Goal: Task Accomplishment & Management: Manage account settings

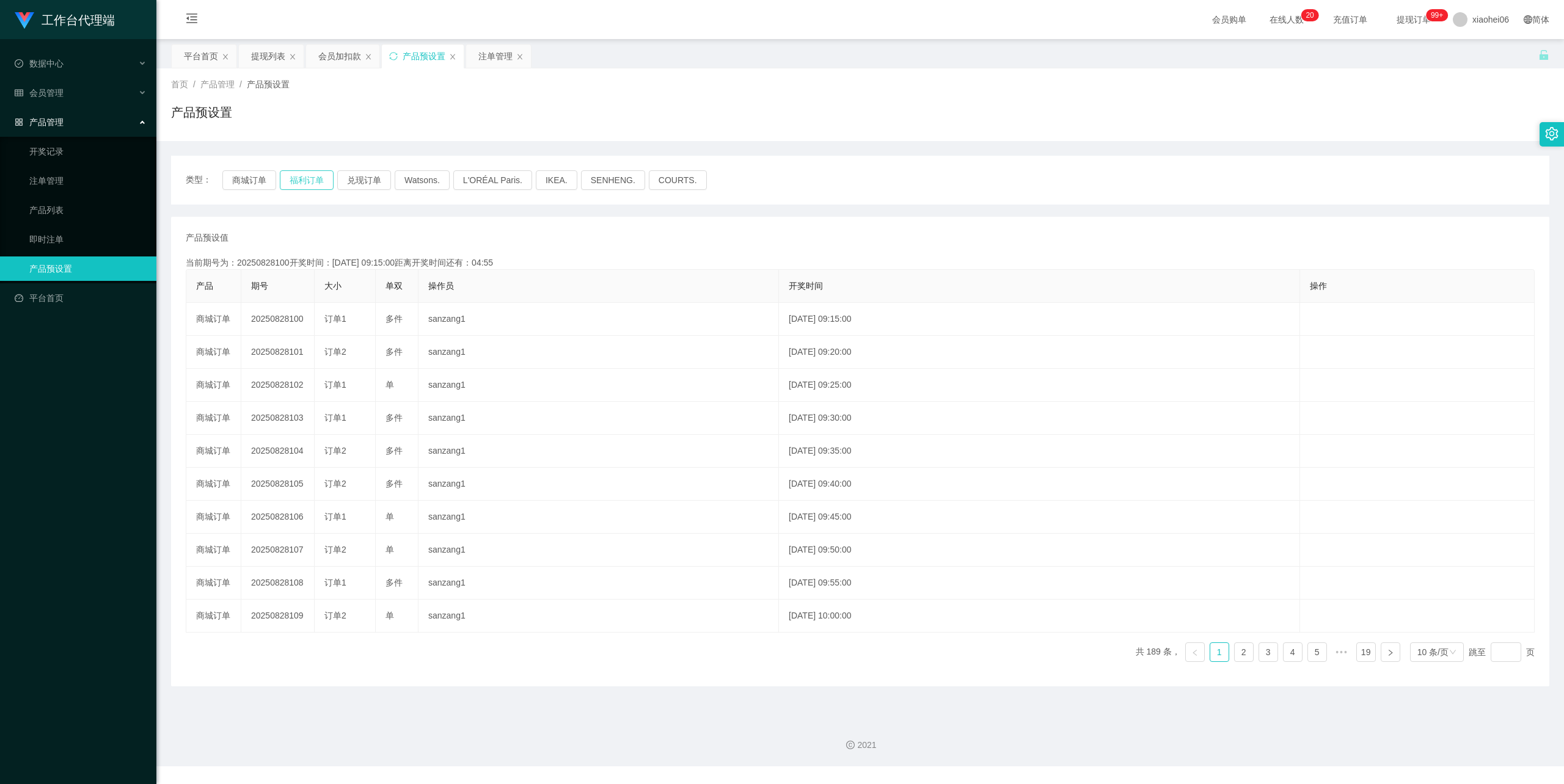
click at [298, 175] on button "福利订单" at bounding box center [306, 179] width 53 height 19
click at [268, 57] on div "提现列表" at bounding box center [268, 56] width 34 height 23
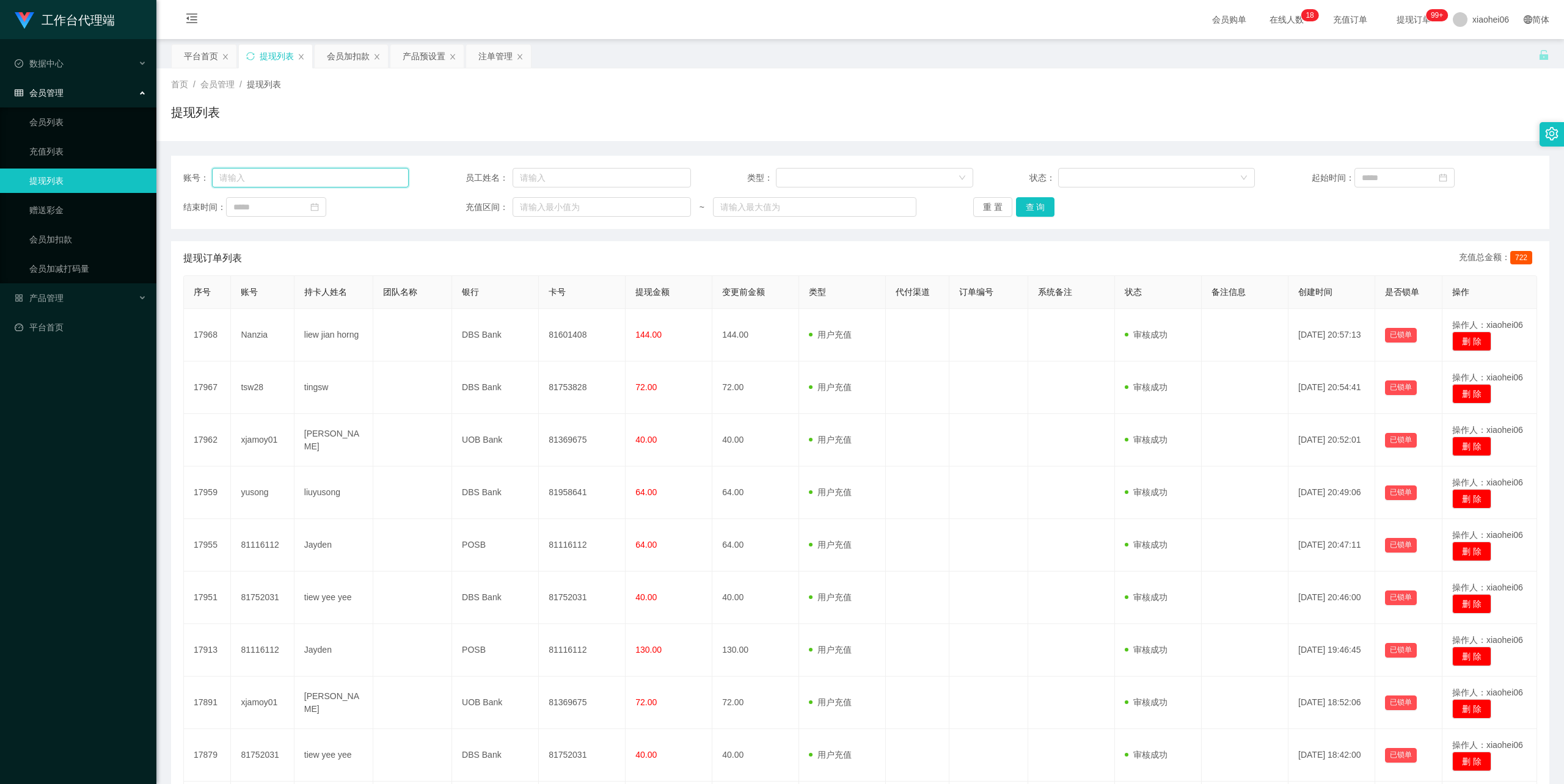
click at [315, 178] on input "text" at bounding box center [311, 177] width 198 height 19
paste input "Rebecca"
type input "Rebecca00"
click at [1031, 203] on button "查 询" at bounding box center [1035, 207] width 40 height 19
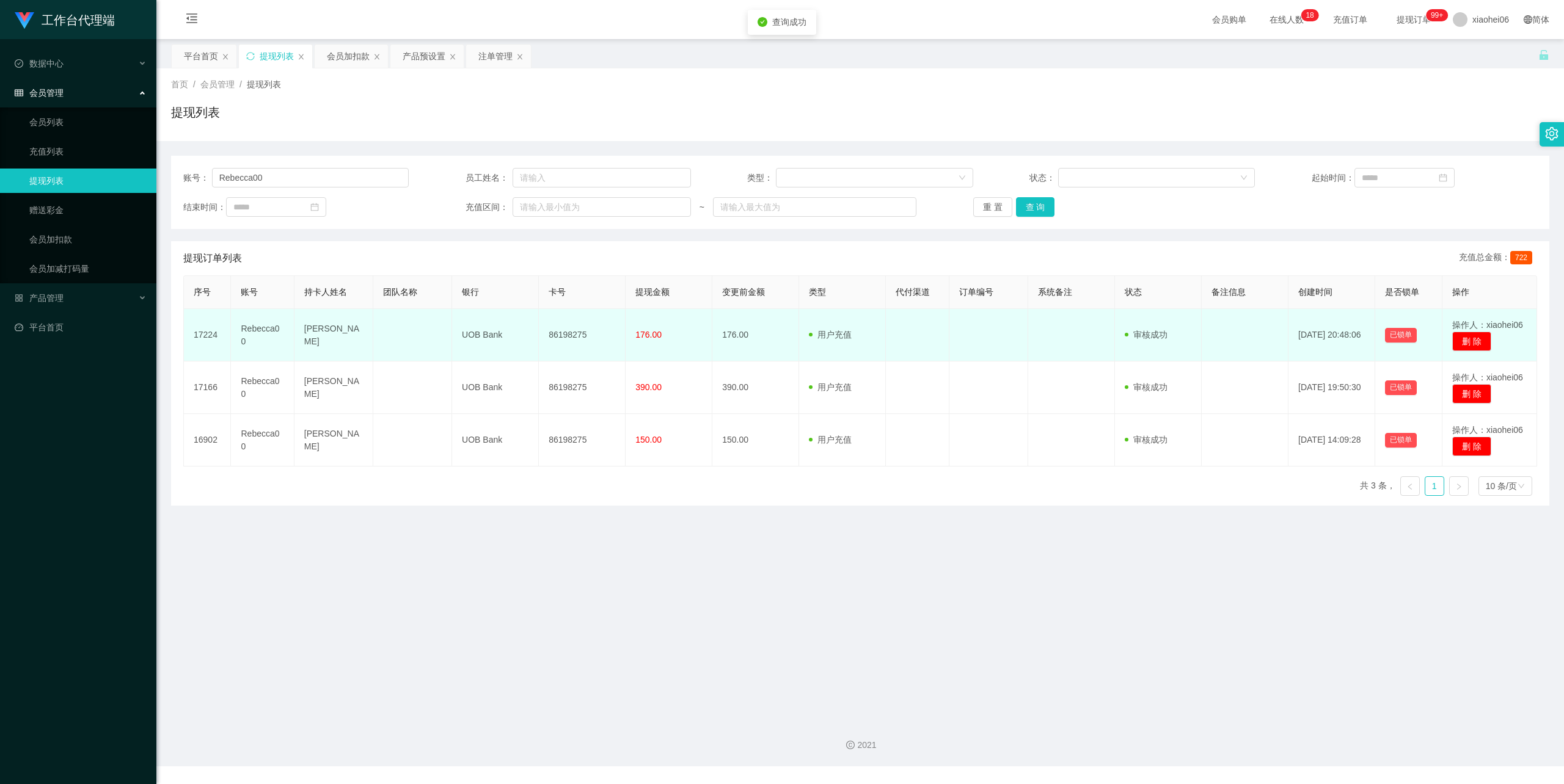
click at [326, 335] on td "[PERSON_NAME]" at bounding box center [334, 335] width 79 height 52
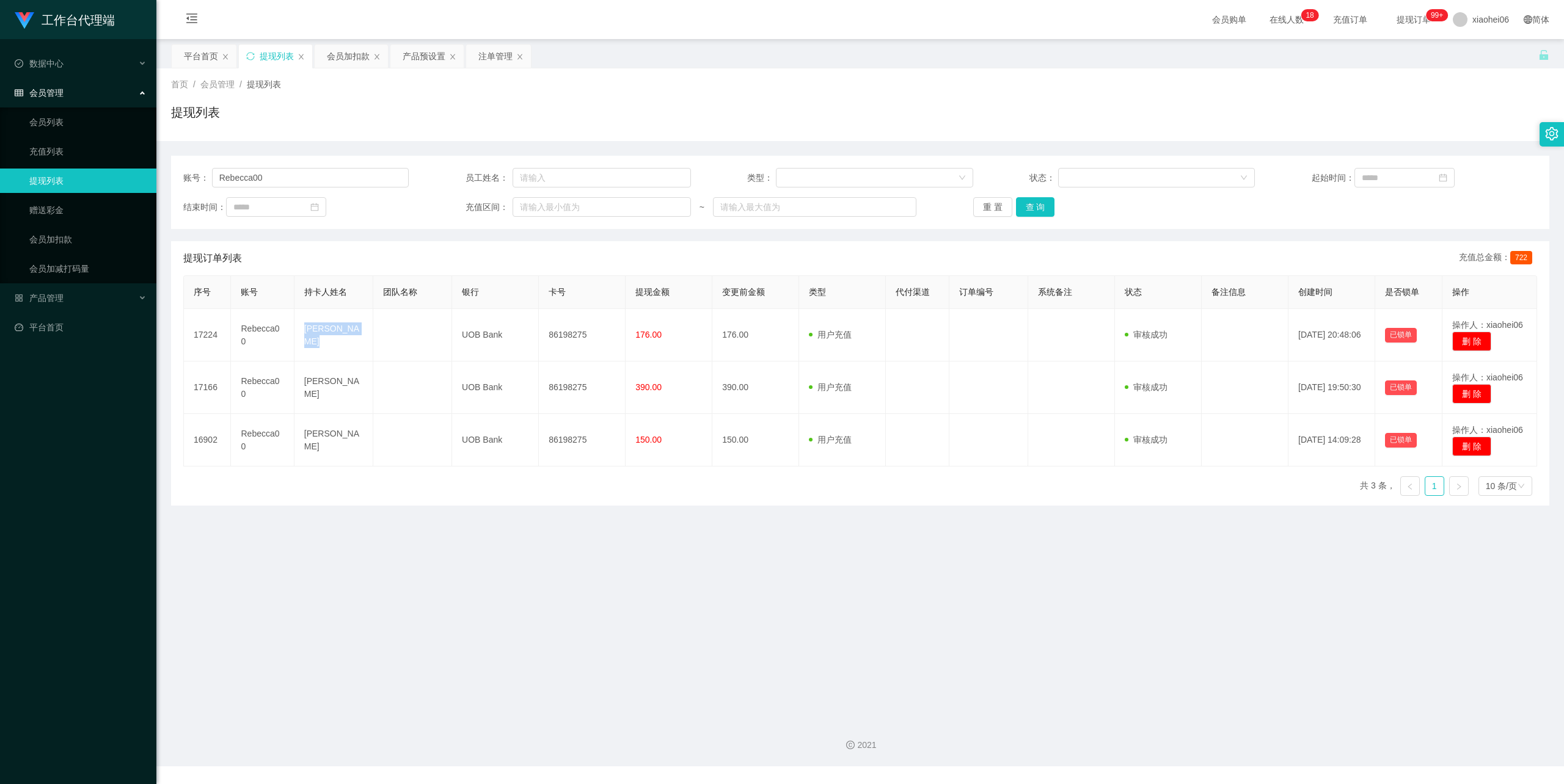
copy td "[PERSON_NAME]"
drag, startPoint x: 484, startPoint y: 244, endPoint x: 504, endPoint y: 252, distance: 21.5
click at [484, 244] on div "提现订单列表 充值总金额： 722" at bounding box center [860, 257] width 1353 height 34
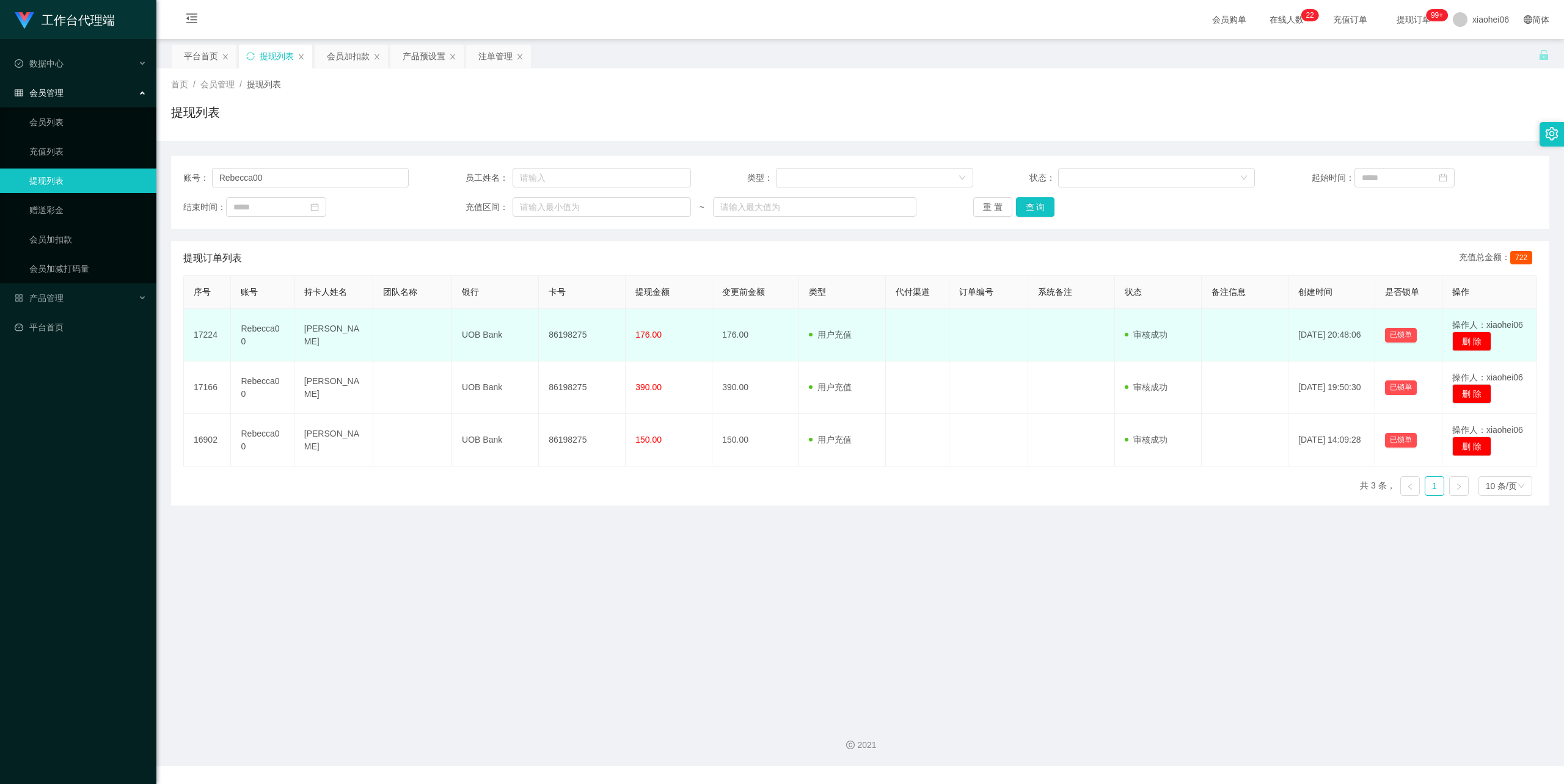
click at [573, 328] on td "86198275" at bounding box center [582, 335] width 86 height 52
copy td "86198275"
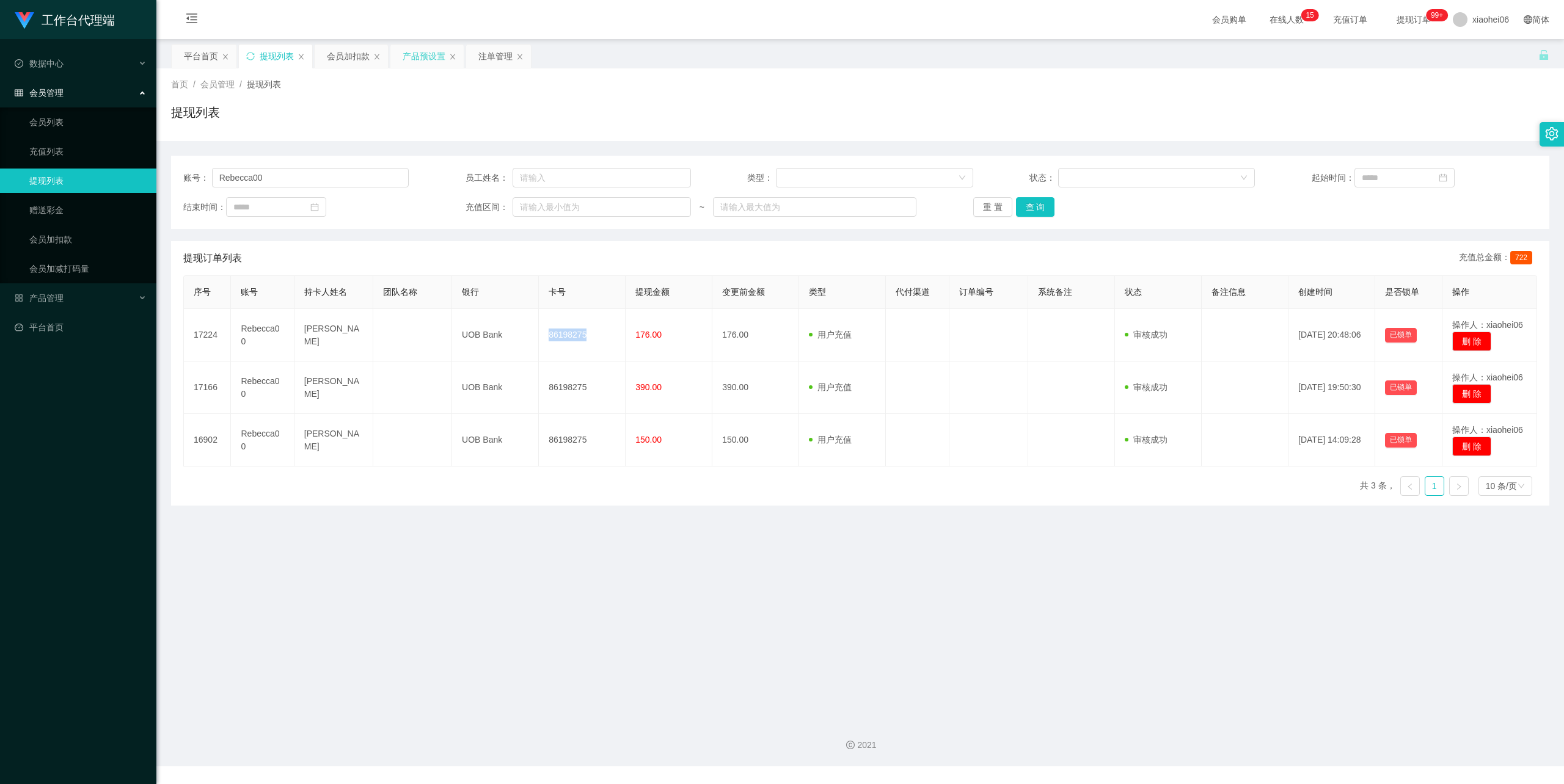
click at [414, 50] on div "产品预设置" at bounding box center [424, 56] width 43 height 23
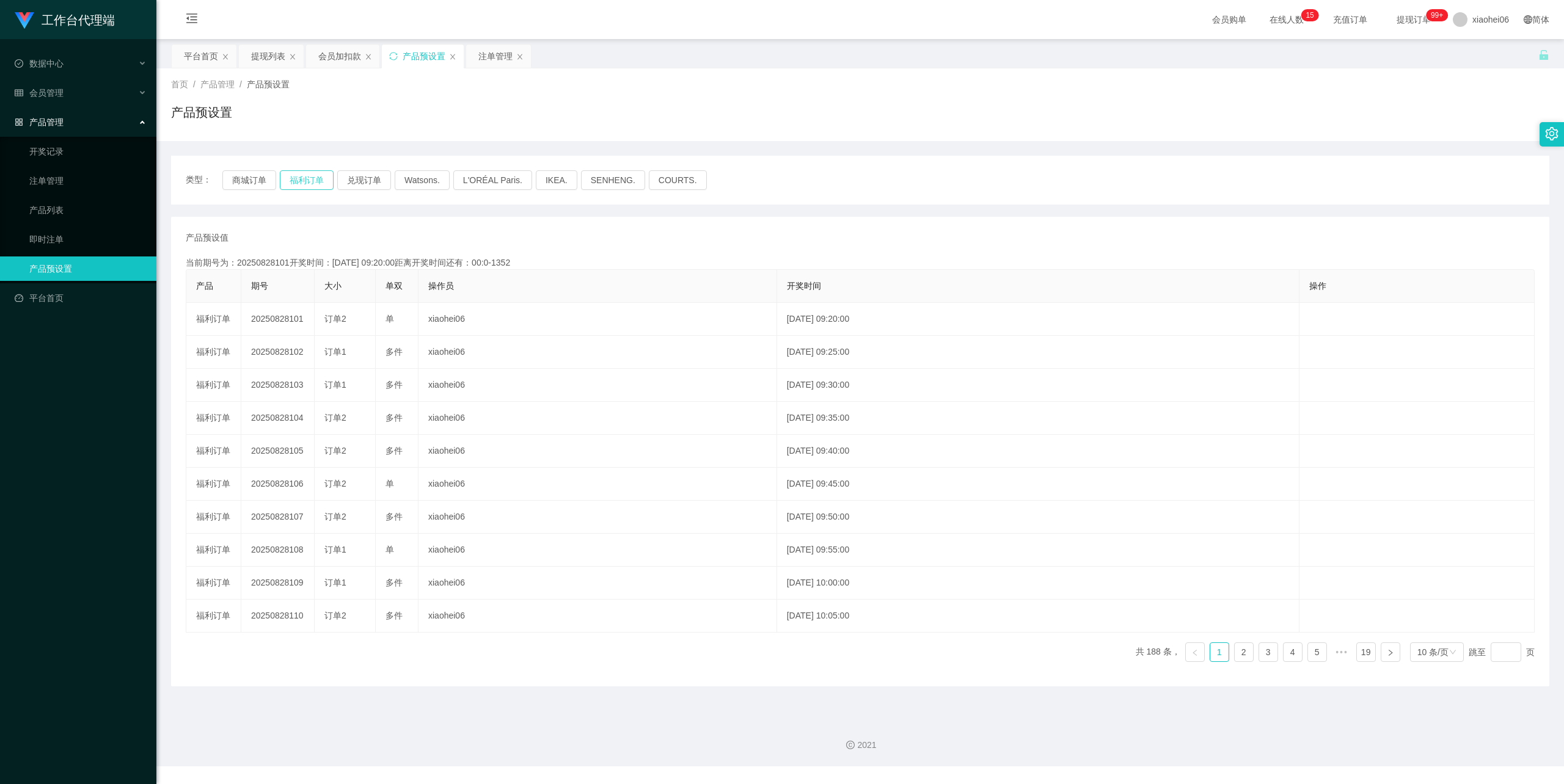
click at [291, 178] on button "福利订单" at bounding box center [306, 179] width 53 height 19
click at [394, 226] on div "产品预设值 添加期号 当前期号为：20250828106开奖时间：2025-08-28 09:45:00距离开奖时间还有：00:03 产品 期号 大小 单双 …" at bounding box center [860, 451] width 1378 height 470
click at [57, 172] on link "注单管理" at bounding box center [88, 180] width 118 height 25
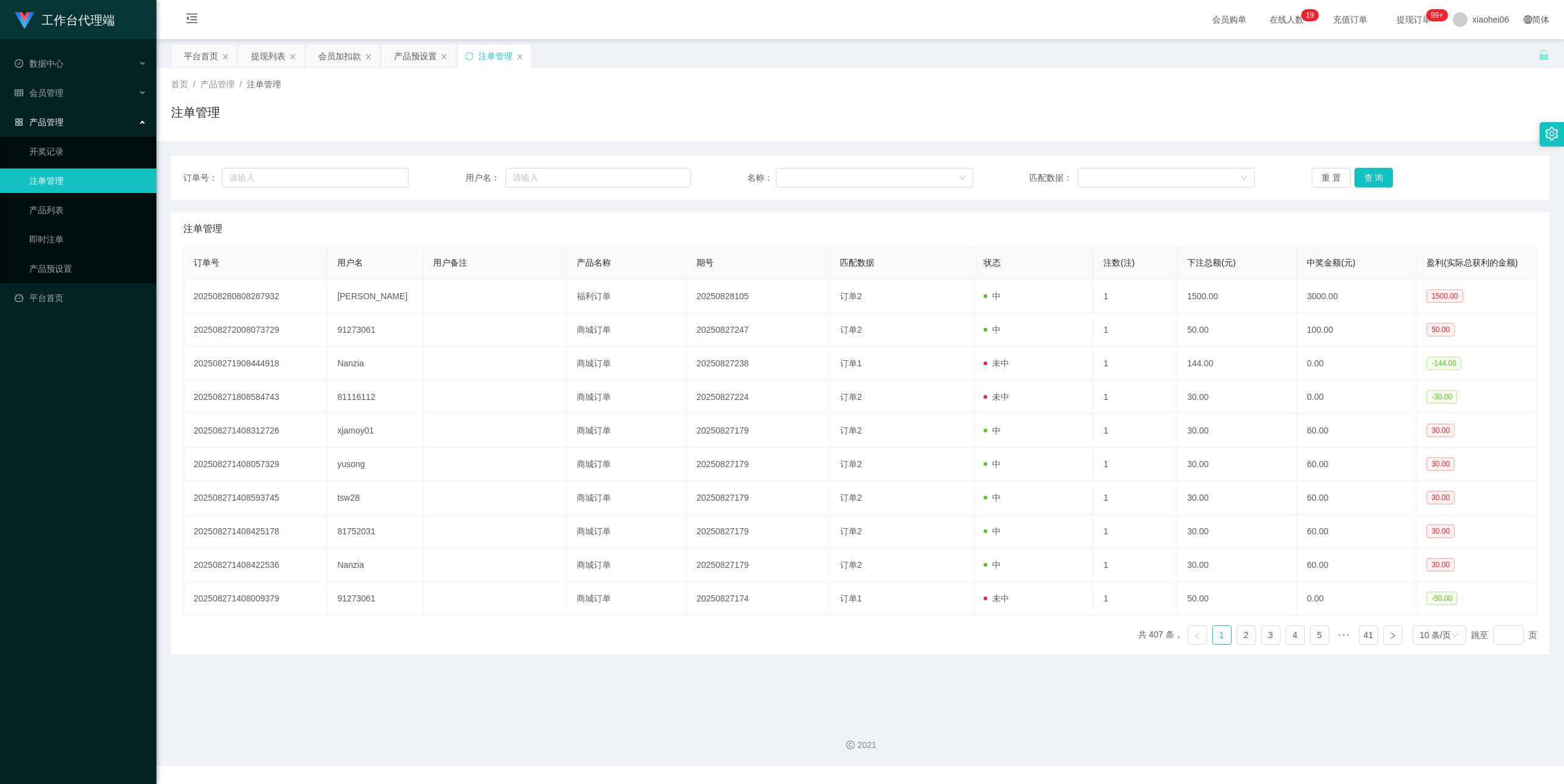
drag, startPoint x: 474, startPoint y: 137, endPoint x: 465, endPoint y: 123, distance: 16.6
click at [474, 137] on div "首页 / 产品管理 / 注单管理 / 注单管理" at bounding box center [860, 104] width 1408 height 73
click at [547, 133] on div "首页 / 产品管理 / 注单管理 / 注单管理" at bounding box center [860, 104] width 1408 height 73
click at [614, 0] on div "会员购单 在线人数 0 1 2 3 4 5 6 7 8 9 0 1 2 3 4 5 6 7 8 9 0 1 2 3 4 5 6 7 8 9 0 1 2 3 4…" at bounding box center [860, 19] width 1408 height 40
click at [688, 100] on div "首页 / 产品管理 / 注单管理 / 注单管理" at bounding box center [860, 105] width 1378 height 53
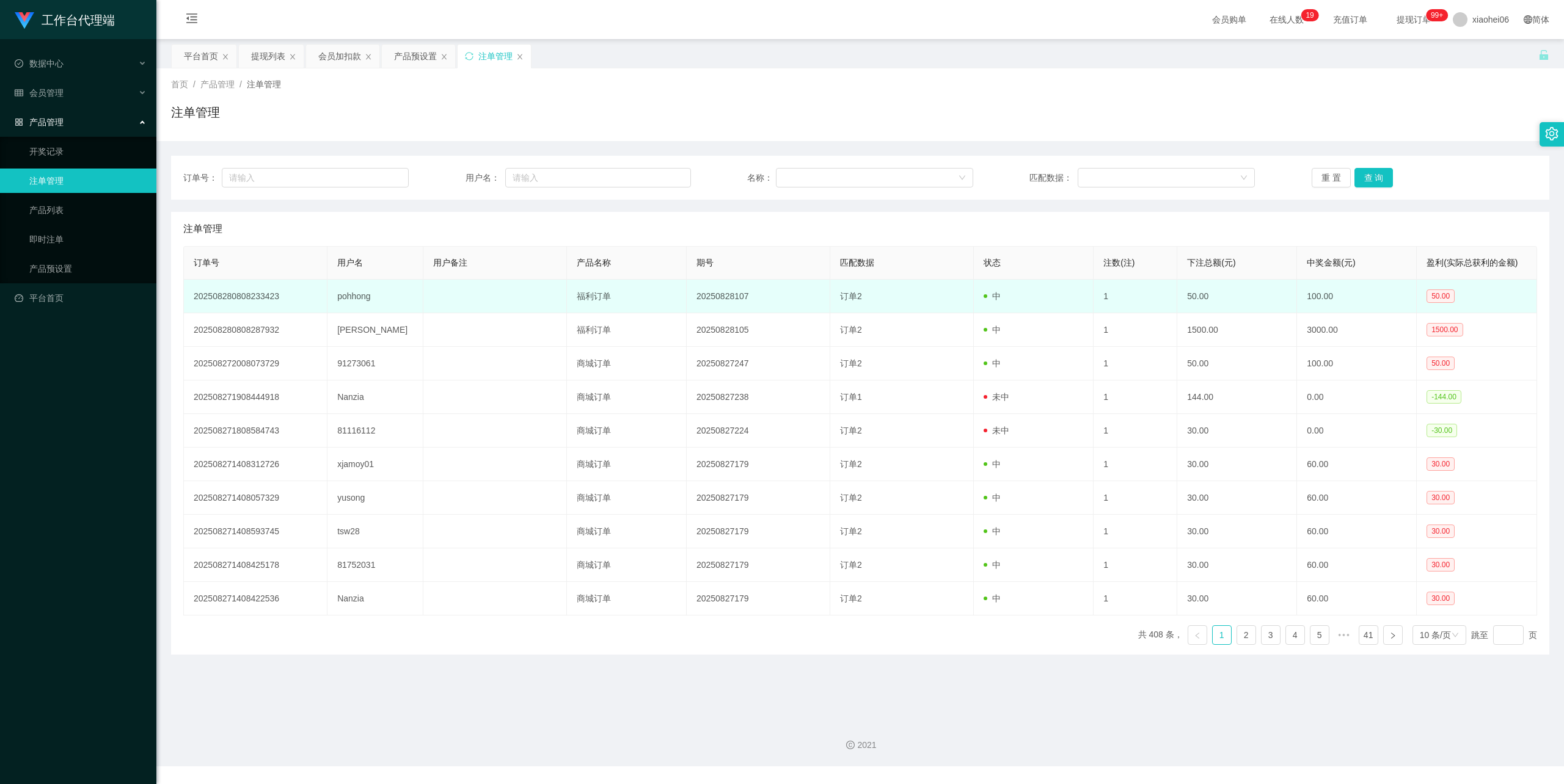
click at [349, 291] on td "pohhong" at bounding box center [375, 296] width 96 height 34
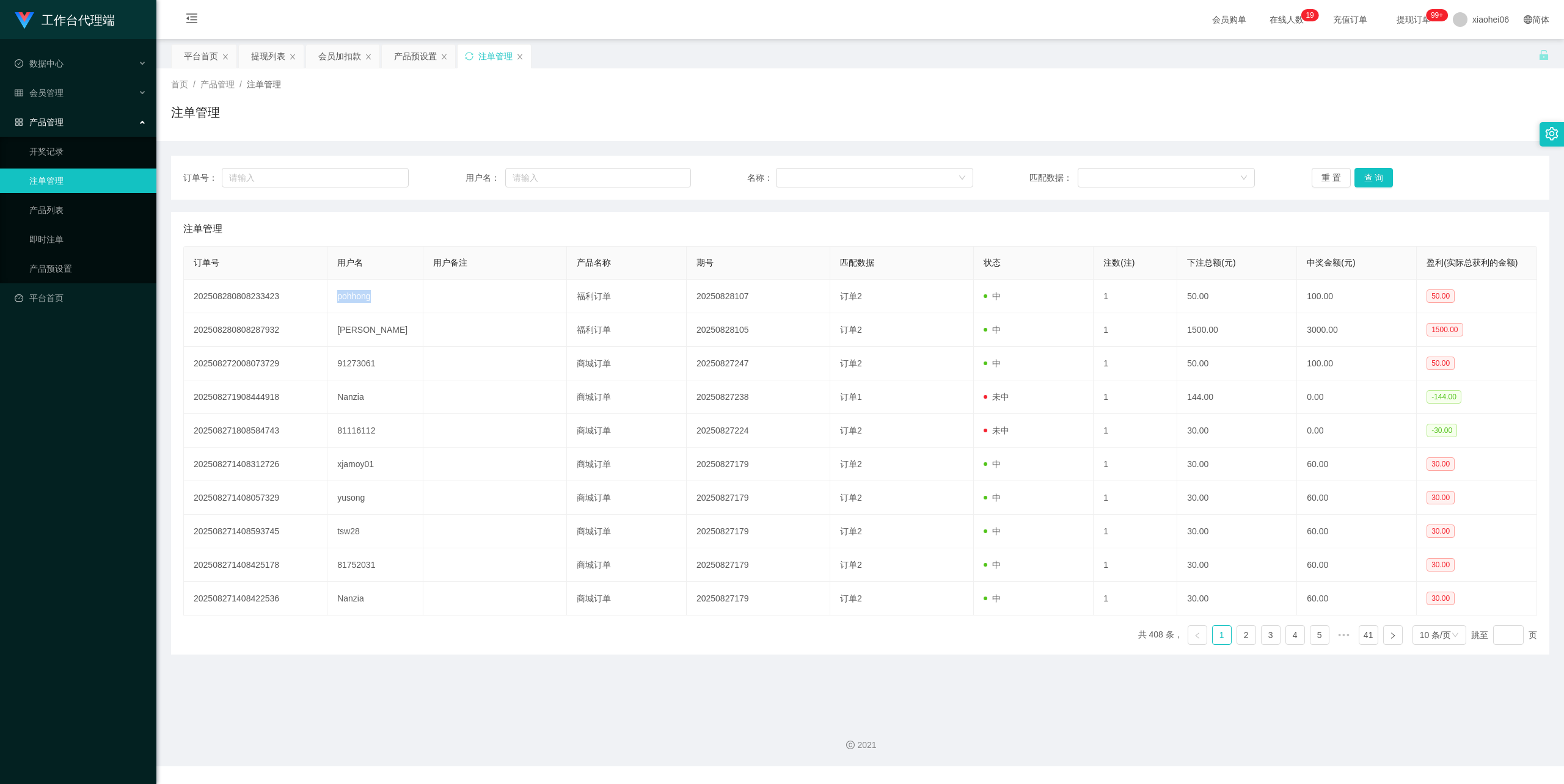
copy td "pohhong"
click at [340, 51] on div "会员加扣款" at bounding box center [339, 56] width 43 height 23
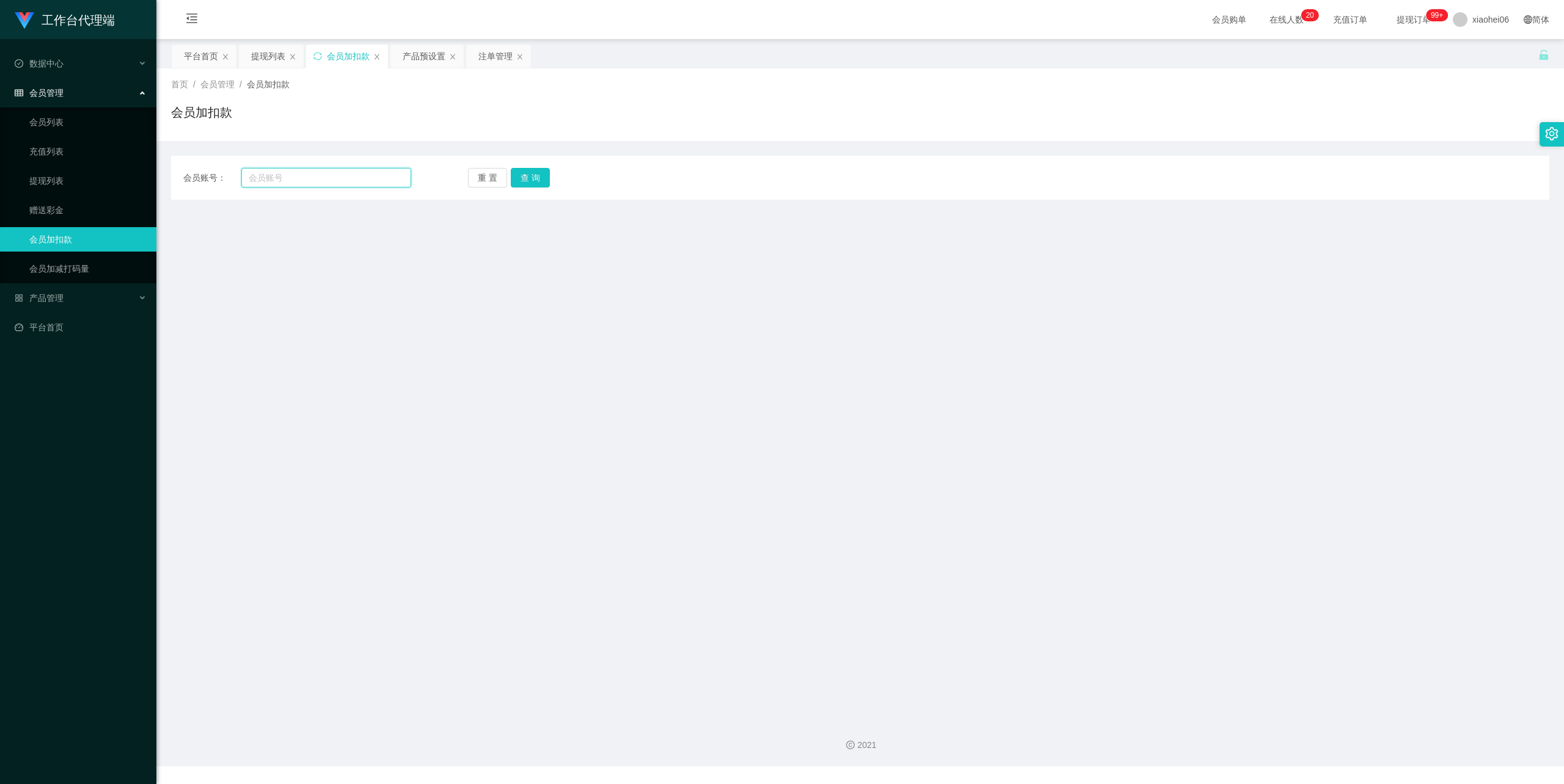
click at [303, 171] on input "text" at bounding box center [325, 177] width 170 height 19
paste input "pohhong"
type input "pohhong"
click at [531, 178] on button "查 询" at bounding box center [530, 177] width 40 height 19
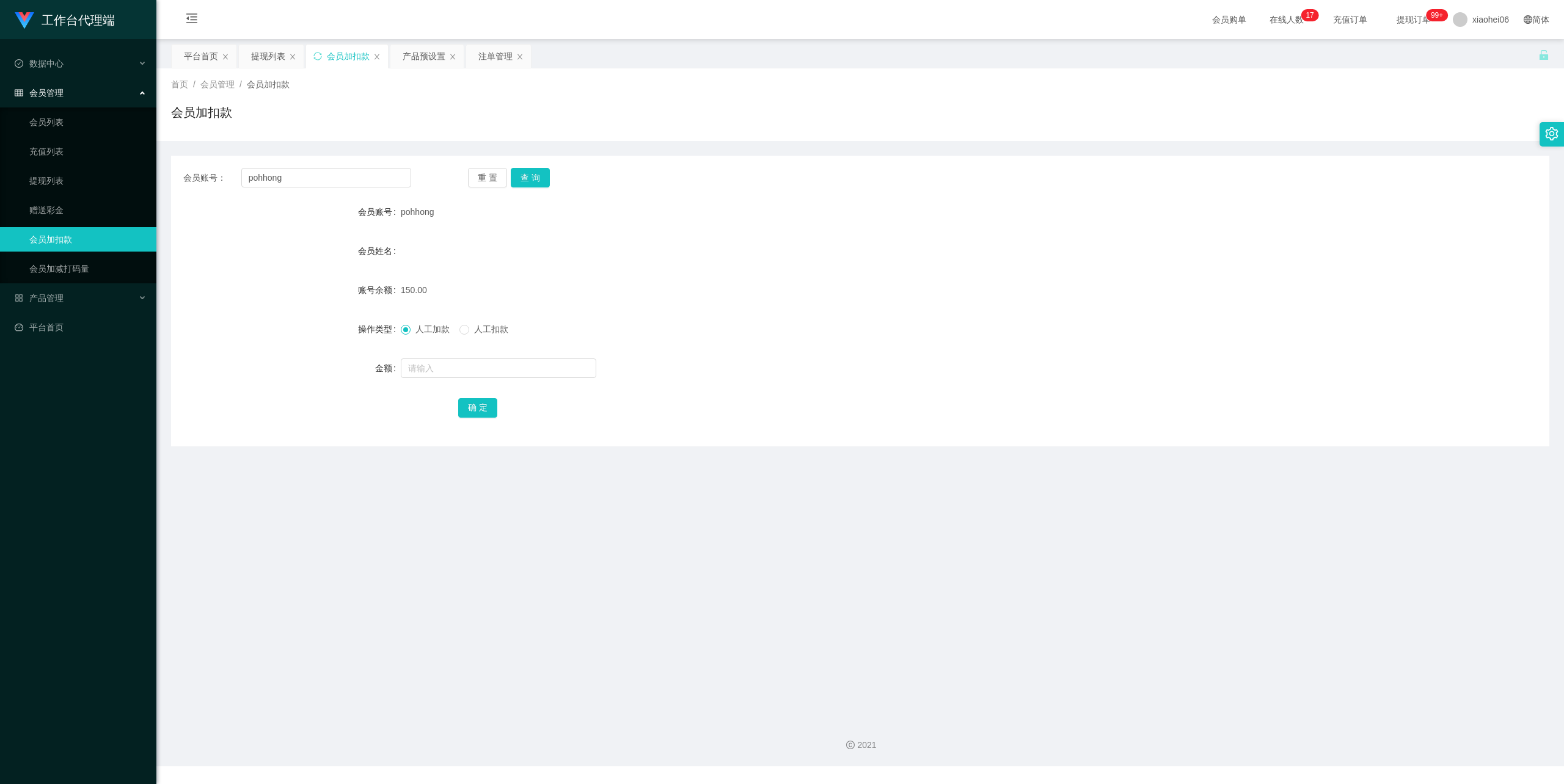
click at [478, 244] on div "会员姓名" at bounding box center [860, 251] width 1378 height 25
click at [482, 56] on div "注单管理" at bounding box center [495, 56] width 34 height 23
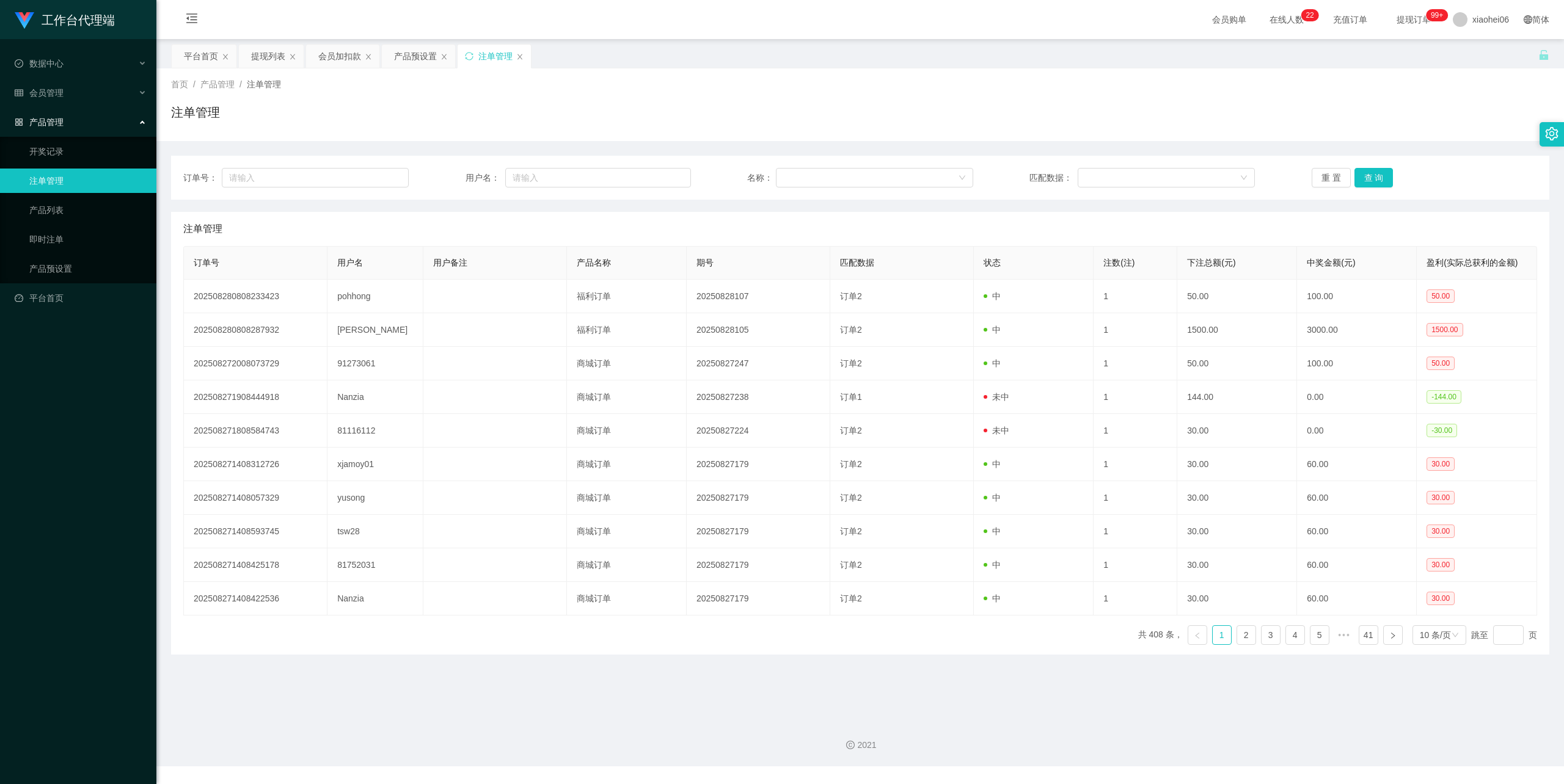
drag, startPoint x: 438, startPoint y: 97, endPoint x: 424, endPoint y: 75, distance: 26.1
click at [438, 96] on div "首页 / 产品管理 / 注单管理 / 注单管理" at bounding box center [860, 105] width 1378 height 53
click at [267, 50] on div "提现列表" at bounding box center [268, 56] width 34 height 23
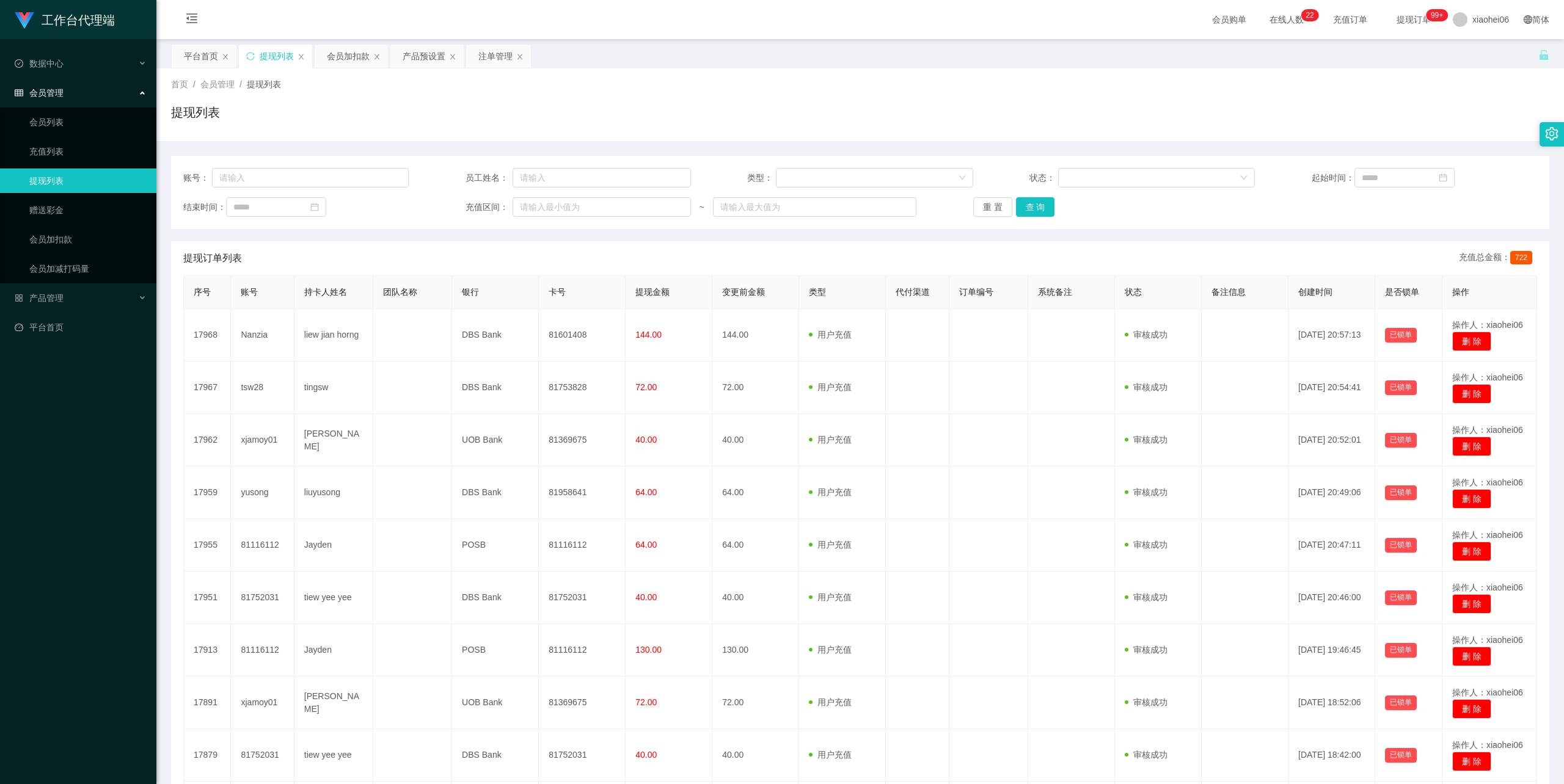
click at [588, 94] on div "首页 / 会员管理 / 提现列表 / 提现列表" at bounding box center [860, 105] width 1378 height 53
click at [594, 108] on div "提现列表" at bounding box center [860, 117] width 1378 height 28
click at [748, 74] on div "首页 / 会员管理 / 提现列表 / 提现列表" at bounding box center [860, 104] width 1408 height 73
click at [269, 177] on input "text" at bounding box center [311, 177] width 198 height 19
paste input "ShingSheng"
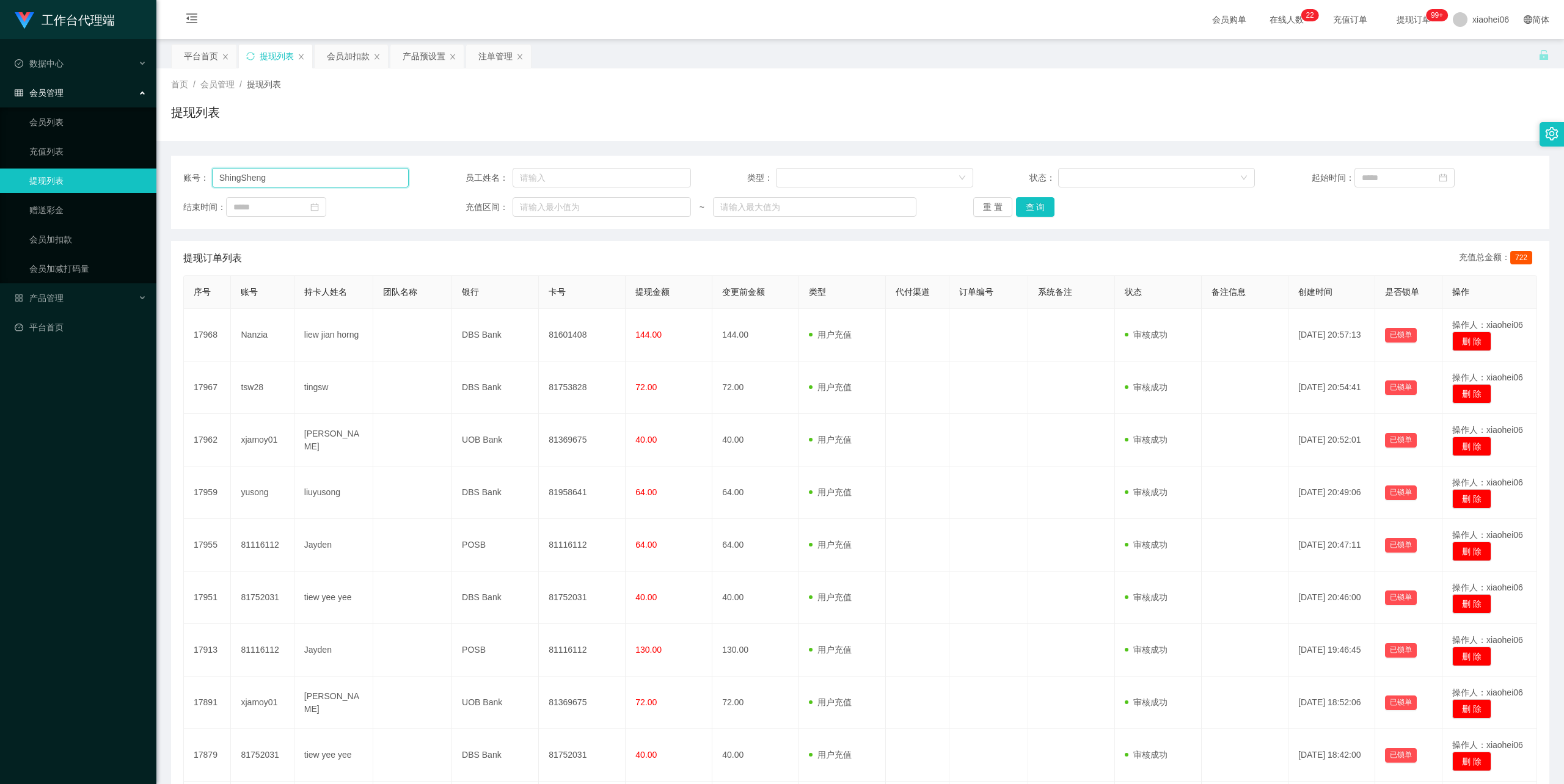
type input "ShingSheng"
click at [474, 131] on div "提现列表" at bounding box center [860, 117] width 1378 height 28
click at [406, 106] on div "提现列表" at bounding box center [860, 117] width 1378 height 28
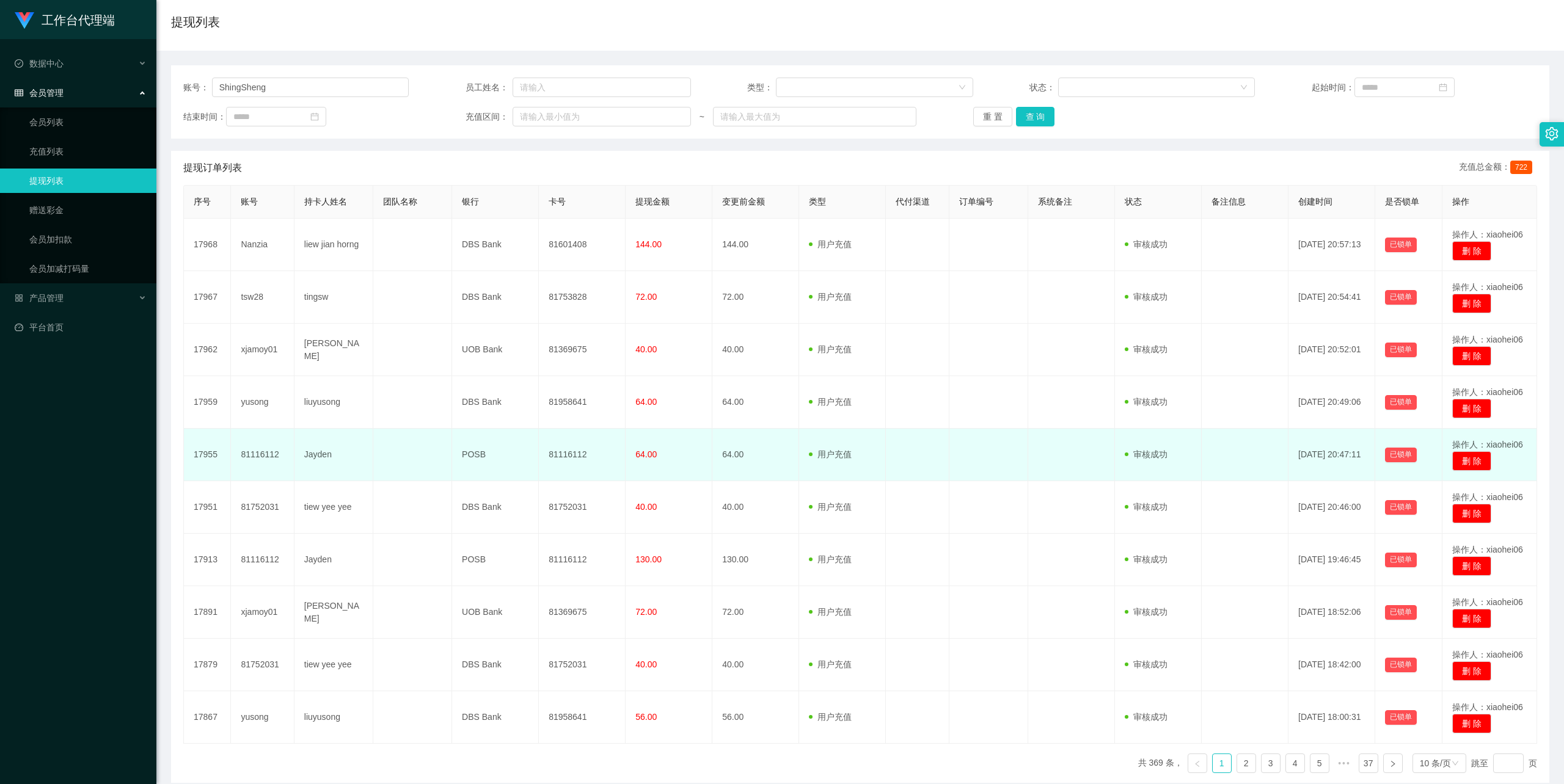
scroll to position [149, 0]
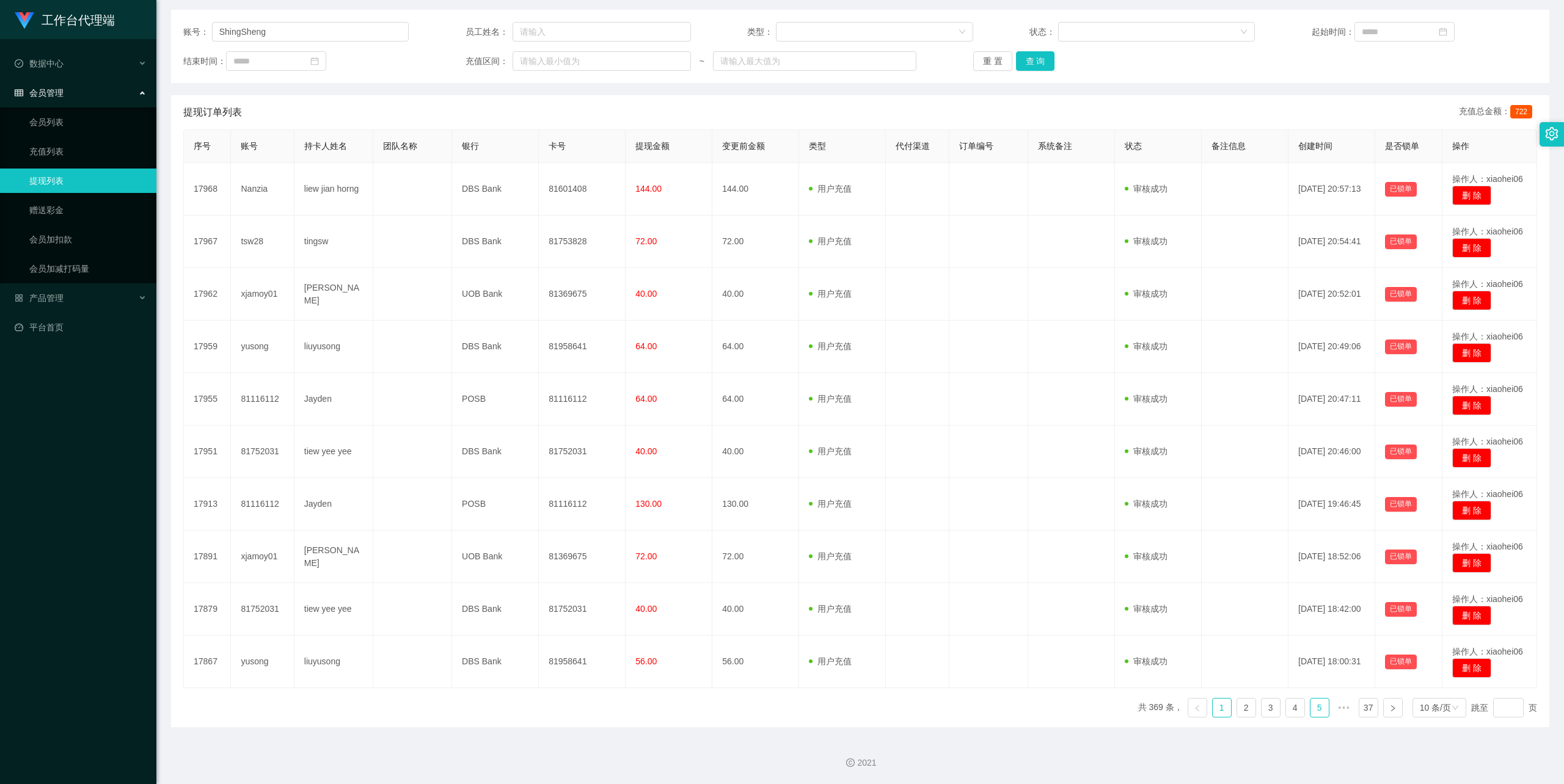
click at [1310, 707] on link "5" at bounding box center [1319, 708] width 18 height 18
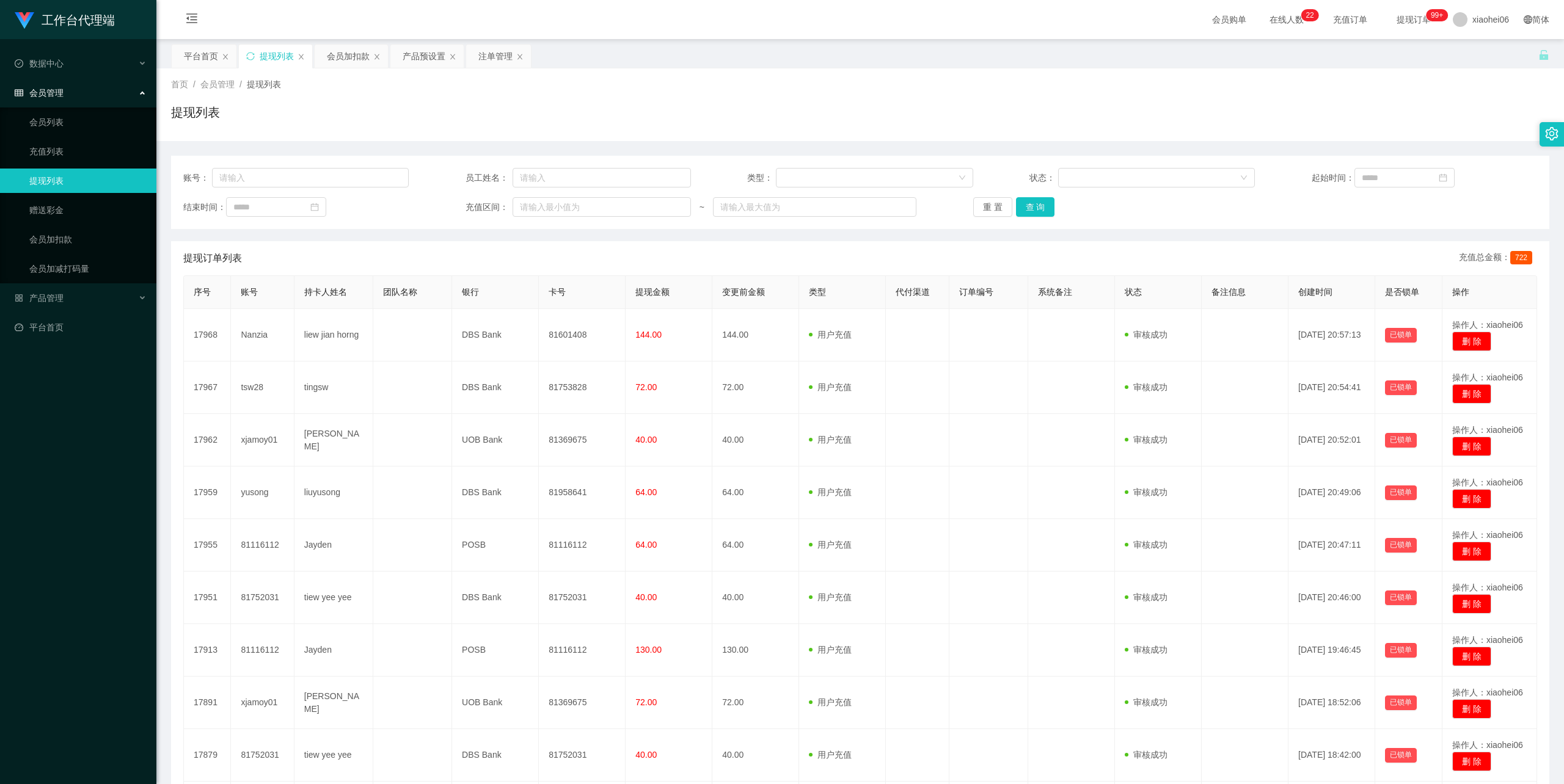
scroll to position [149, 0]
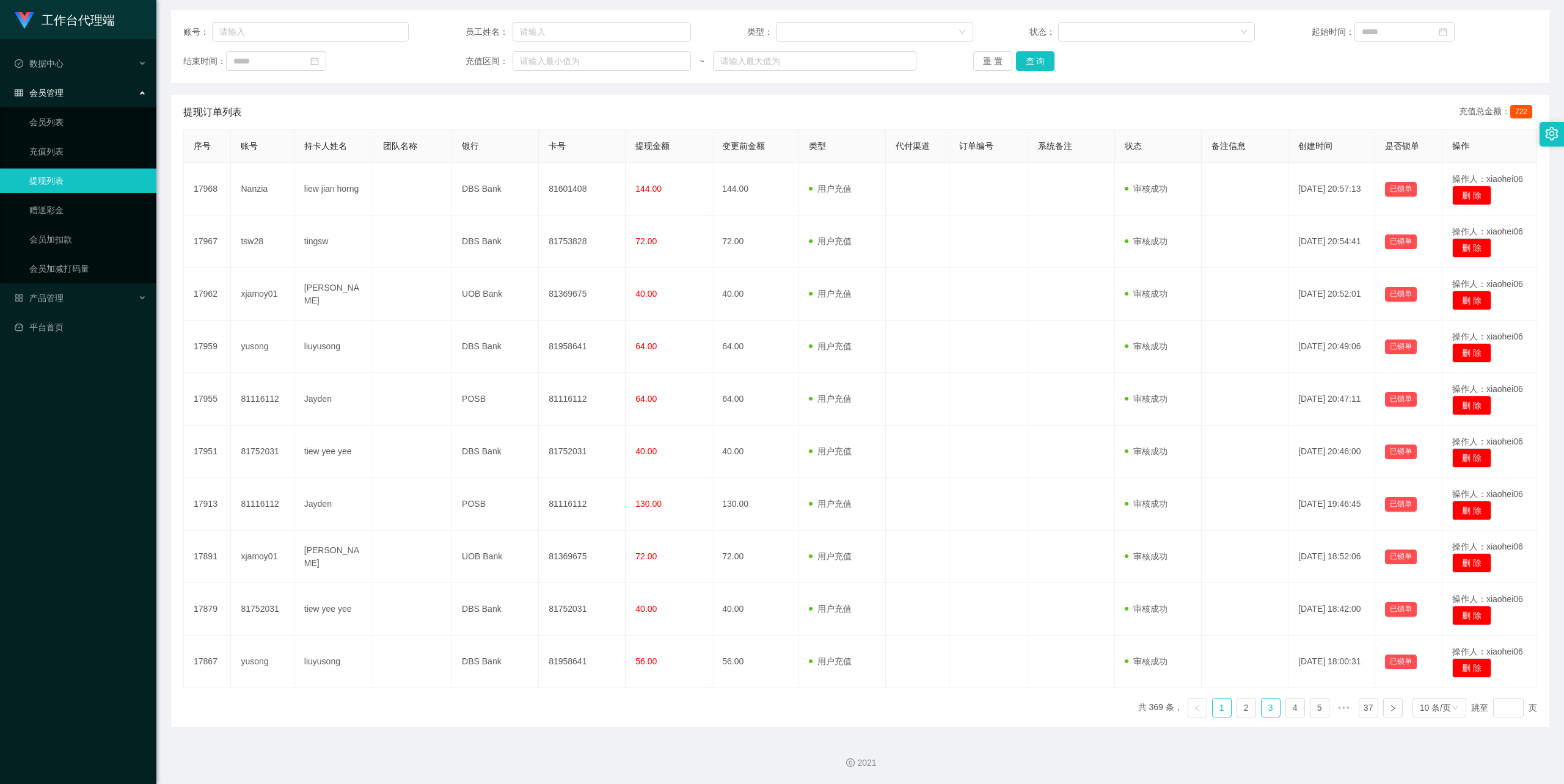
click at [1261, 705] on link "3" at bounding box center [1271, 708] width 18 height 18
click at [1310, 707] on link "5" at bounding box center [1319, 708] width 18 height 18
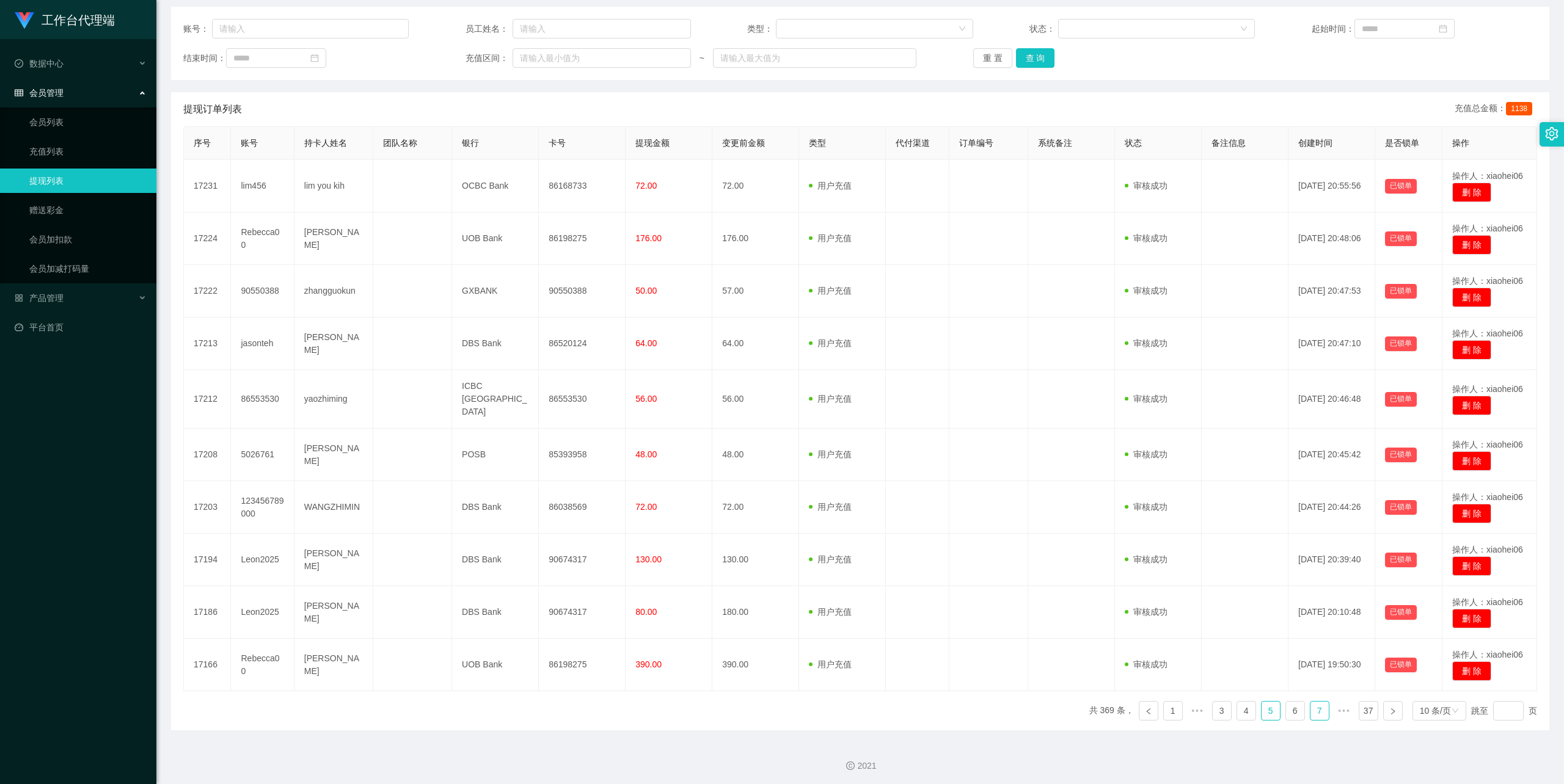
click at [1310, 707] on link "7" at bounding box center [1319, 710] width 18 height 18
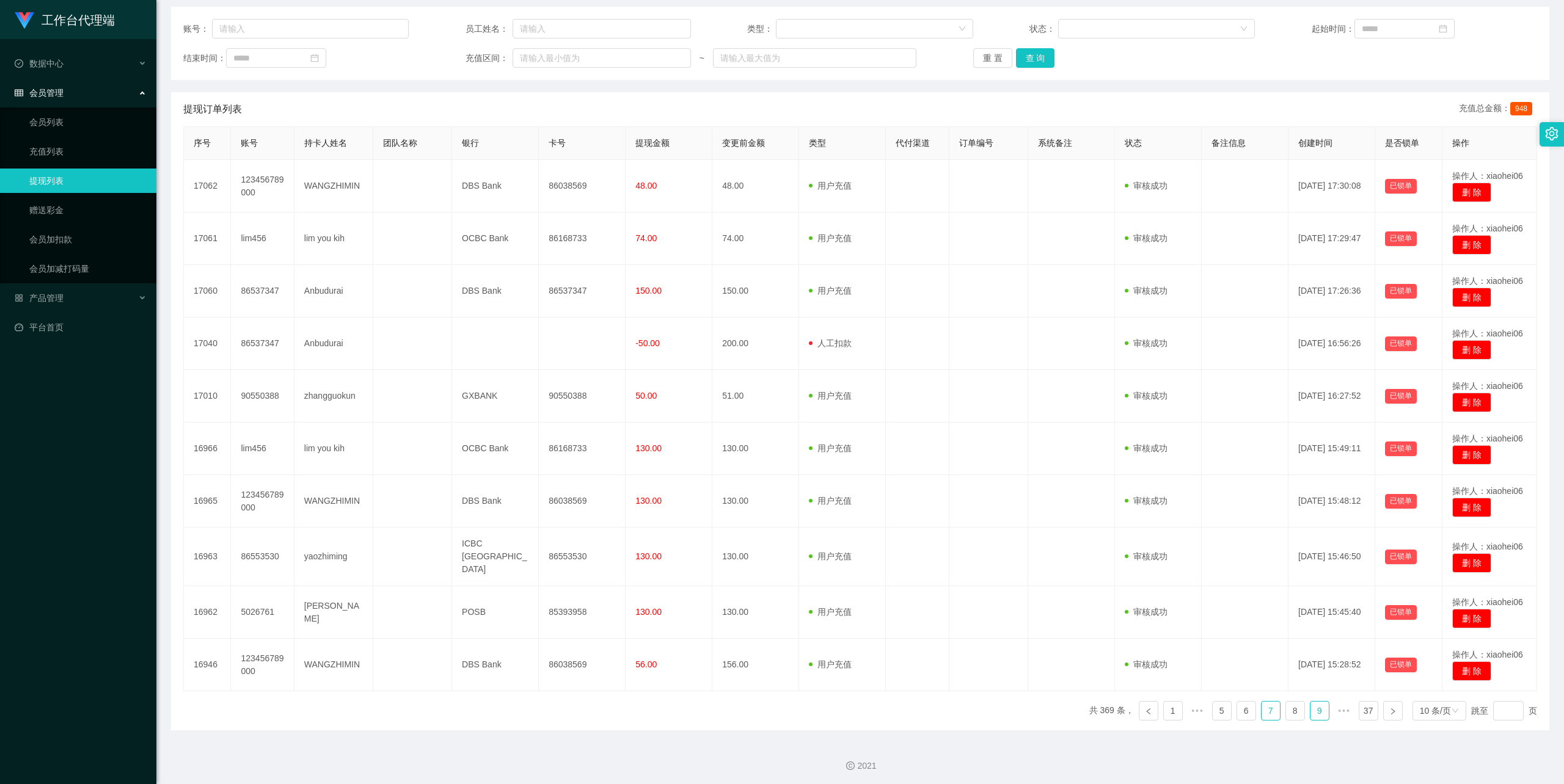
click at [1313, 710] on link "9" at bounding box center [1319, 710] width 18 height 18
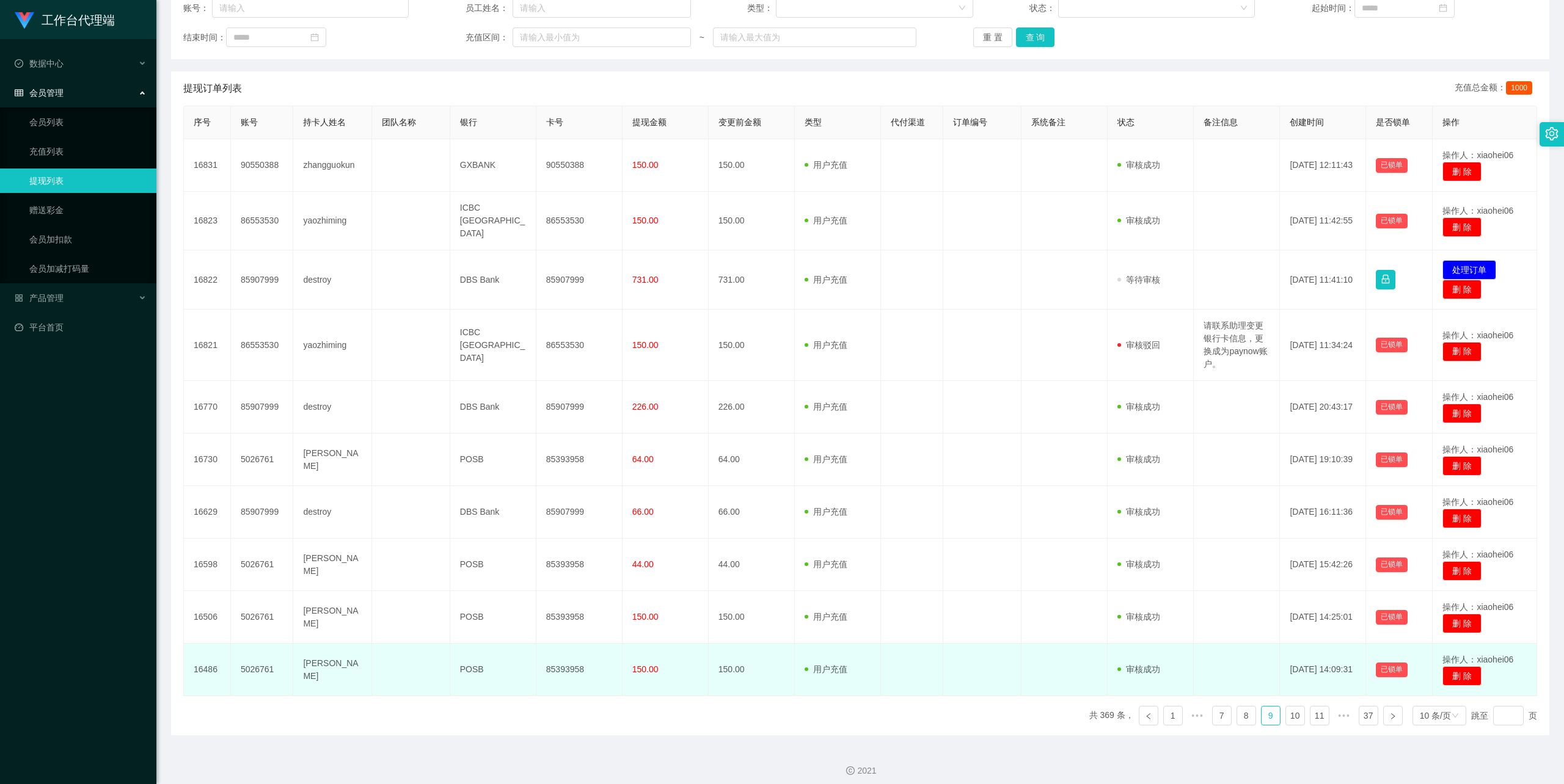
scroll to position [174, 0]
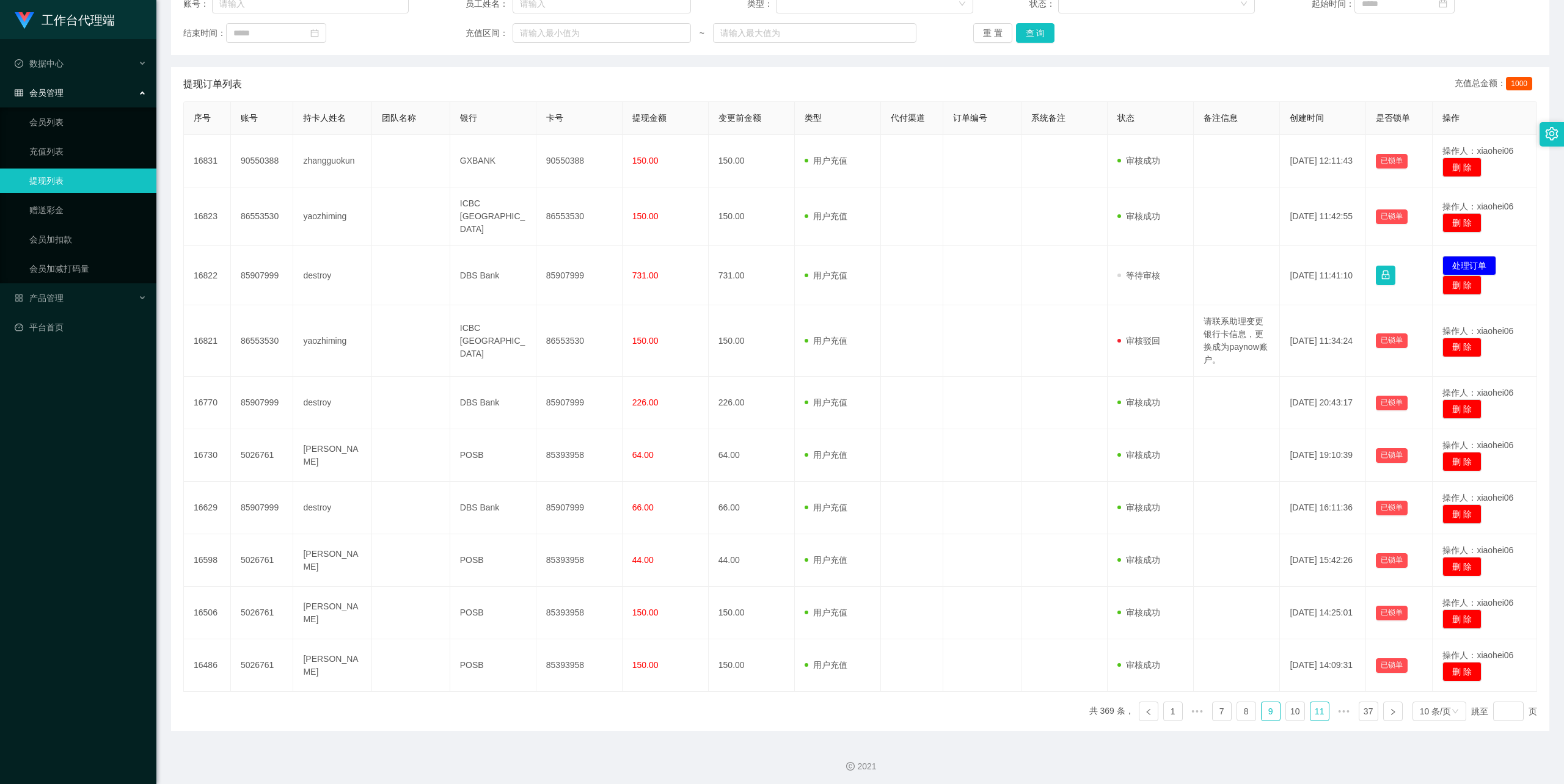
click at [1310, 702] on link "11" at bounding box center [1319, 711] width 18 height 18
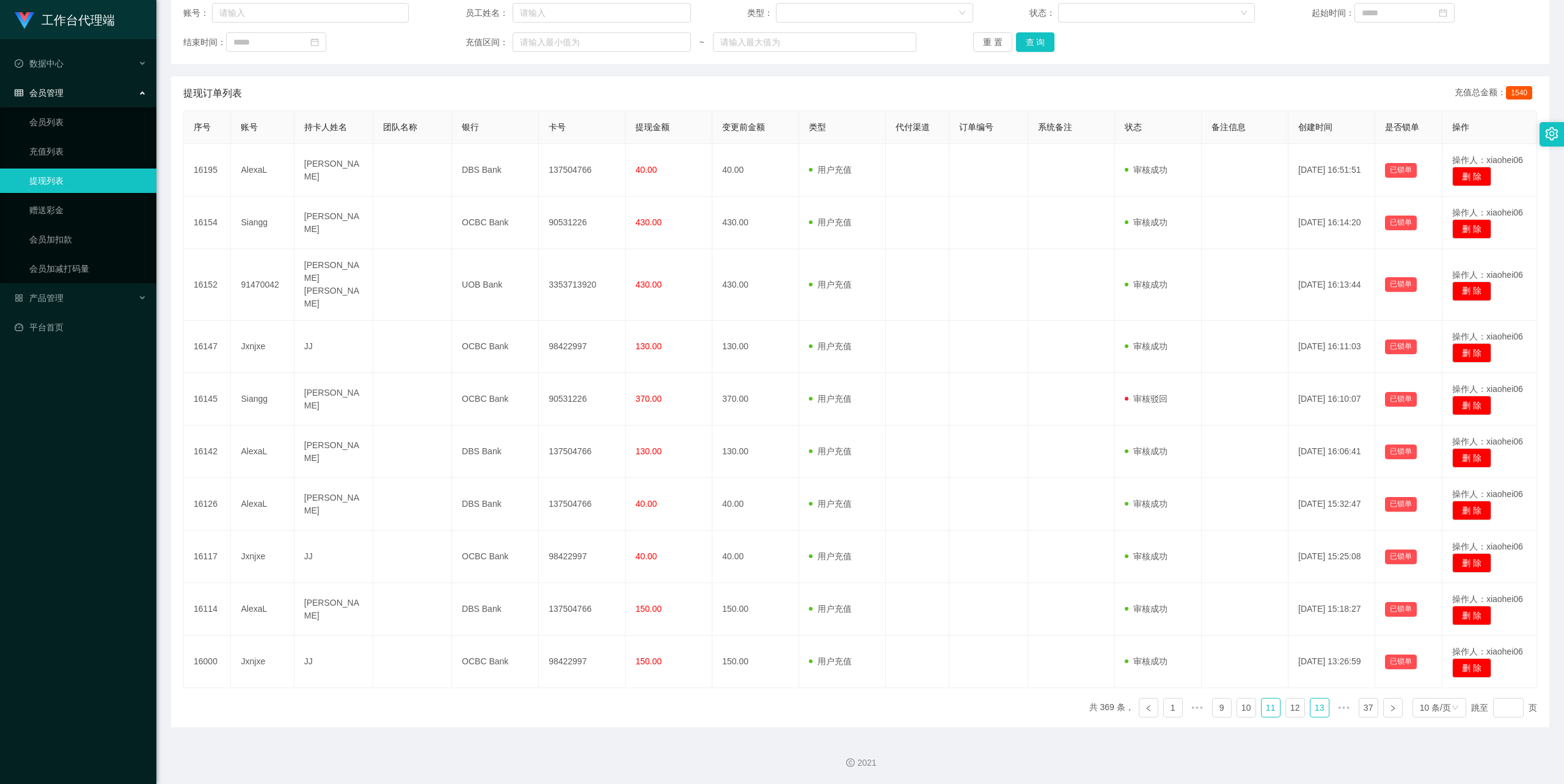
scroll to position [149, 0]
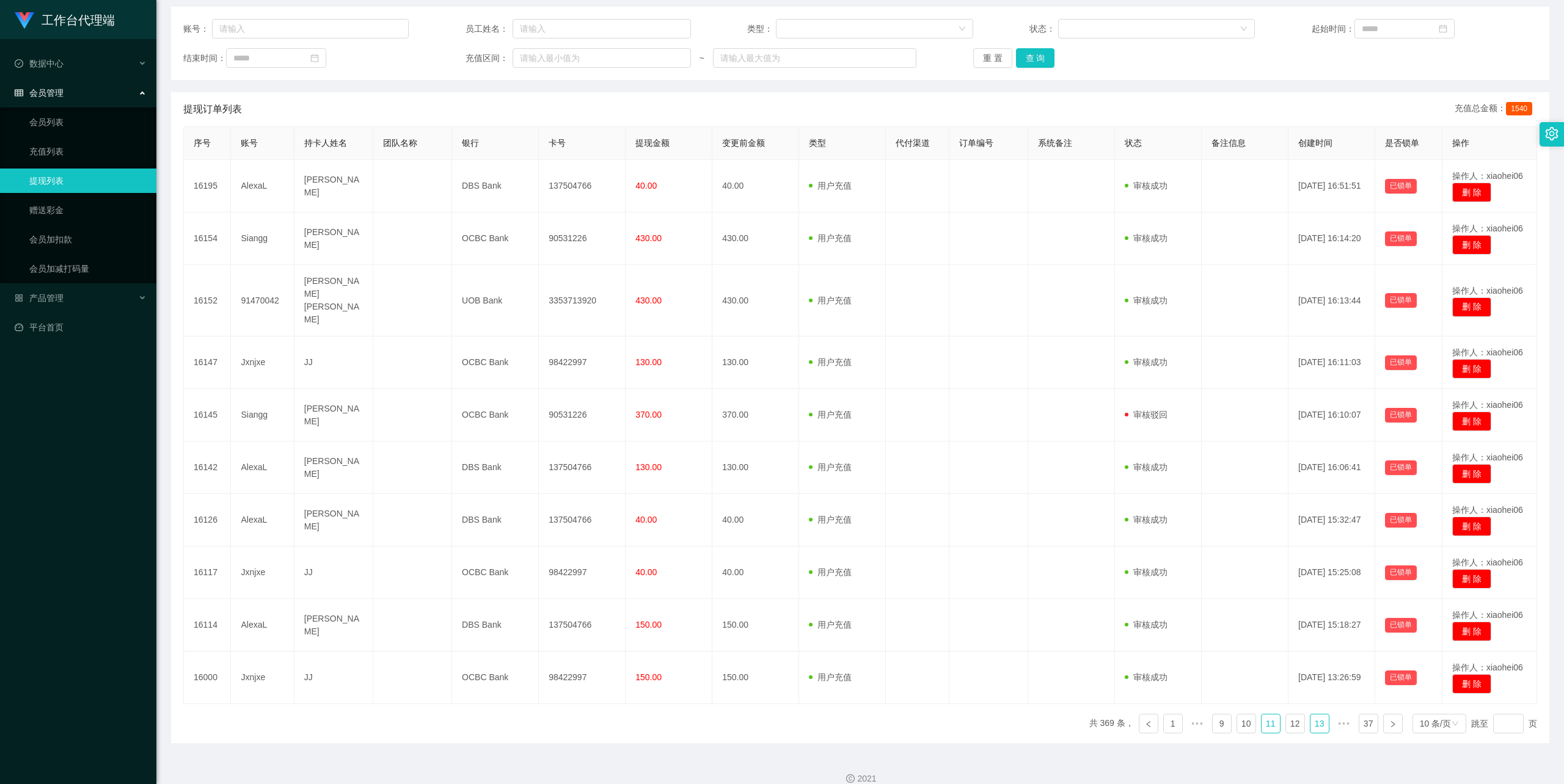
click at [1317, 714] on link "13" at bounding box center [1319, 723] width 18 height 18
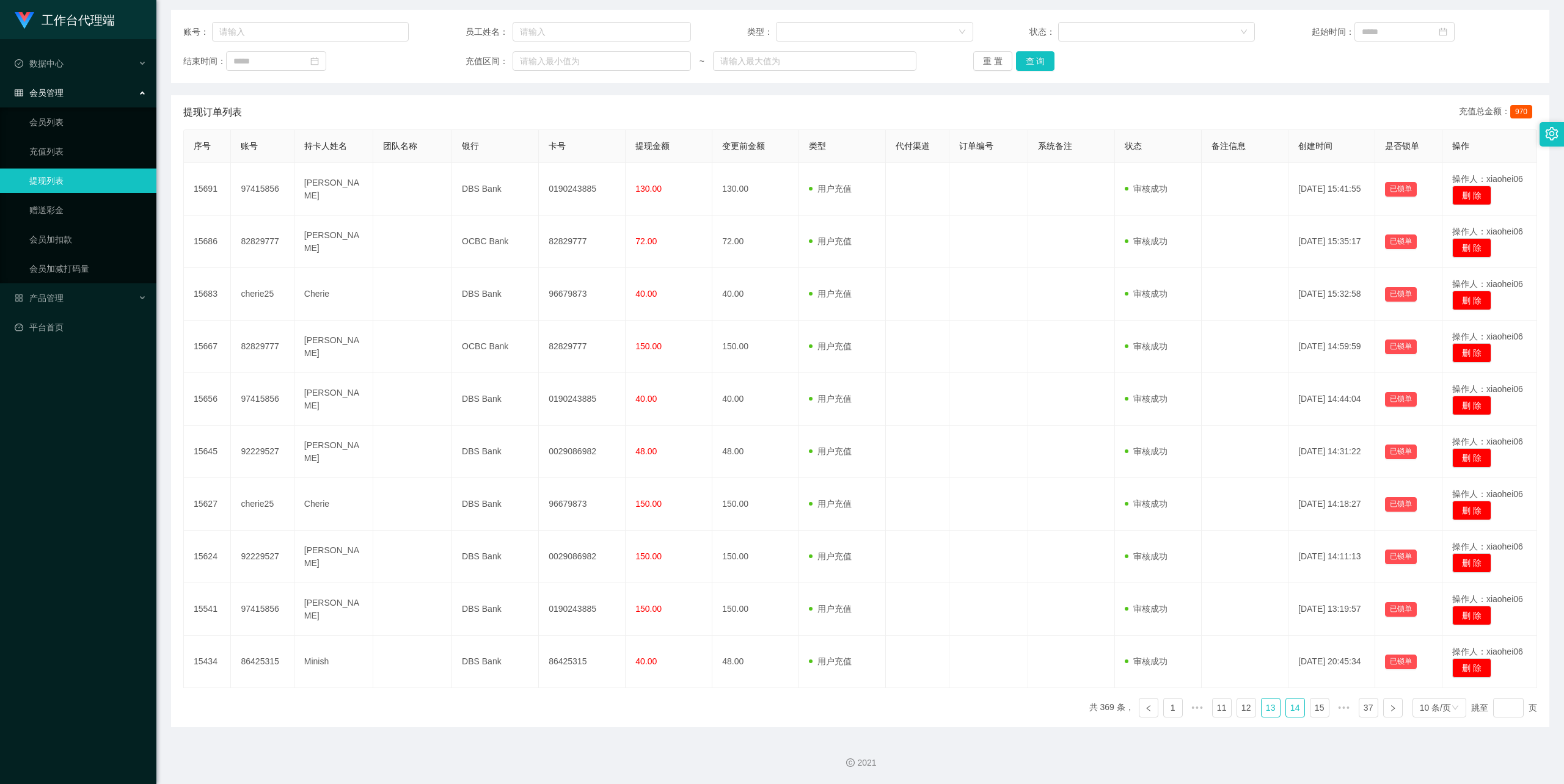
click at [1290, 711] on link "14" at bounding box center [1296, 708] width 18 height 18
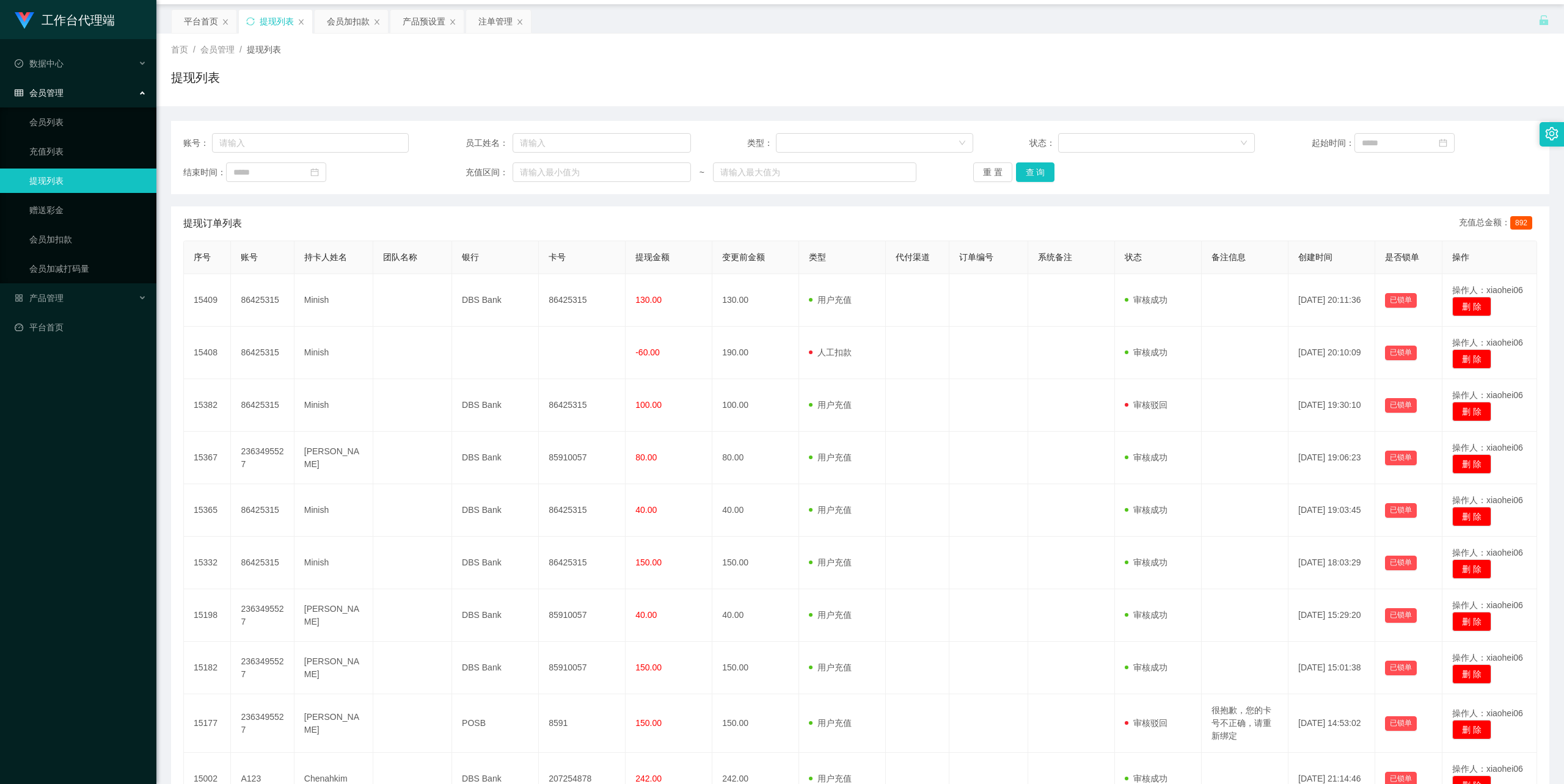
scroll to position [0, 0]
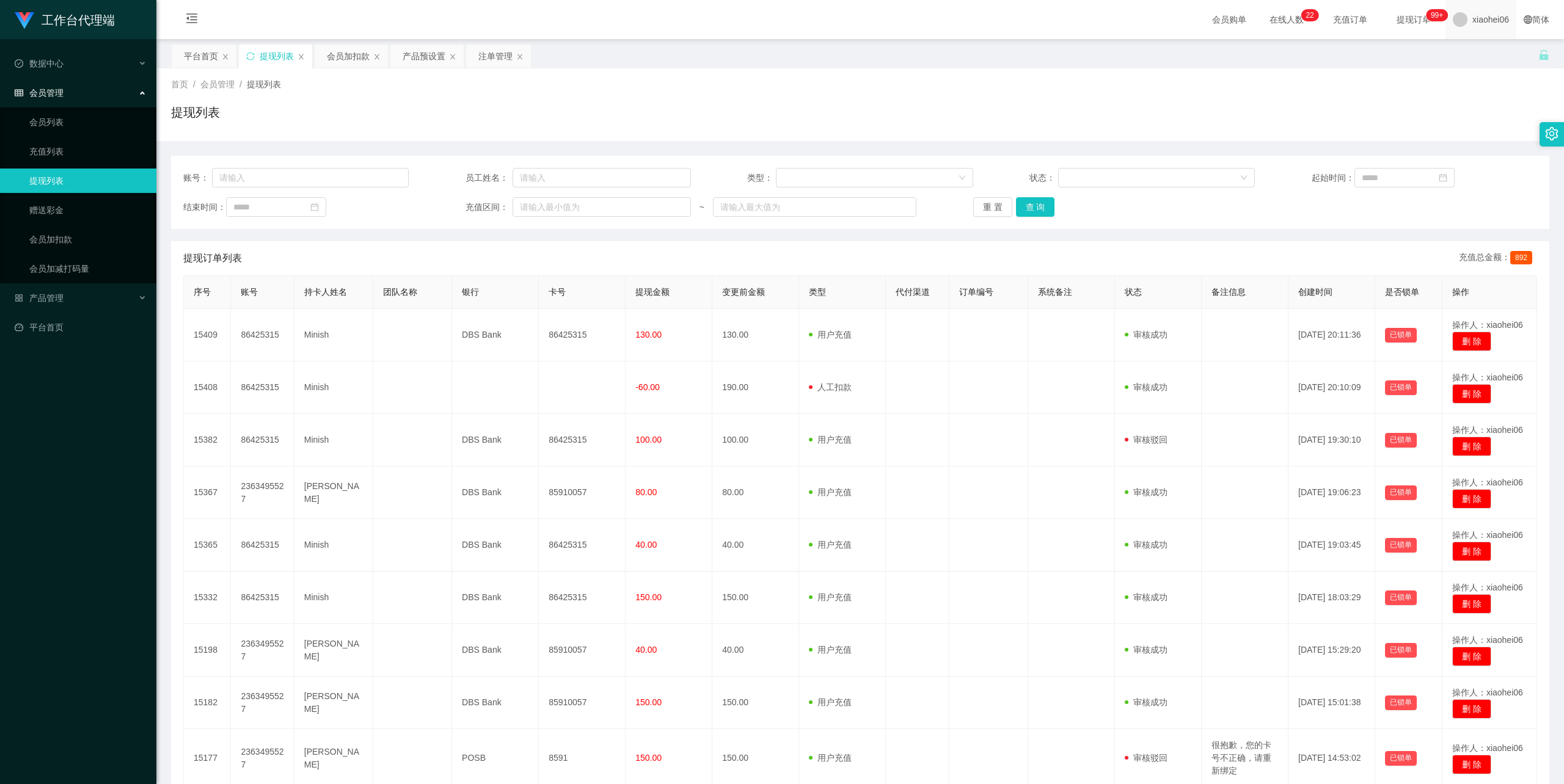
click at [1483, 14] on span "xiaohei06" at bounding box center [1490, 19] width 37 height 40
click at [1469, 53] on span "退出登录" at bounding box center [1470, 53] width 34 height 10
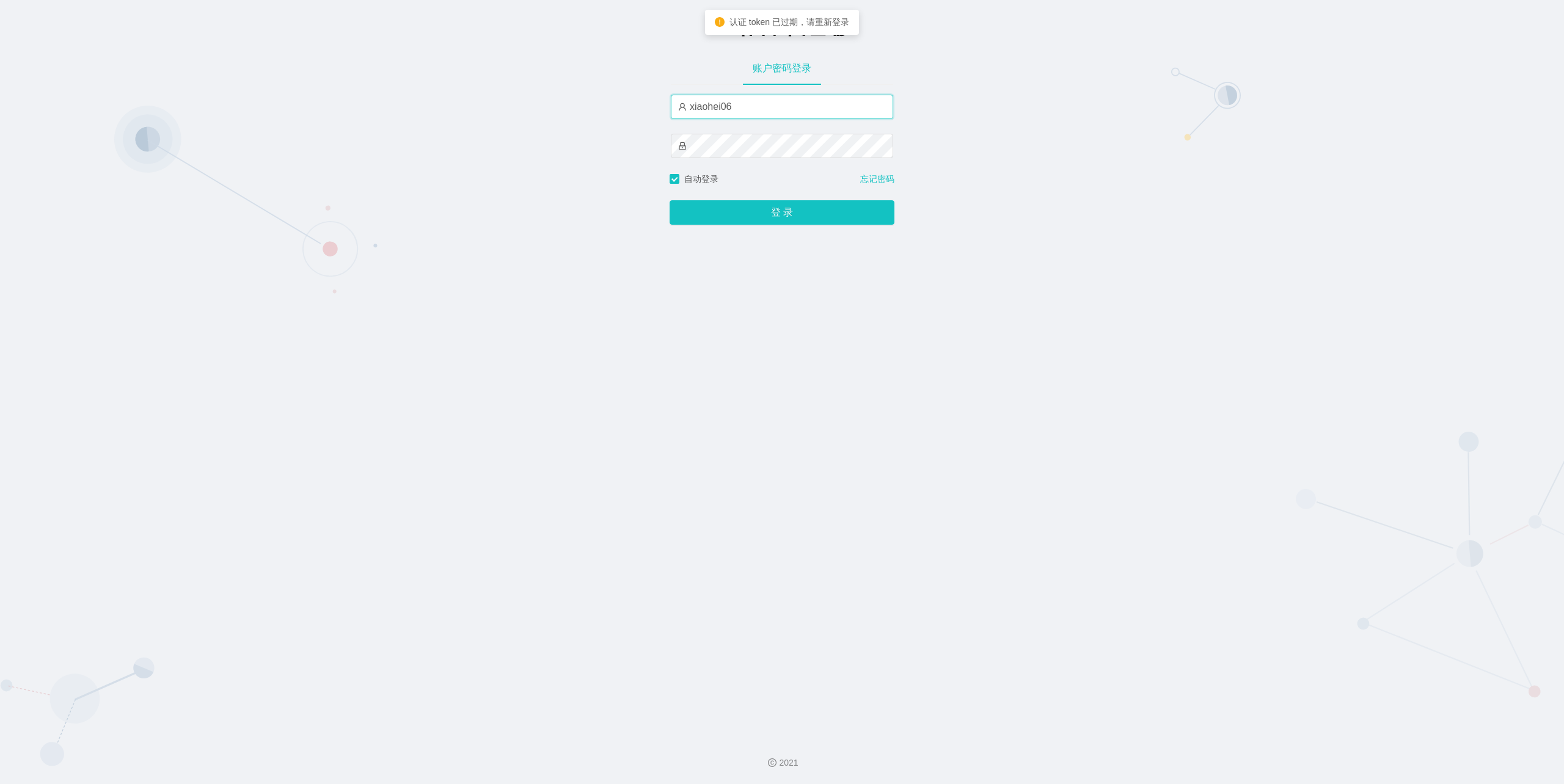
click at [766, 115] on input "xiaohei06" at bounding box center [782, 107] width 223 height 25
type input "feiji"
click at [760, 216] on button "登 录" at bounding box center [782, 212] width 224 height 25
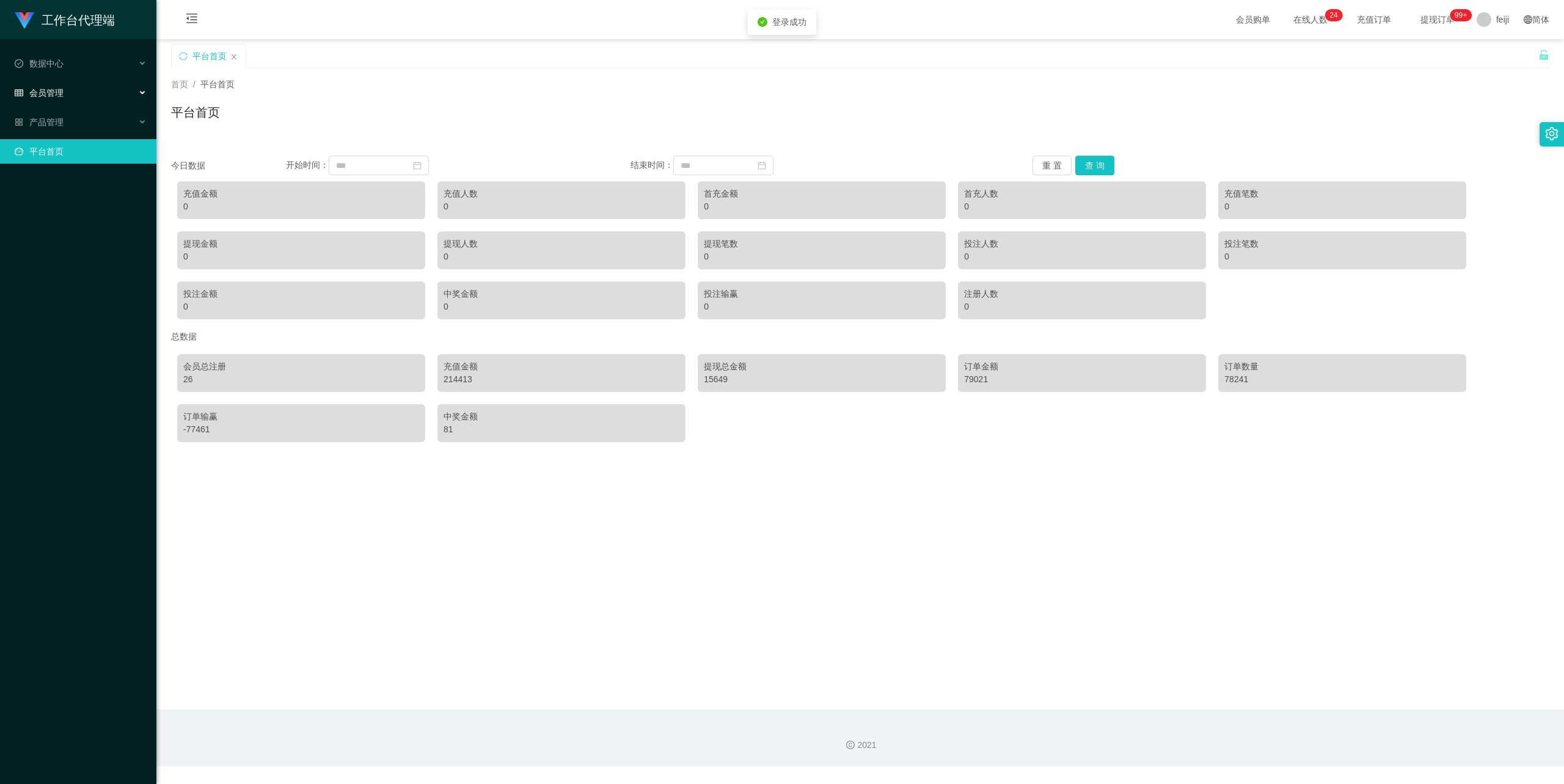
click at [64, 89] on div "会员管理" at bounding box center [78, 93] width 156 height 25
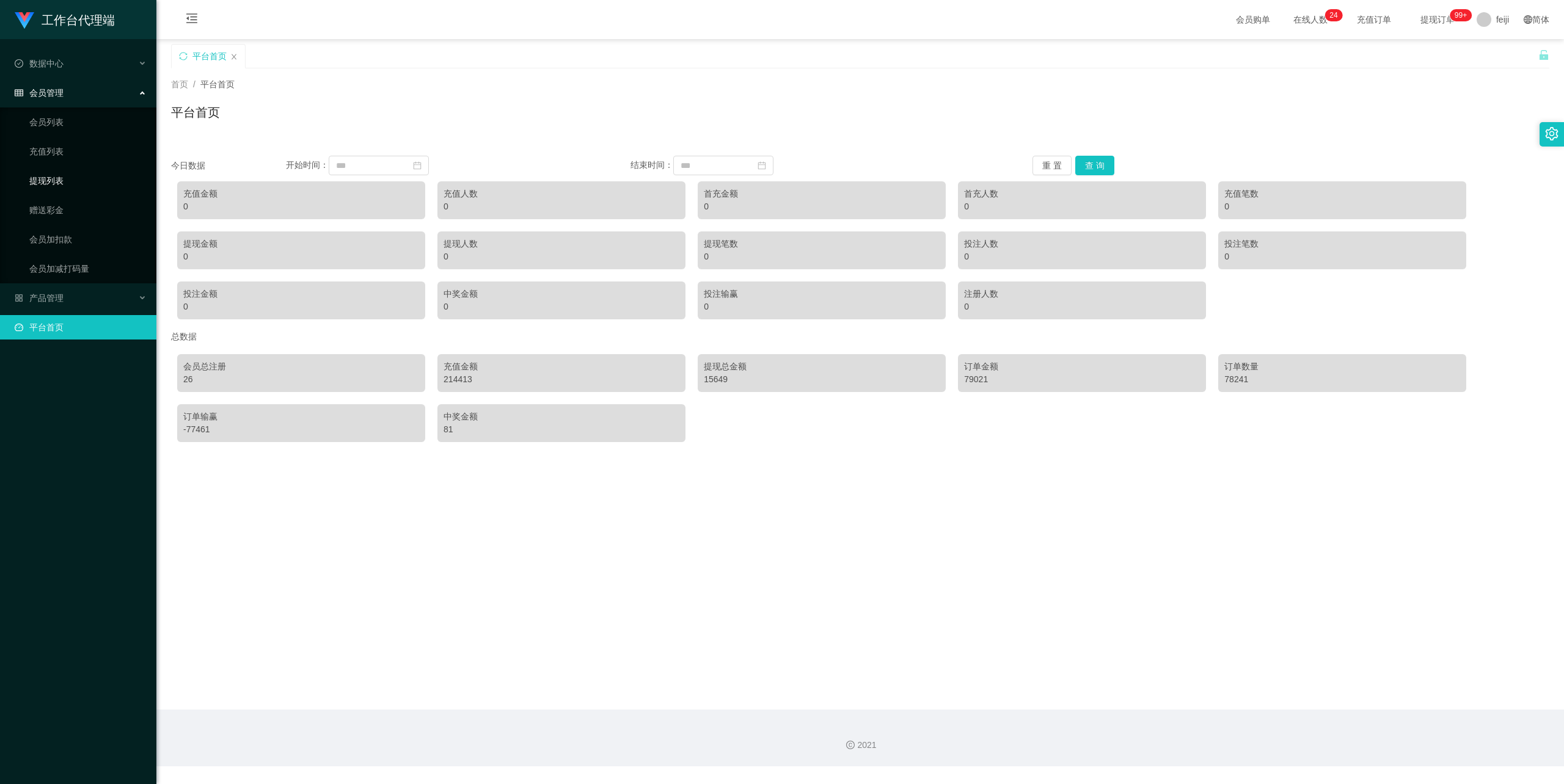
click at [55, 172] on link "提现列表" at bounding box center [88, 180] width 118 height 25
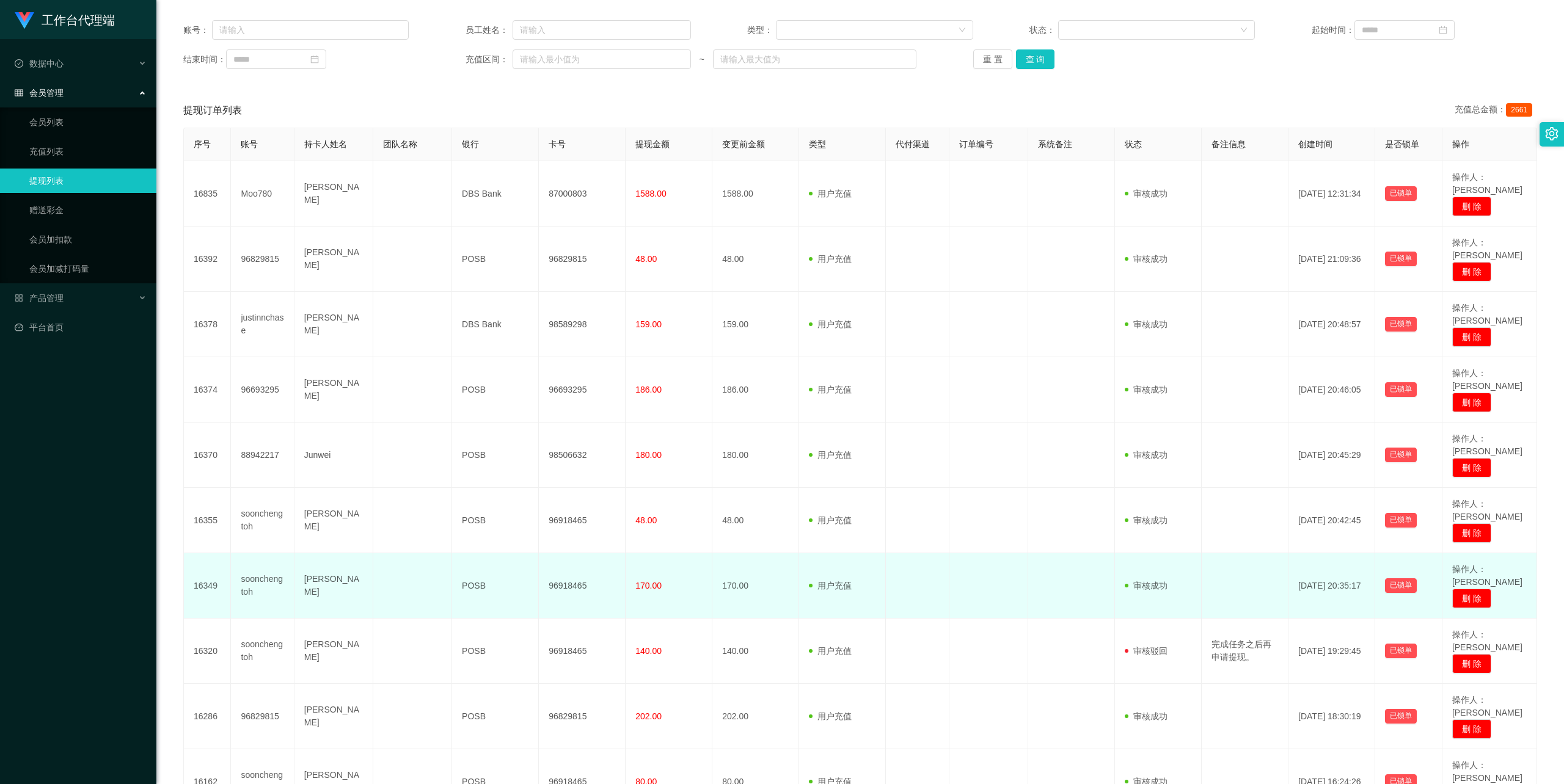
scroll to position [149, 0]
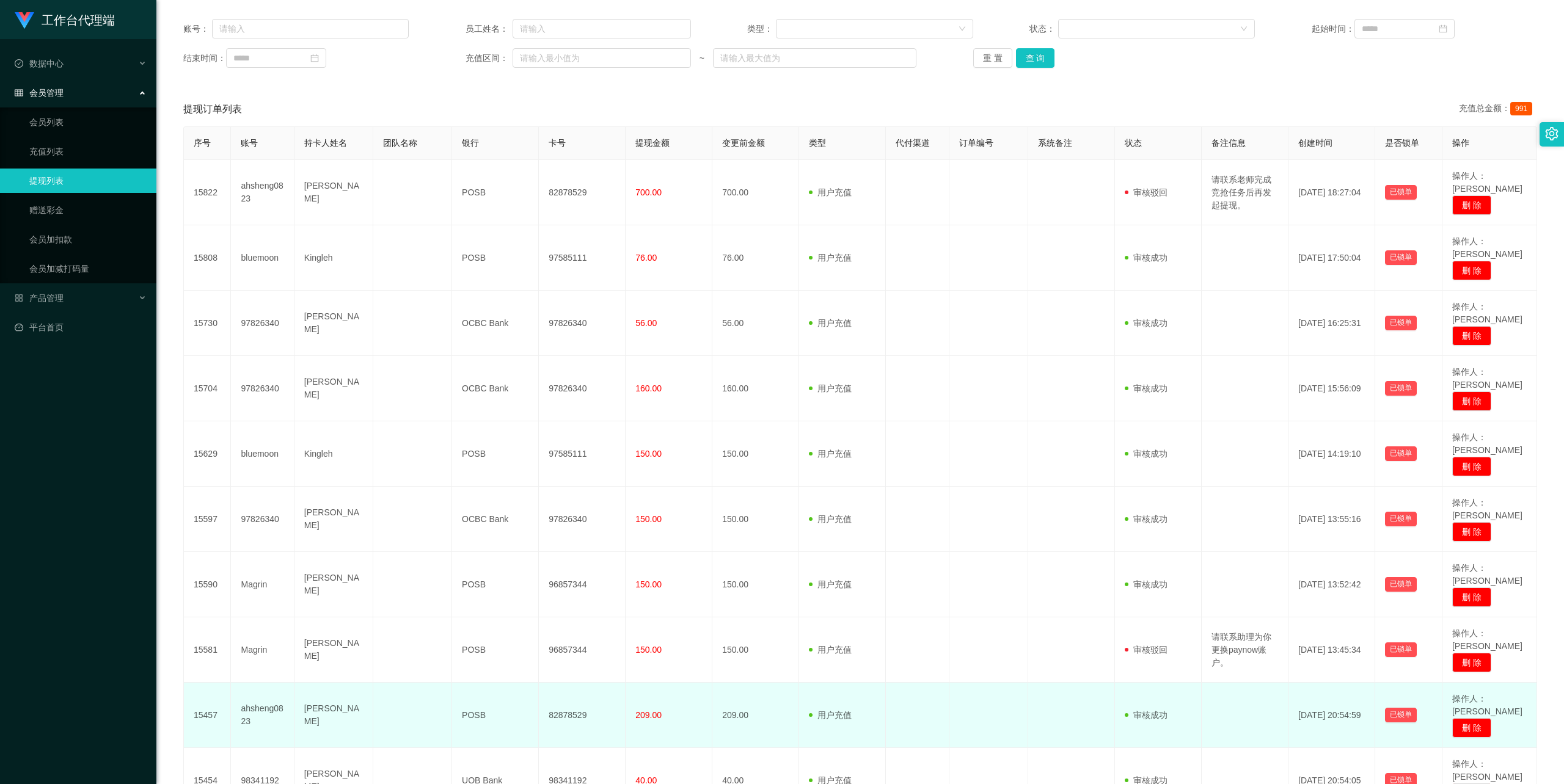
click at [319, 683] on td "Yee Shing Sheng" at bounding box center [334, 715] width 79 height 65
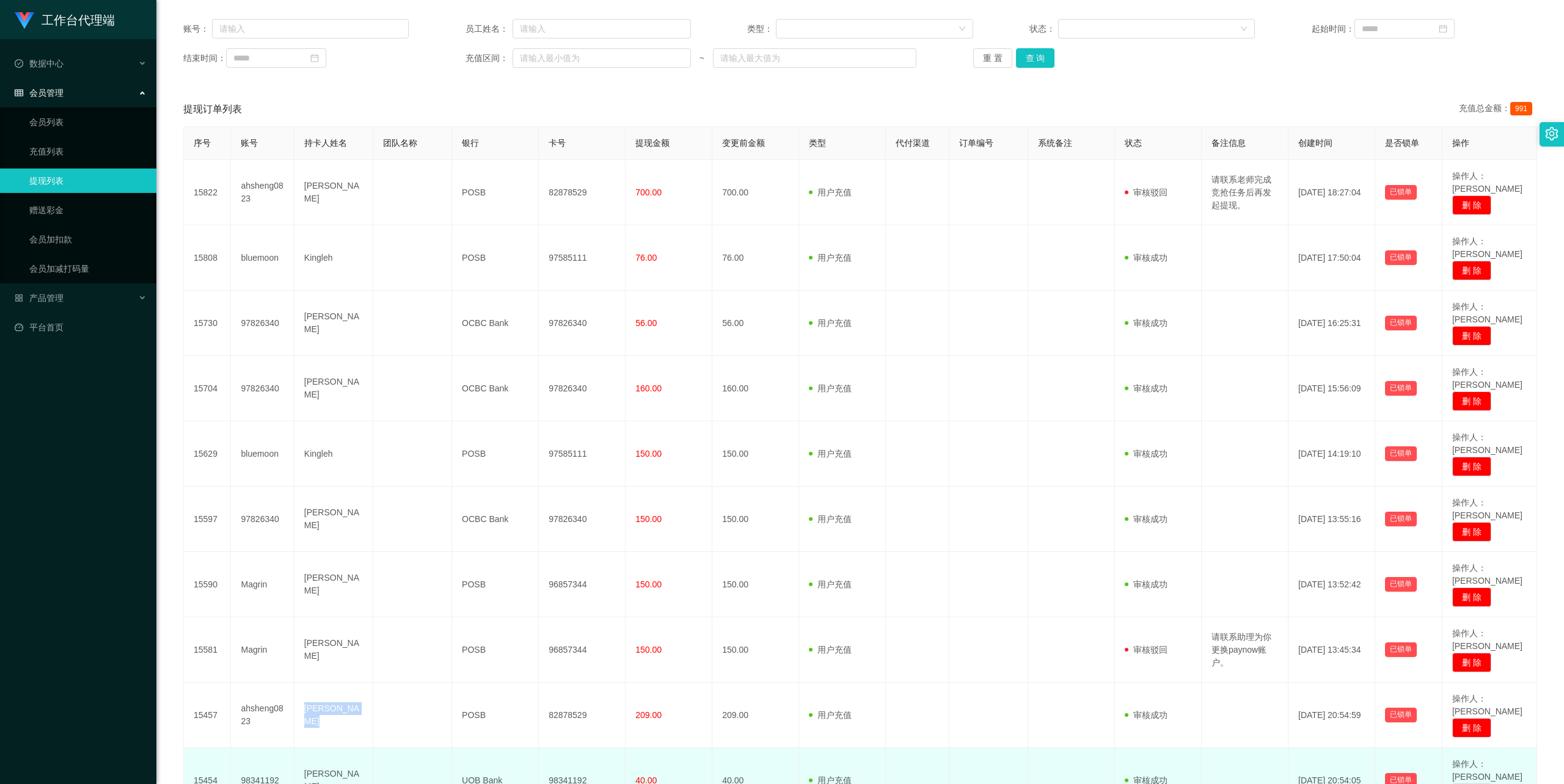
copy td "Yee Shing Sheng"
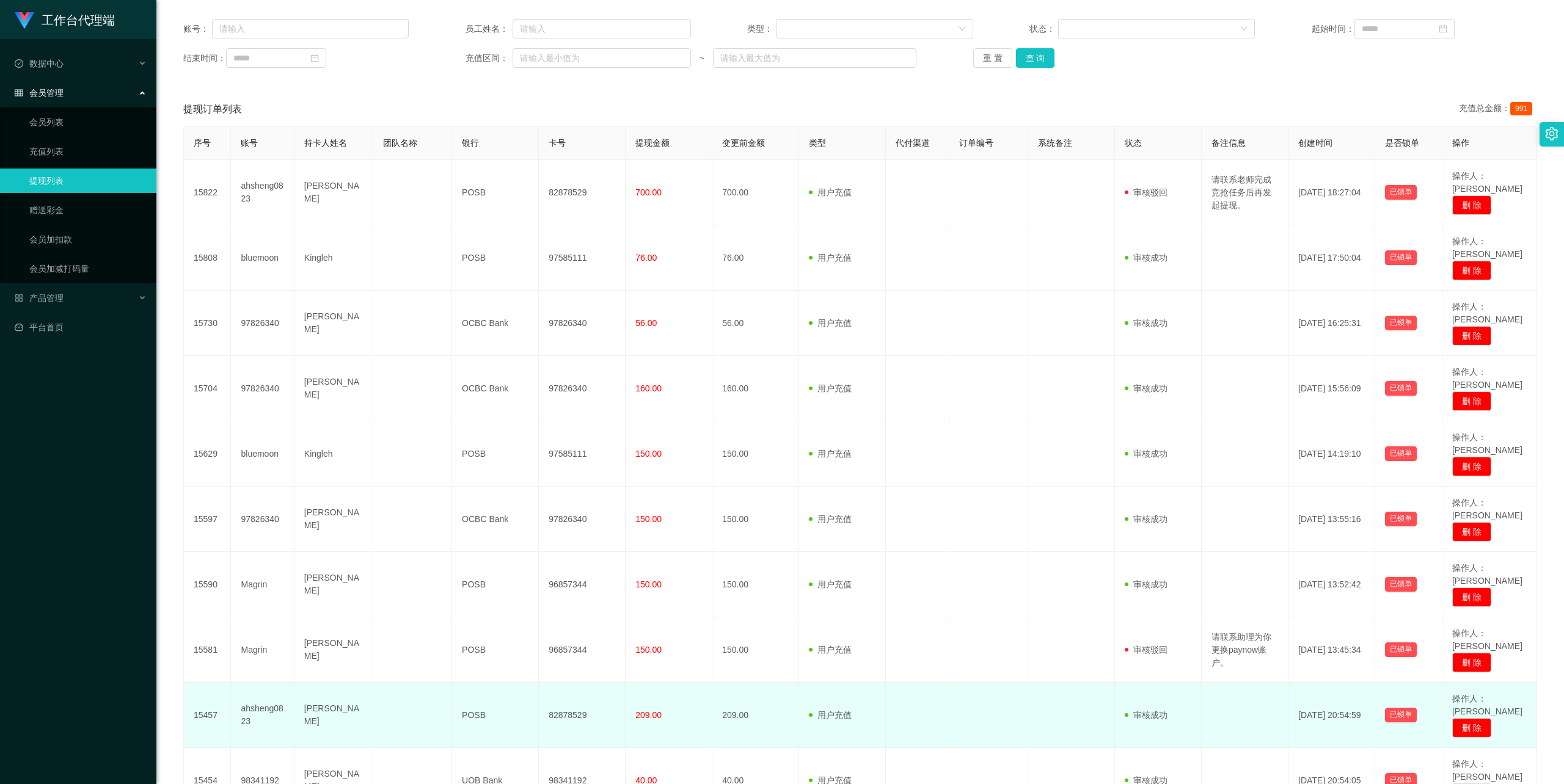
click at [568, 683] on td "82878529" at bounding box center [582, 715] width 86 height 65
copy td "82878529"
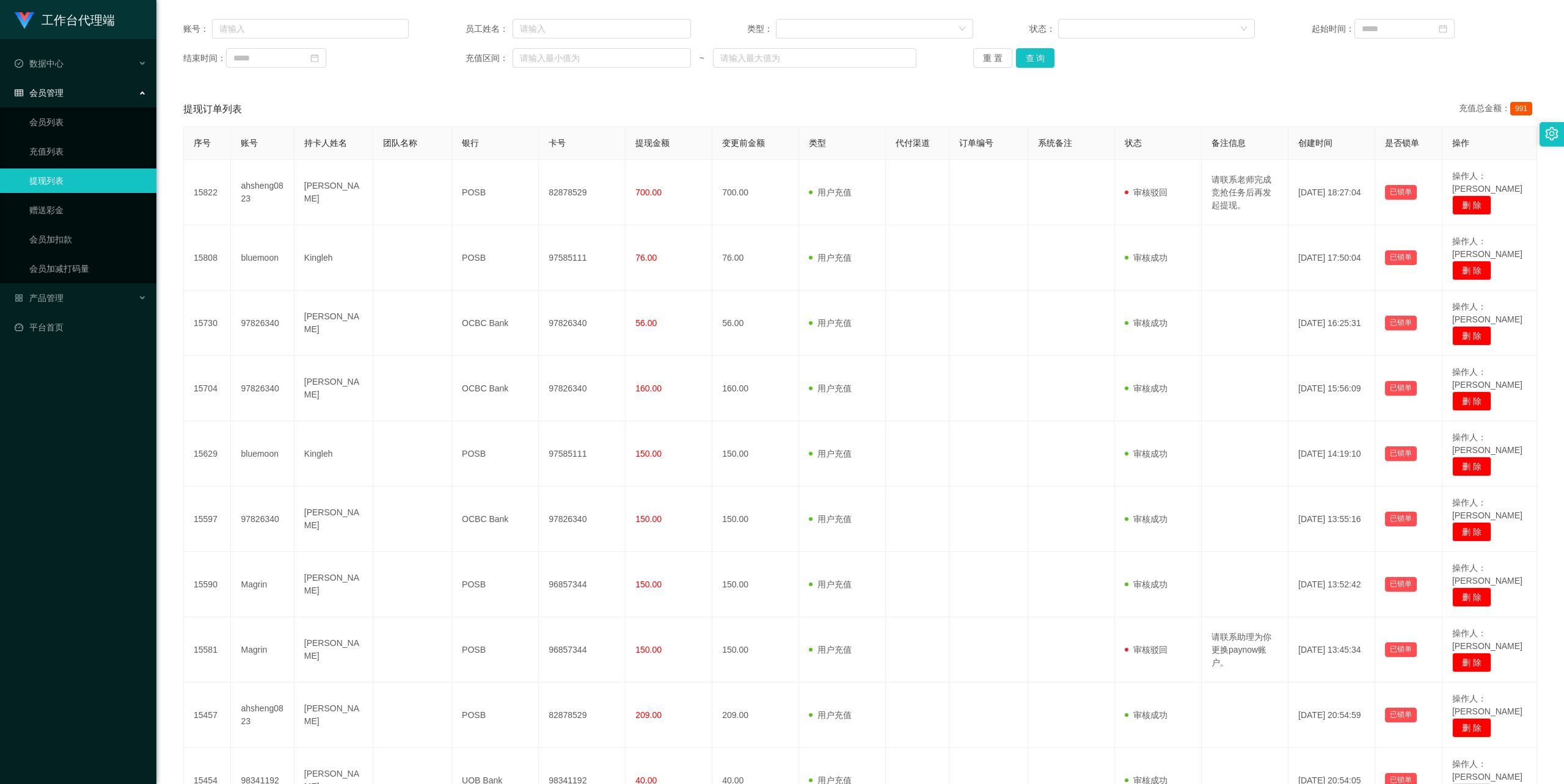
click at [1398, 90] on div "账号： 员工姓名： 类型： 状态： 起始时间： 结束时间： 充值区间： ~ 重 置 查 询 提现订单列表 充值总金额： 991 序号 账号 持卡人姓名 团队名…" at bounding box center [860, 429] width 1378 height 846
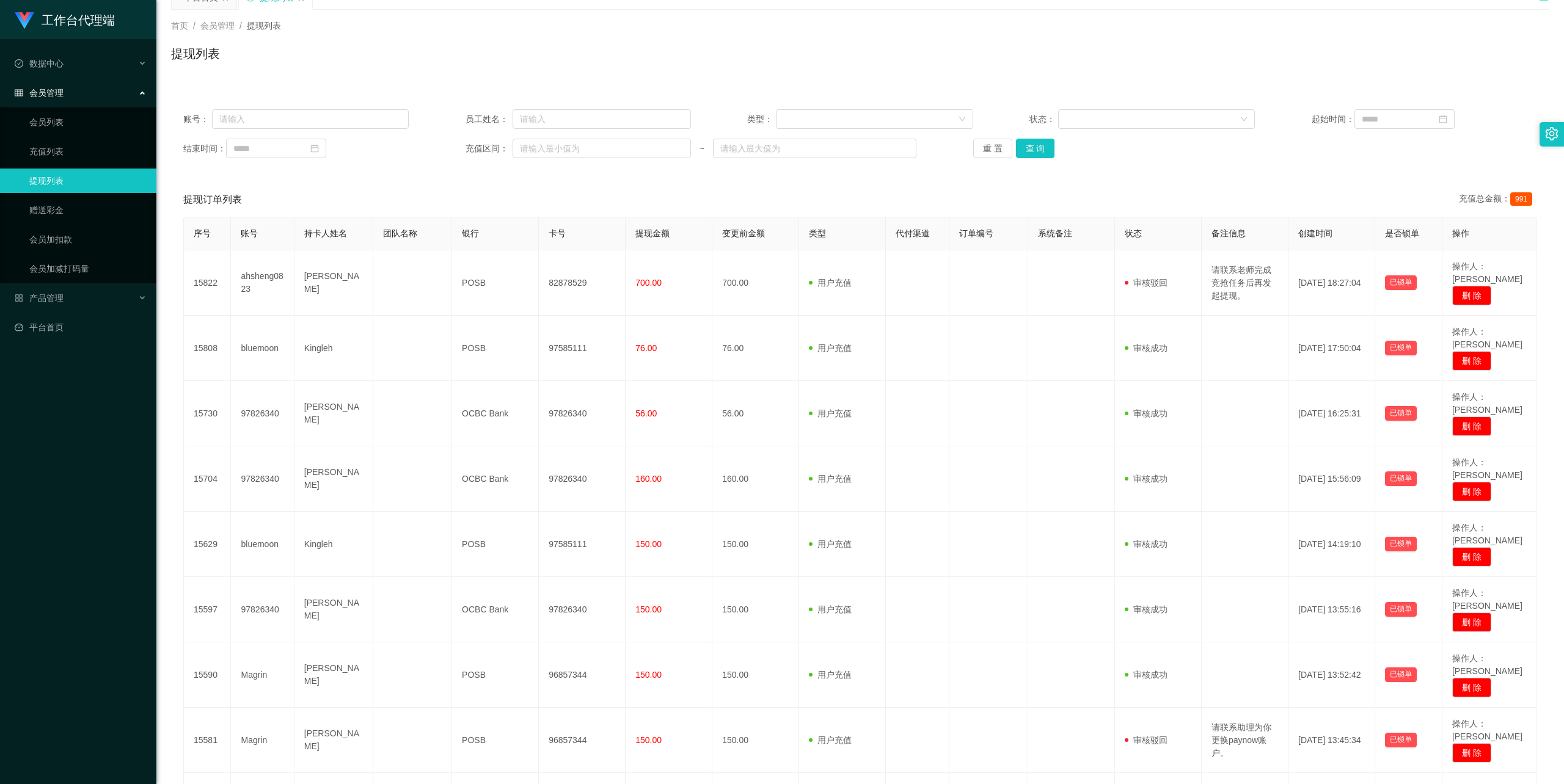
scroll to position [0, 0]
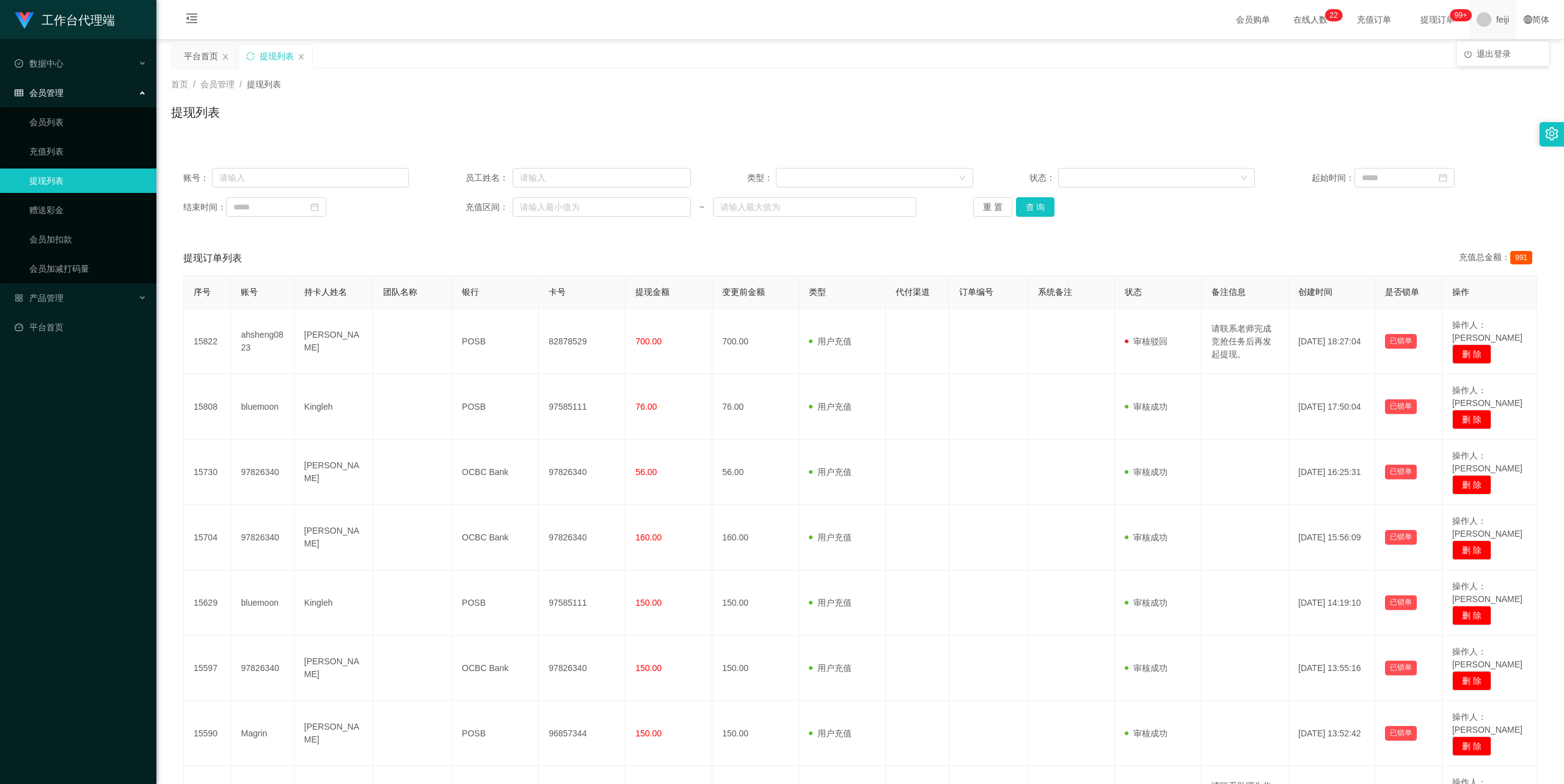
click at [1496, 15] on span "feiji" at bounding box center [1502, 19] width 13 height 40
click at [1501, 52] on div "平台首页 提现列表" at bounding box center [854, 65] width 1367 height 42
click at [1496, 15] on span "feiji" at bounding box center [1502, 19] width 13 height 40
click at [1493, 52] on span "退出登录" at bounding box center [1493, 53] width 34 height 10
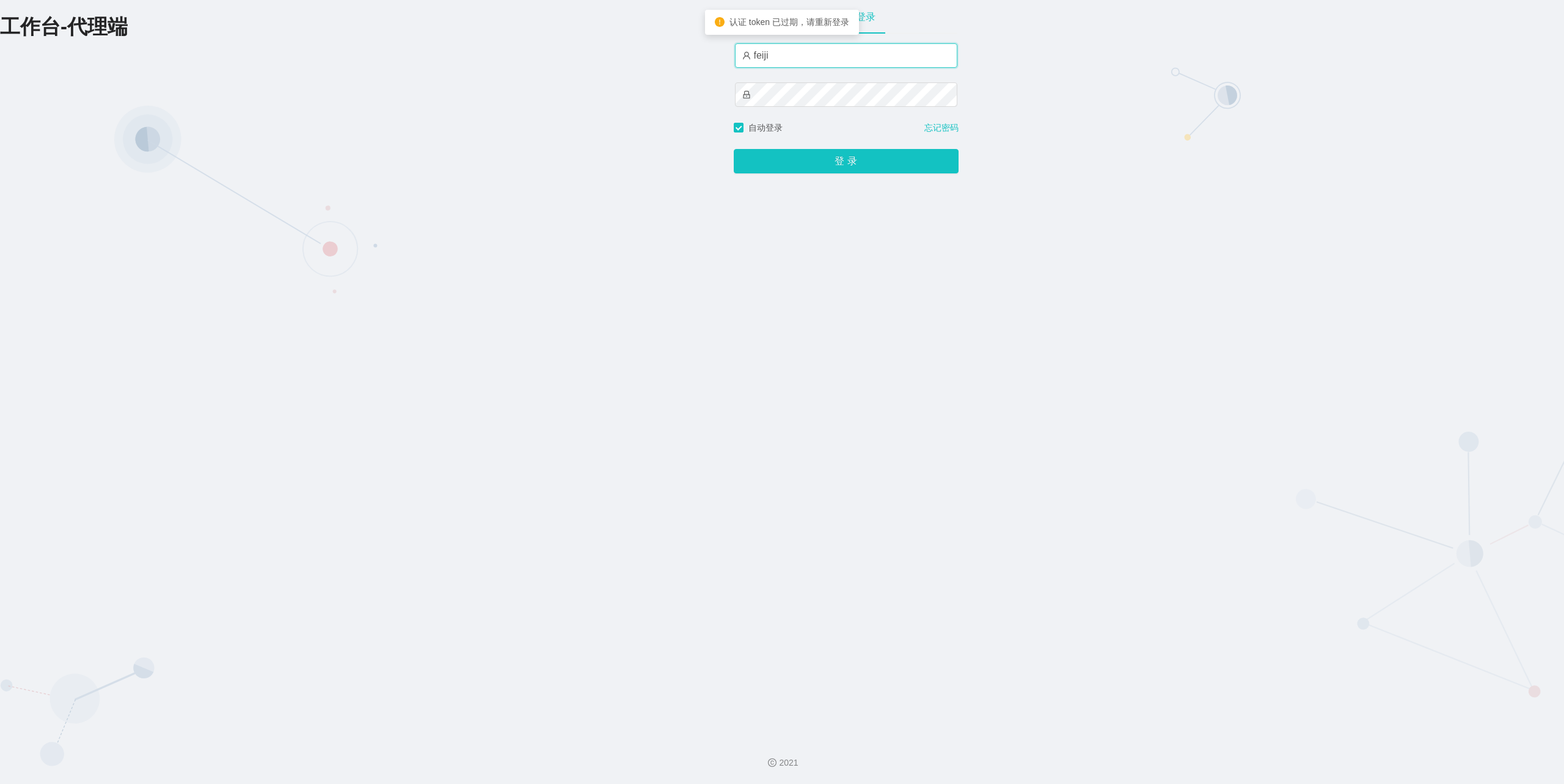
click at [814, 53] on input "feiji" at bounding box center [846, 55] width 223 height 25
type input "xiaohei06"
click at [906, 171] on button "登 录" at bounding box center [846, 161] width 224 height 25
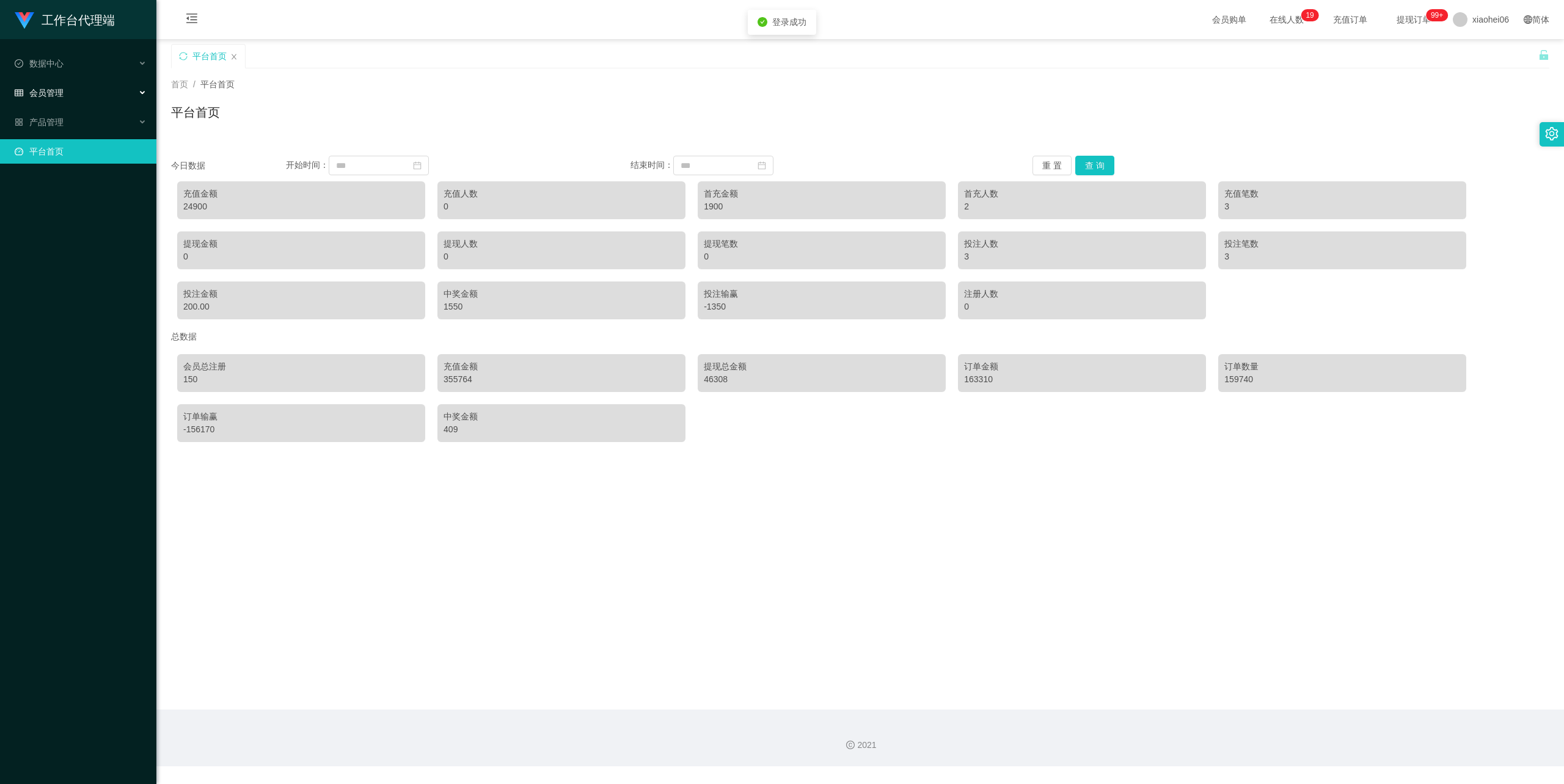
click at [89, 91] on div "会员管理" at bounding box center [78, 93] width 156 height 25
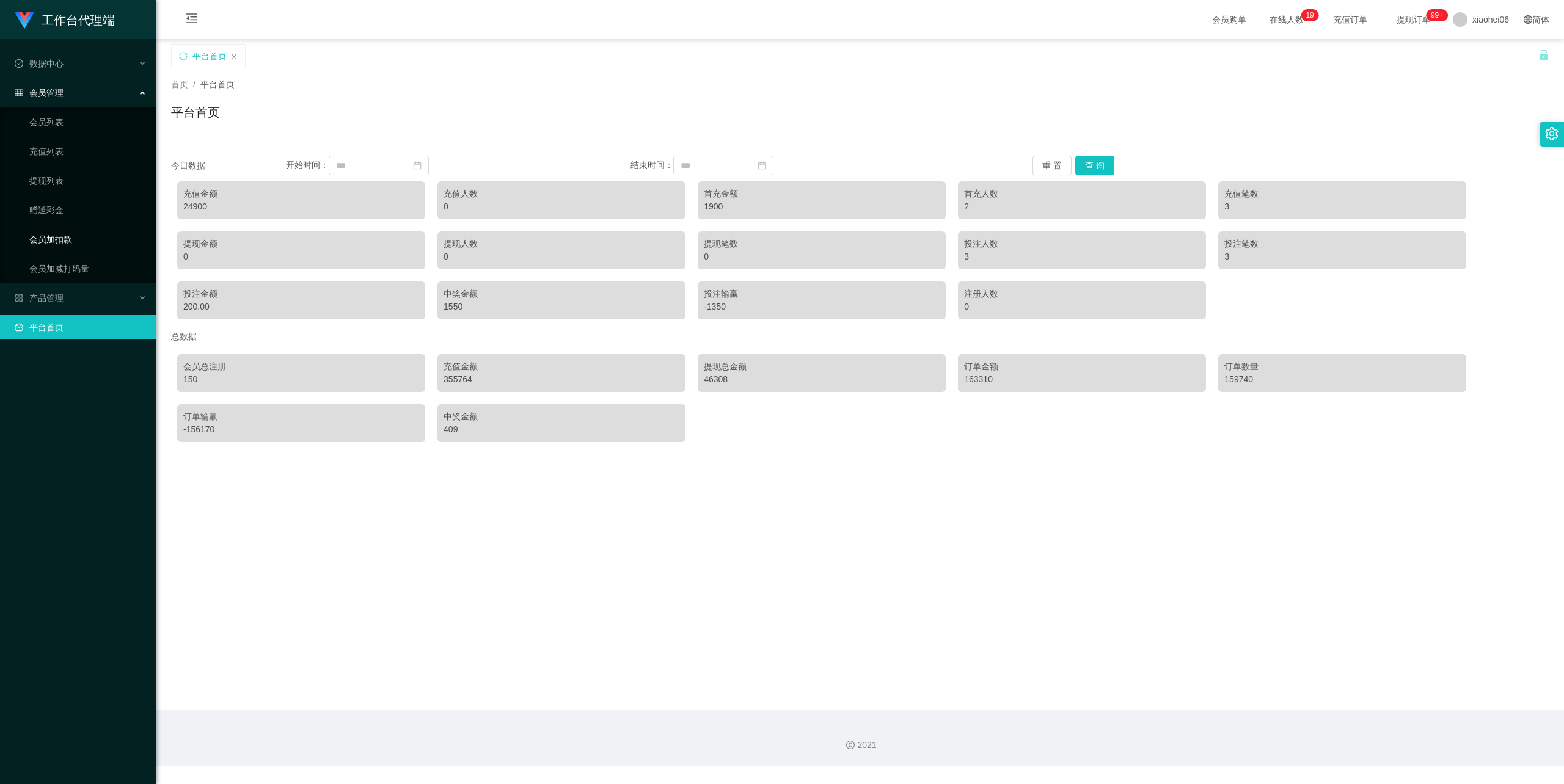
click at [59, 230] on link "会员加扣款" at bounding box center [88, 239] width 118 height 25
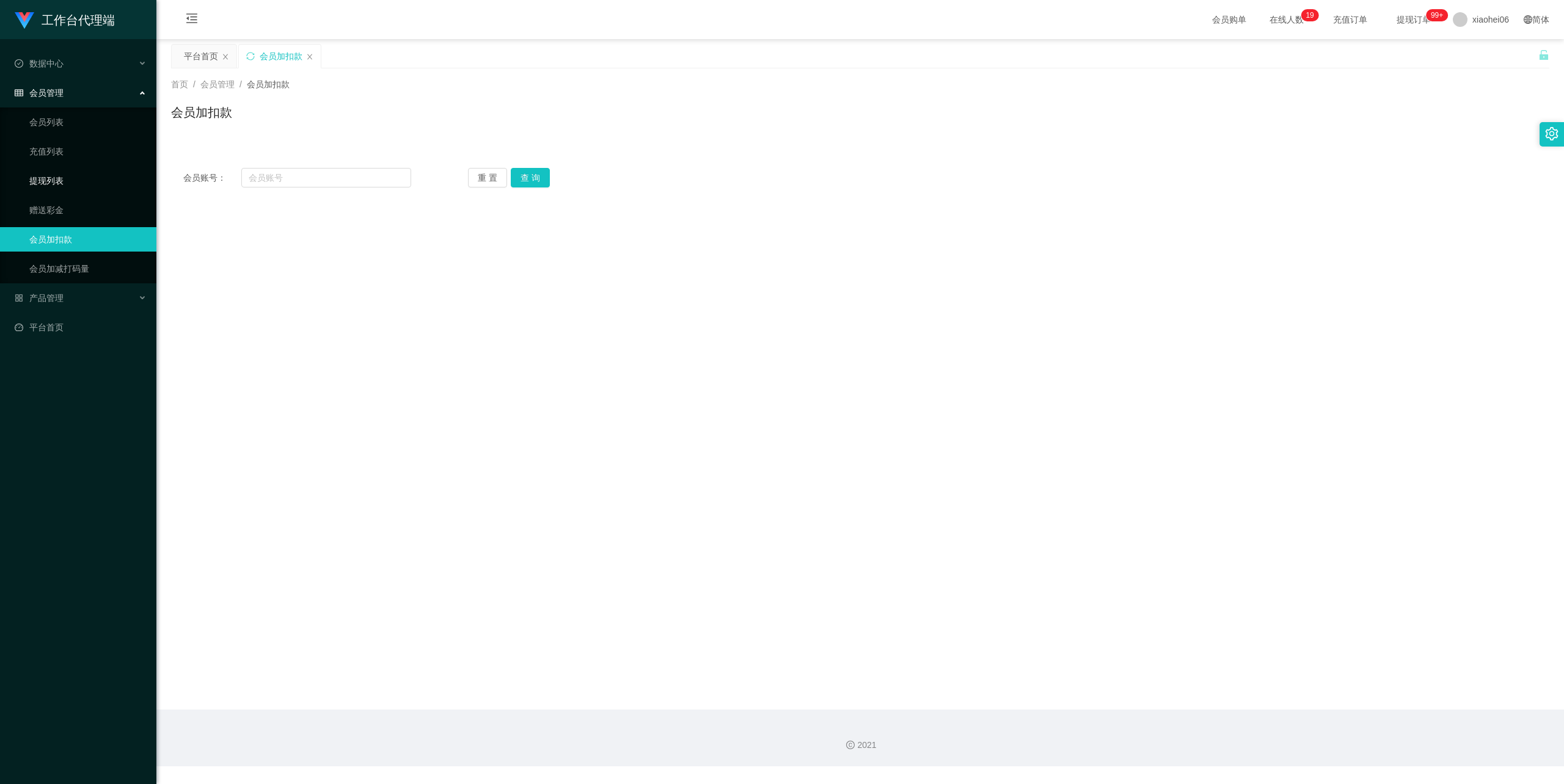
click at [59, 176] on link "提现列表" at bounding box center [88, 180] width 118 height 25
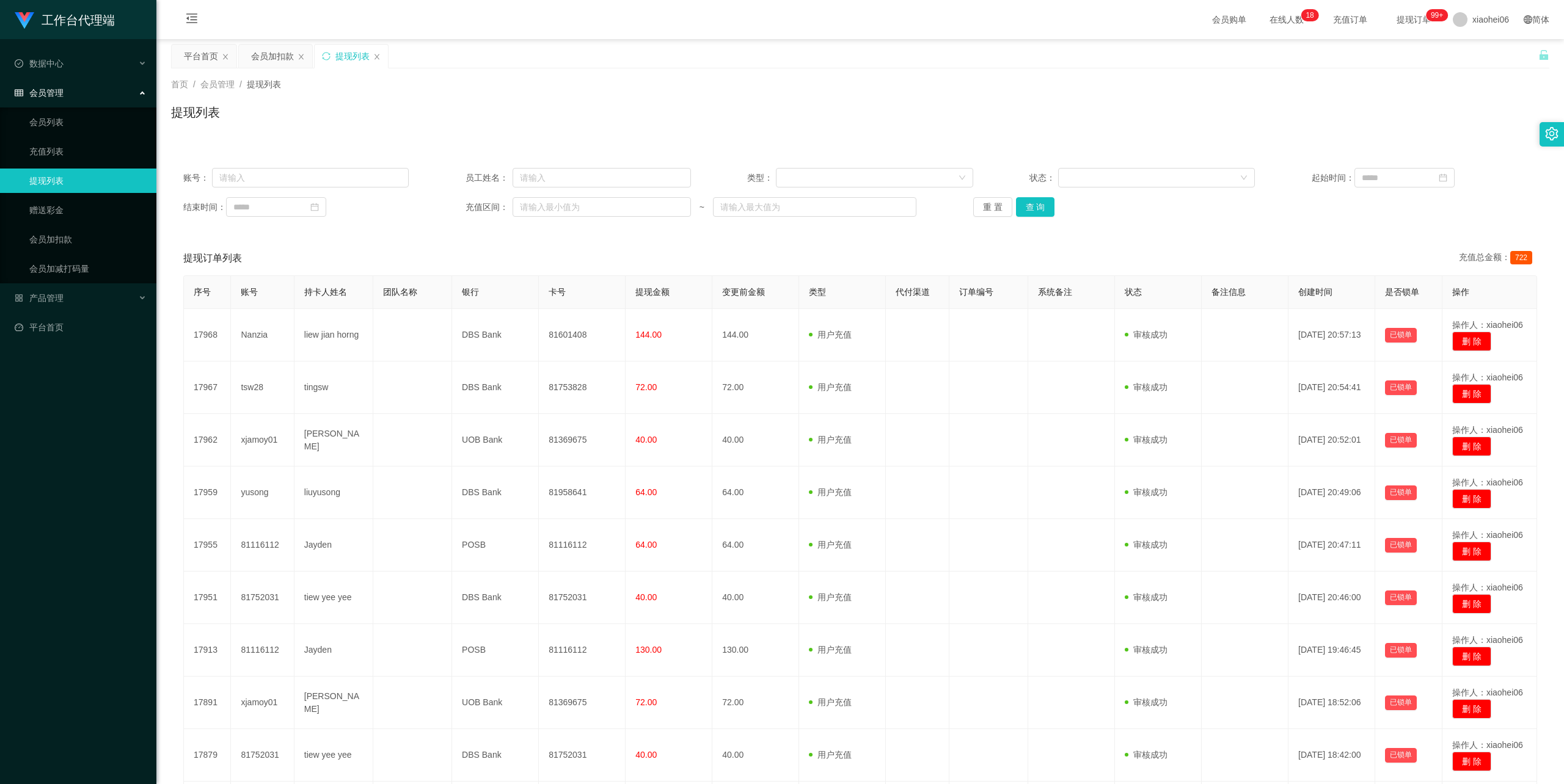
click at [81, 86] on div "会员管理" at bounding box center [78, 93] width 156 height 25
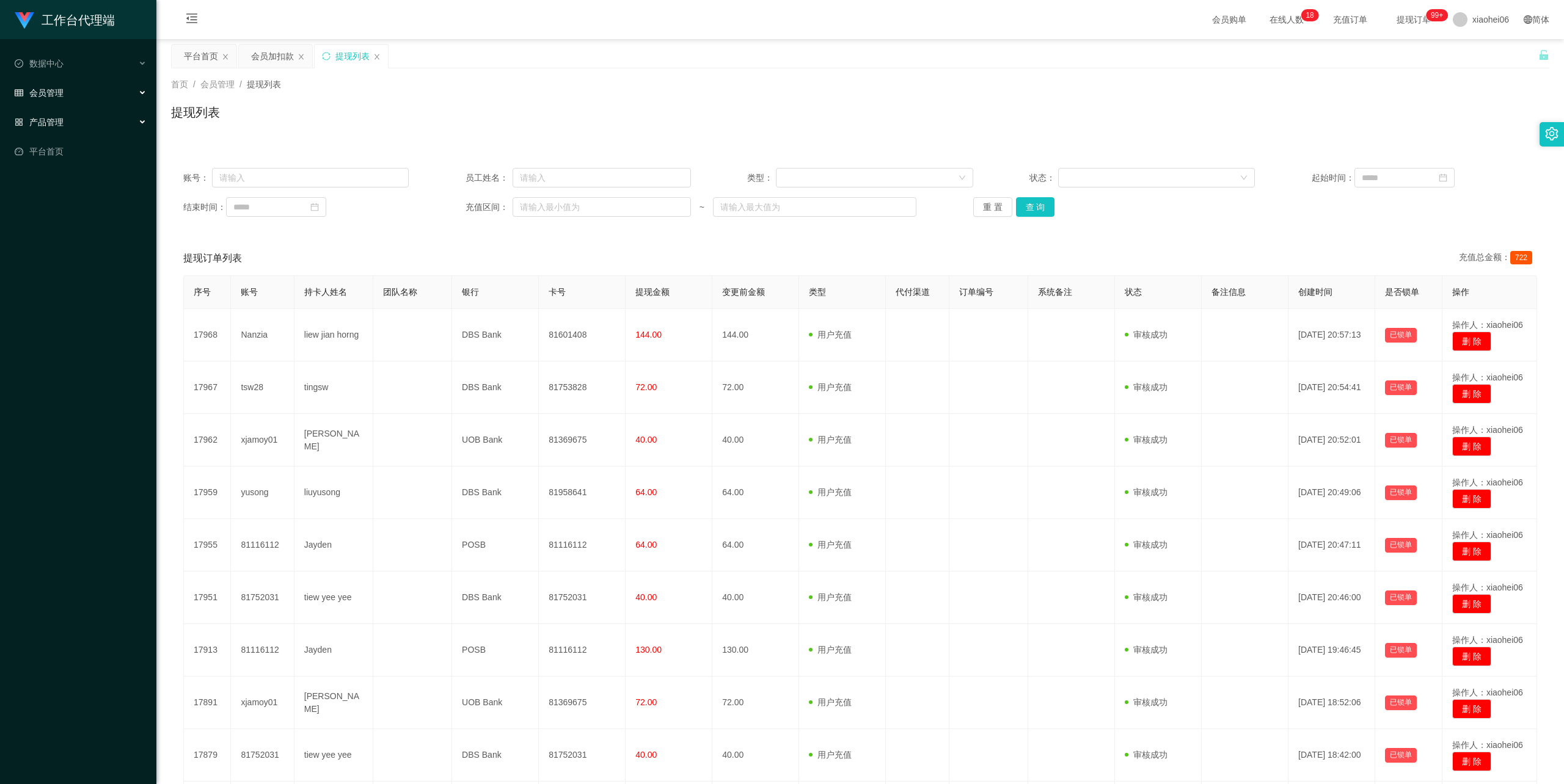
click at [68, 116] on div "产品管理" at bounding box center [78, 122] width 156 height 25
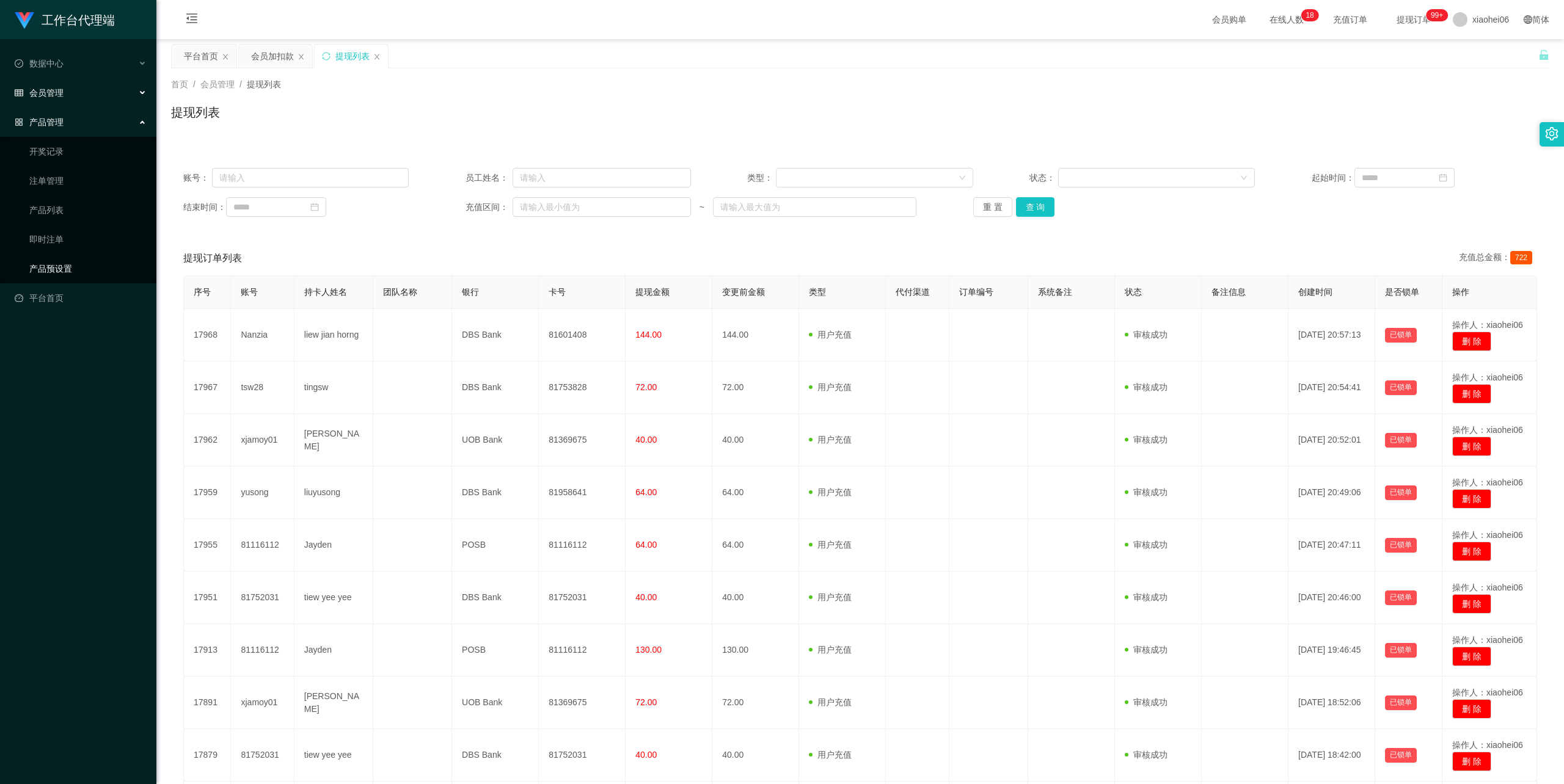
click at [59, 263] on link "产品预设置" at bounding box center [88, 268] width 118 height 25
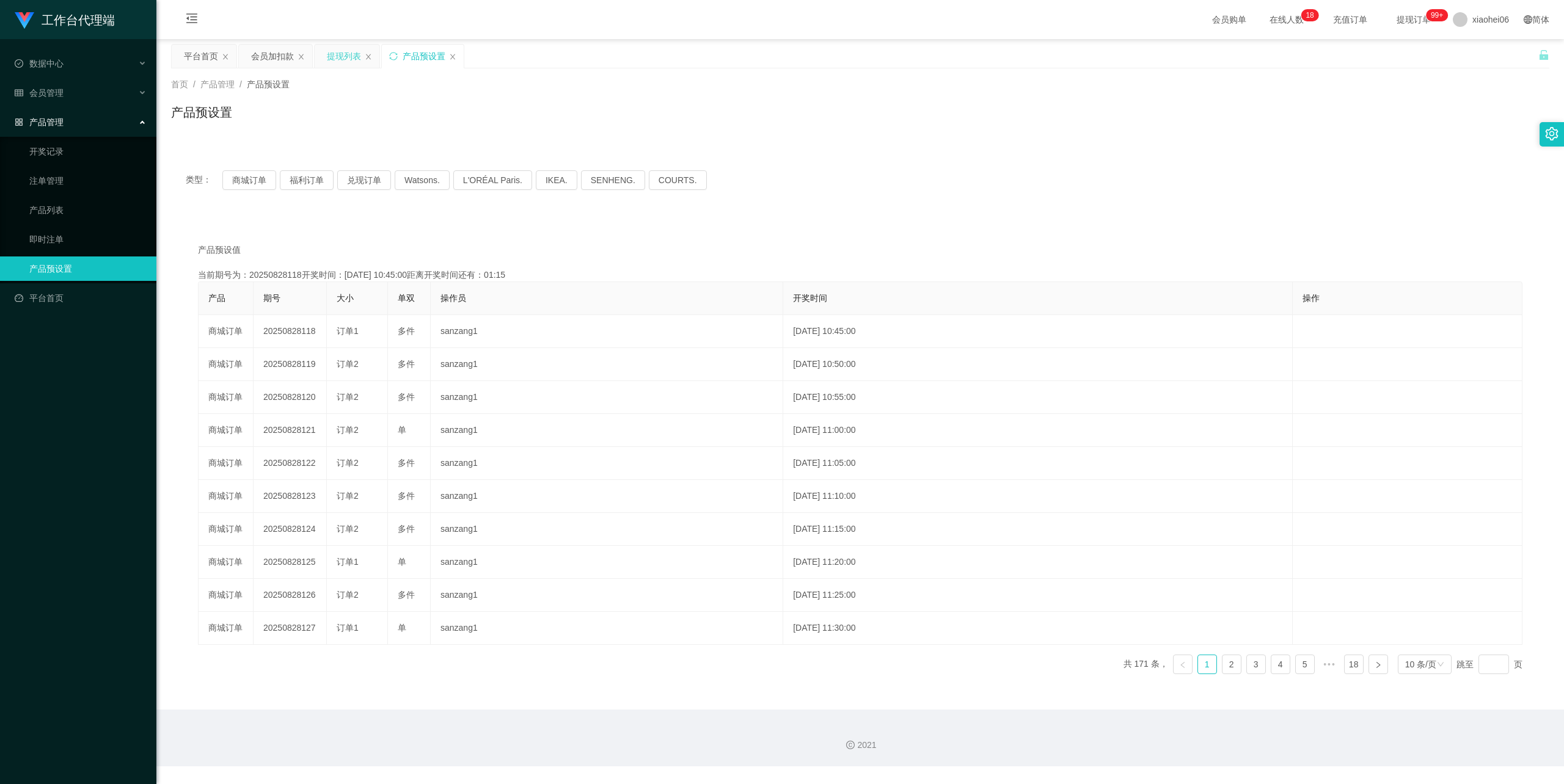
click at [358, 51] on div "提现列表" at bounding box center [343, 56] width 34 height 23
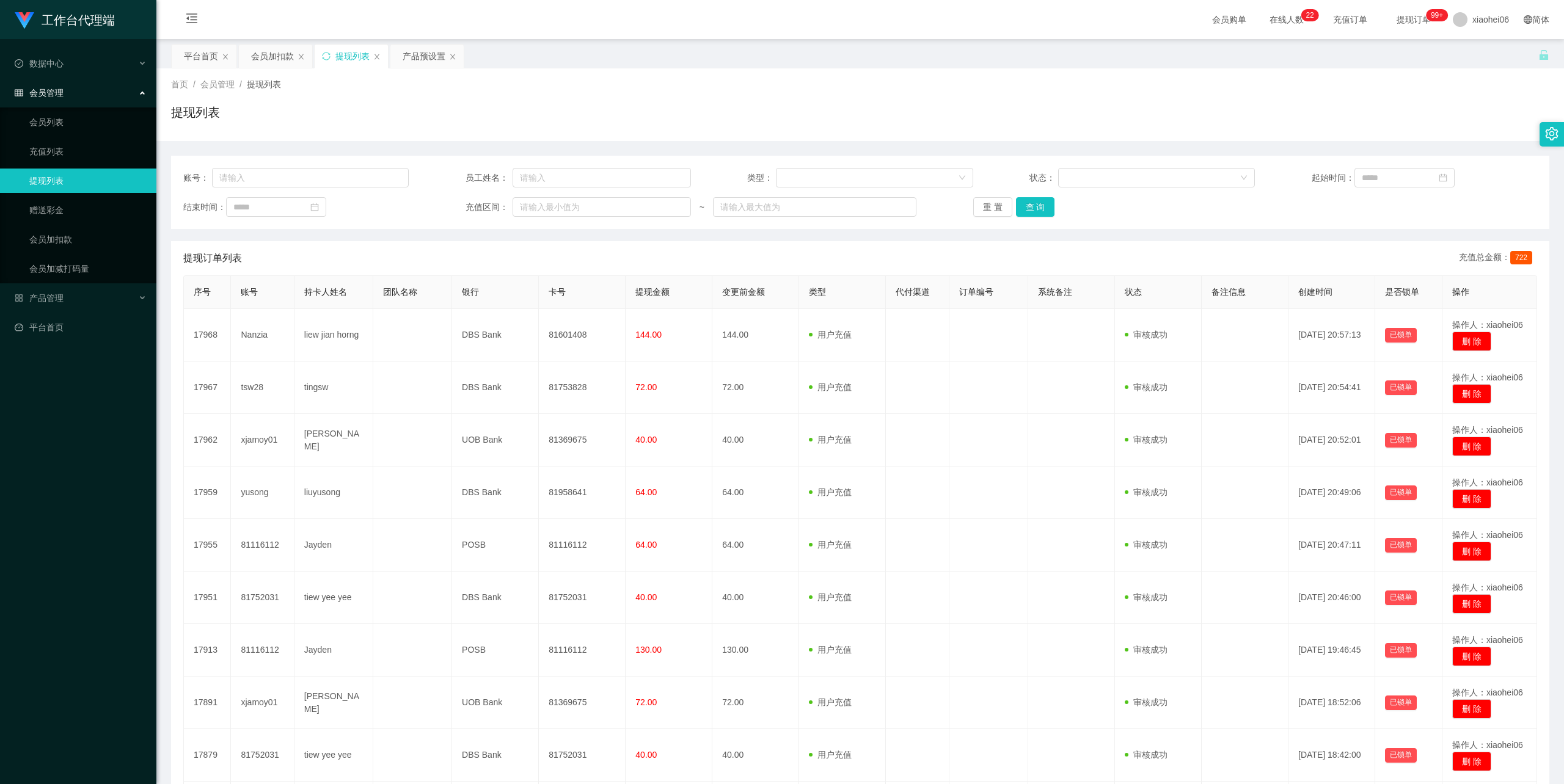
click at [720, 114] on div "提现列表" at bounding box center [860, 117] width 1378 height 28
click at [757, 96] on div "首页 / 会员管理 / 提现列表 / 提现列表" at bounding box center [860, 105] width 1378 height 53
click at [846, 106] on div "提现列表" at bounding box center [860, 117] width 1378 height 28
click at [765, 106] on div "提现列表" at bounding box center [860, 117] width 1378 height 28
click at [1288, 81] on div "首页 / 会员管理 / 提现列表 /" at bounding box center [860, 85] width 1378 height 13
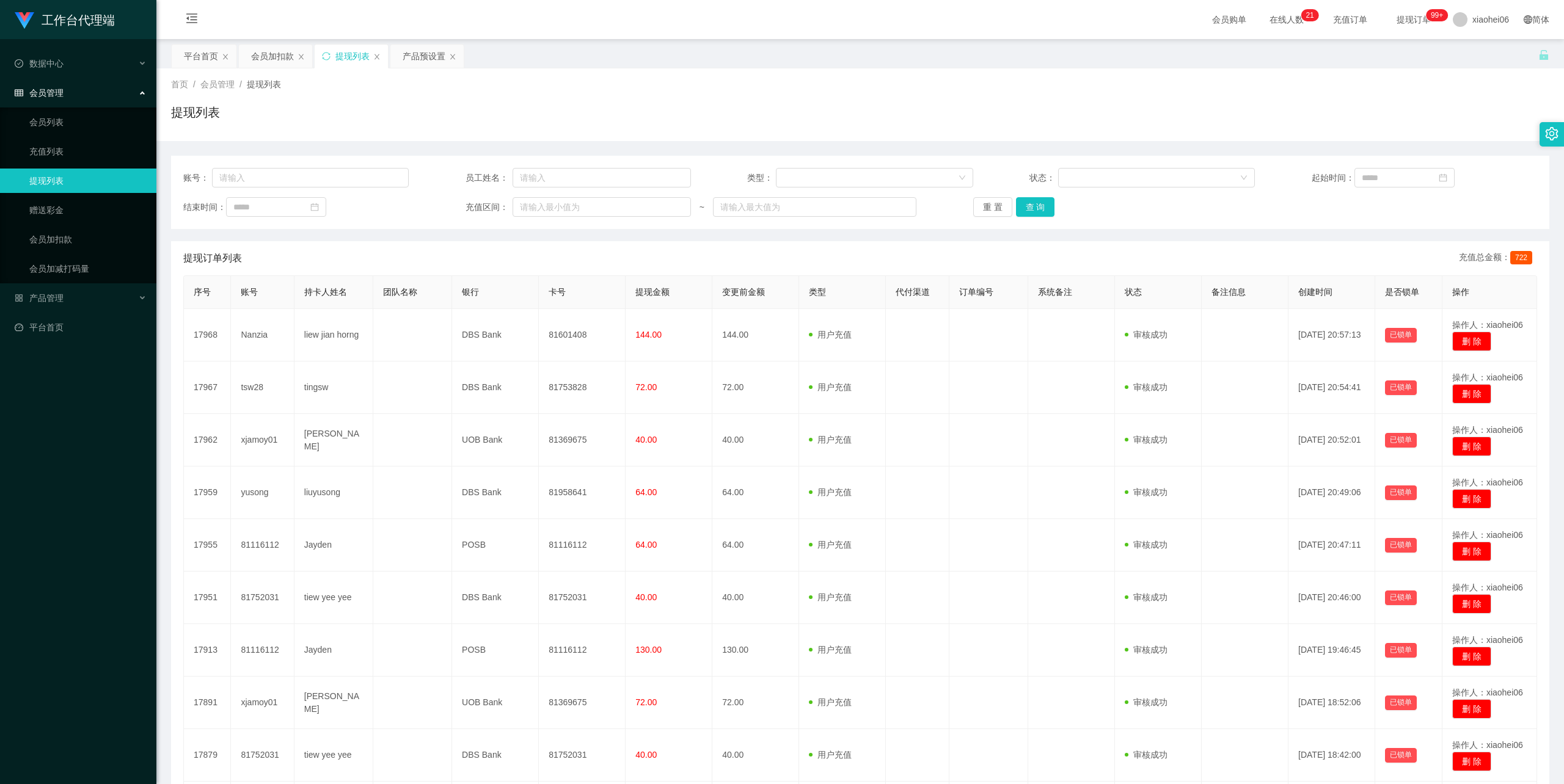
click at [735, 96] on div "首页 / 会员管理 / 提现列表 / 提现列表" at bounding box center [860, 105] width 1378 height 53
drag, startPoint x: 1064, startPoint y: 96, endPoint x: 1067, endPoint y: 86, distance: 10.4
click at [1064, 96] on div "首页 / 会员管理 / 提现列表 / 提现列表" at bounding box center [860, 105] width 1378 height 53
drag, startPoint x: 0, startPoint y: 0, endPoint x: 871, endPoint y: 98, distance: 876.5
click at [871, 98] on div "首页 / 会员管理 / 提现列表 / 提现列表" at bounding box center [860, 105] width 1378 height 53
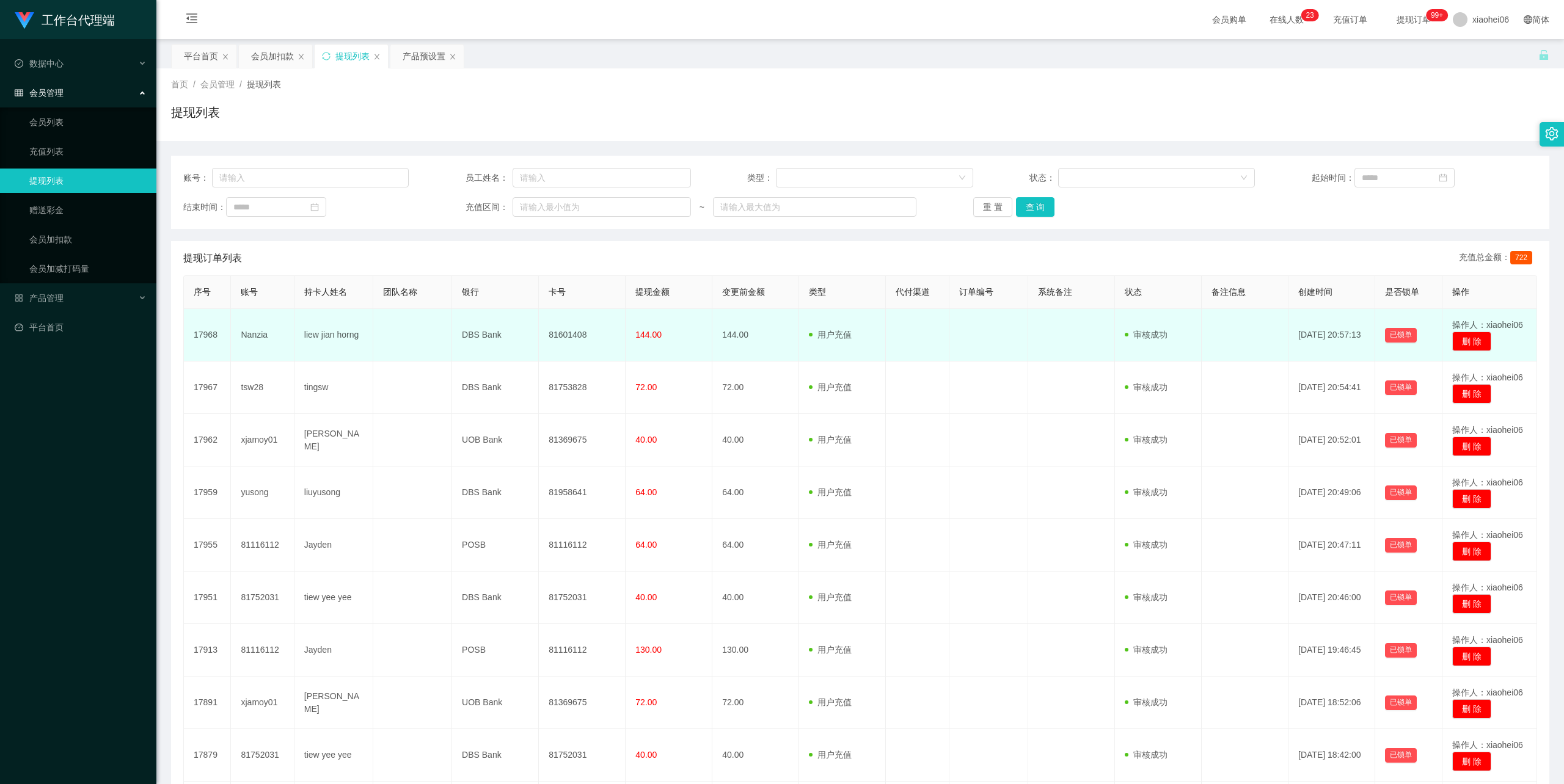
click at [250, 330] on td "Nanzia" at bounding box center [262, 335] width 63 height 52
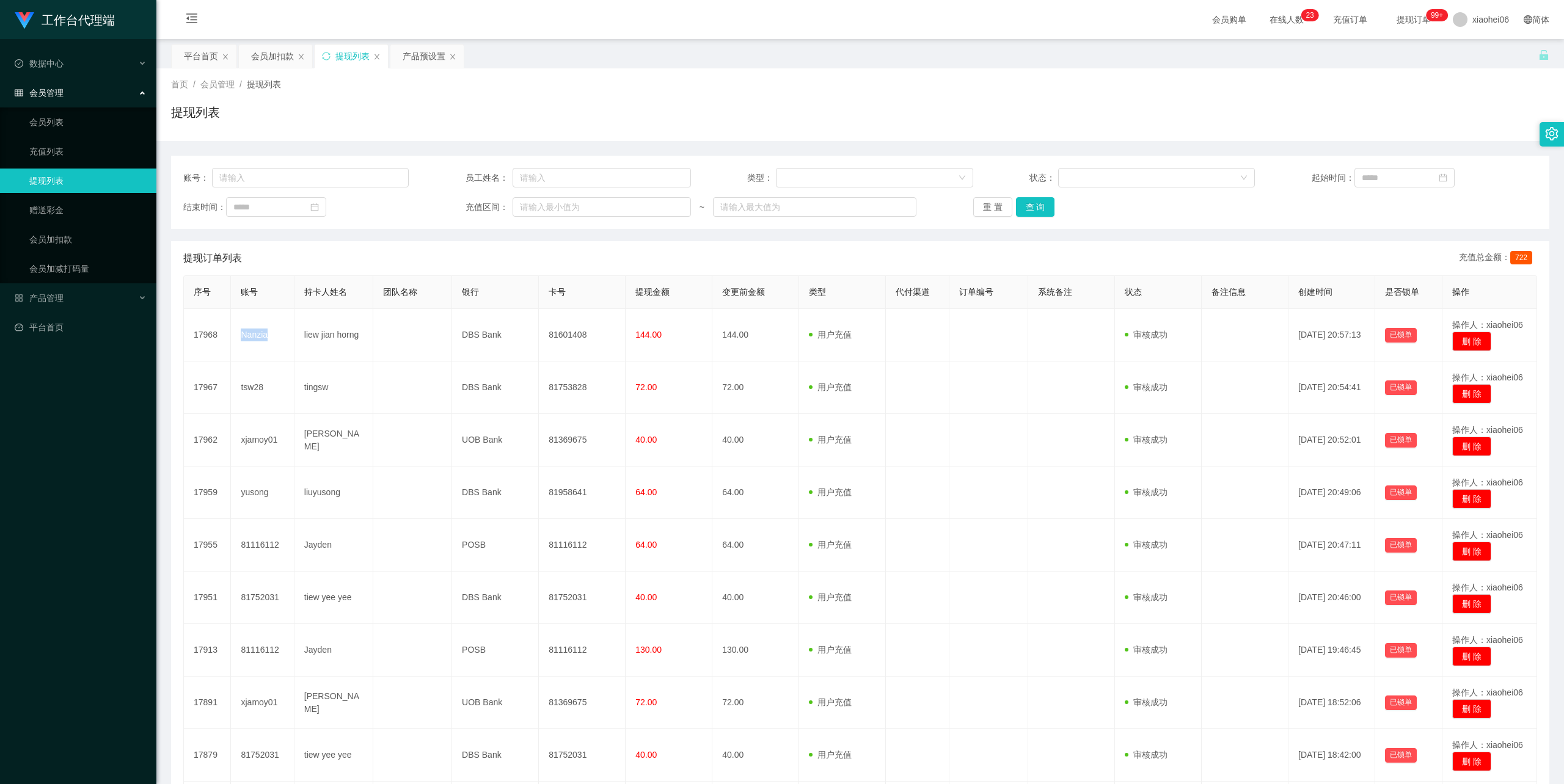
copy td "Nanzia"
click at [350, 171] on input "text" at bounding box center [311, 177] width 198 height 19
paste input "Nanzia"
type input "Nanzia"
drag, startPoint x: 1031, startPoint y: 200, endPoint x: 1024, endPoint y: 200, distance: 7.0
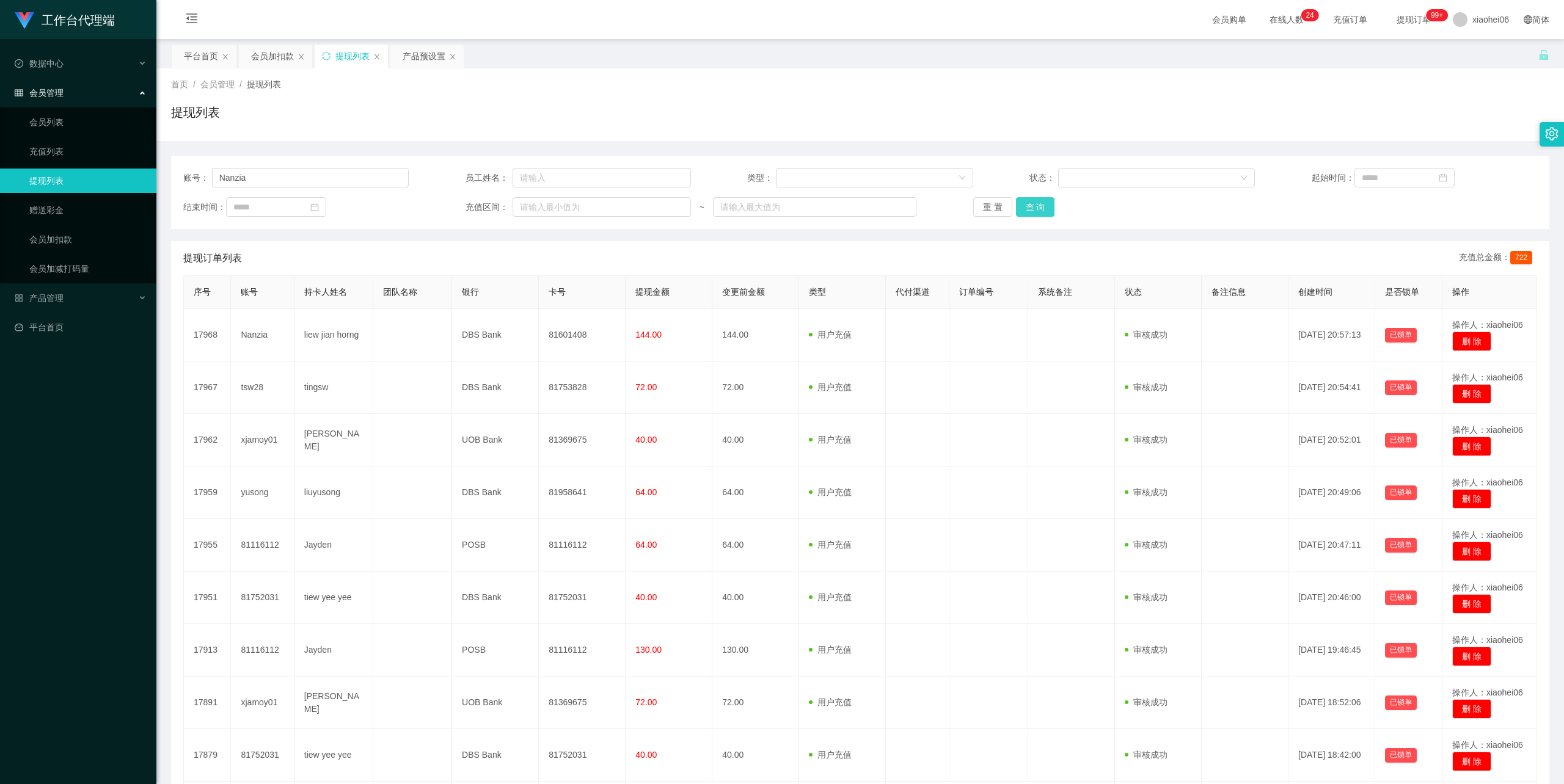
click at [1031, 200] on button "查 询" at bounding box center [1035, 207] width 40 height 19
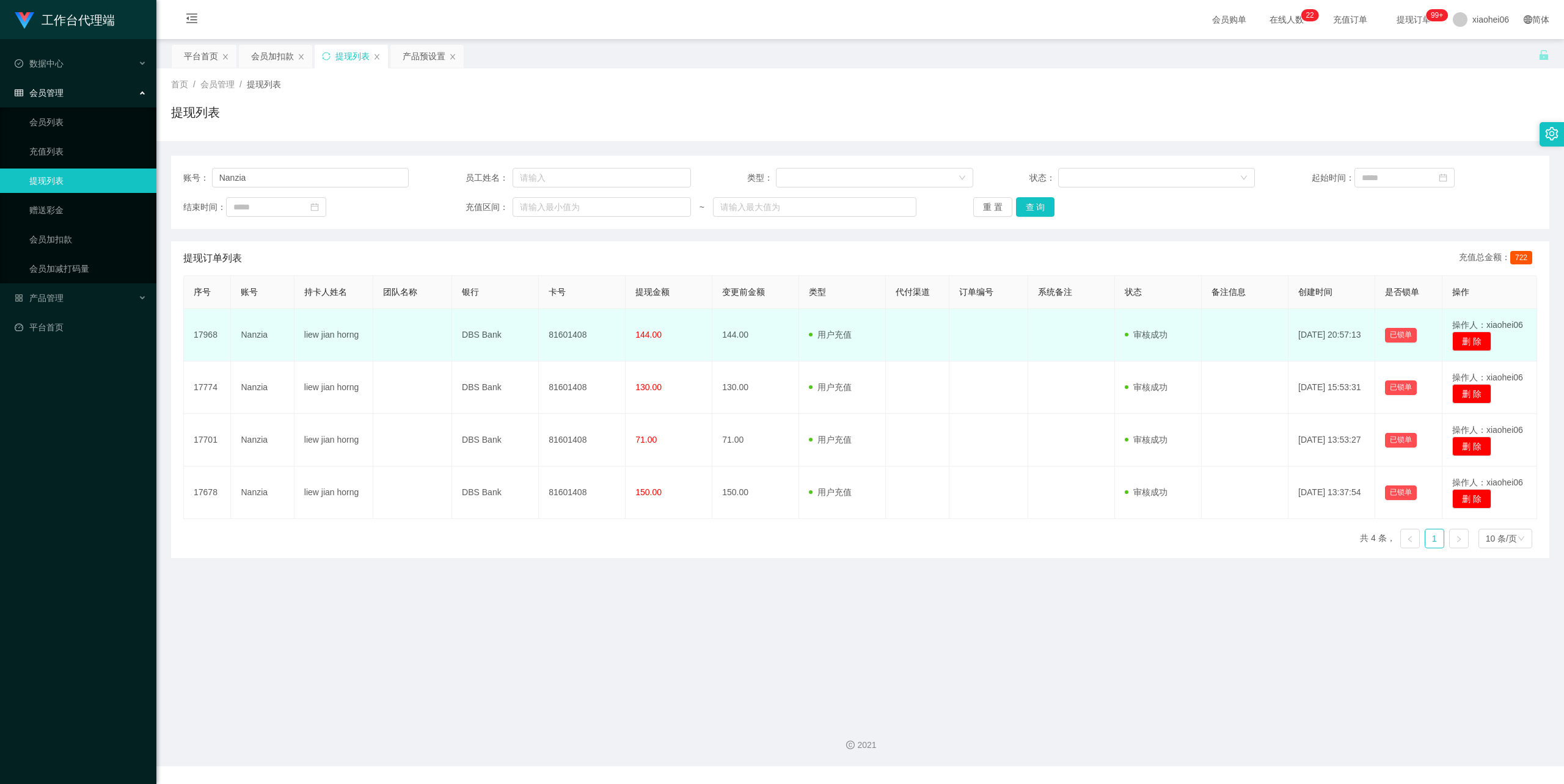
click at [571, 335] on td "81601408" at bounding box center [582, 335] width 86 height 52
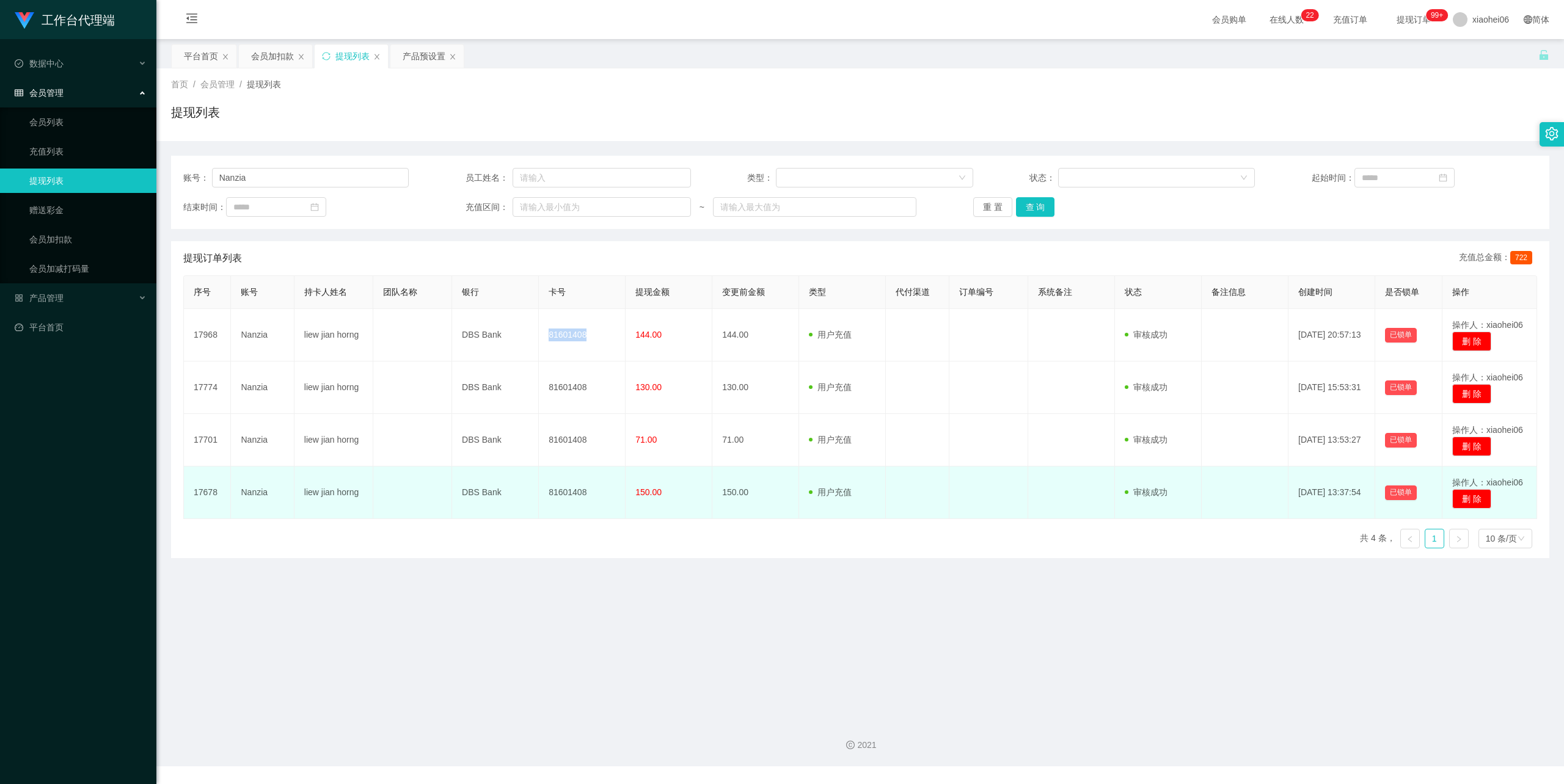
copy td "81601408"
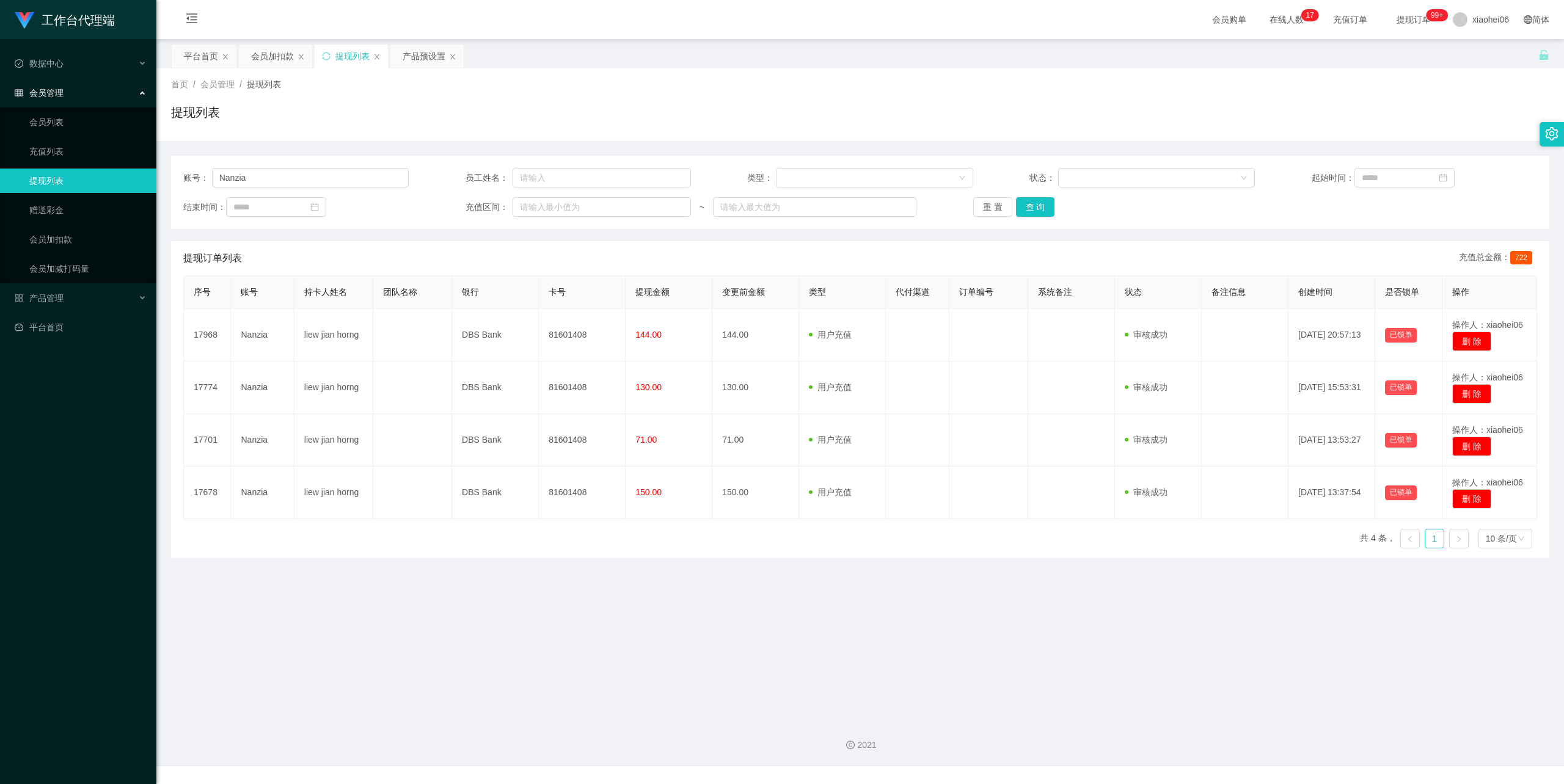
click at [1319, 71] on div "首页 / 会员管理 / 提现列表 / 提现列表" at bounding box center [860, 104] width 1408 height 73
drag, startPoint x: 301, startPoint y: 176, endPoint x: 296, endPoint y: 169, distance: 8.6
click at [101, 162] on section "工作台代理端 数据中心 会员管理 会员列表 充值列表 提现列表 赠送彩金 会员加扣款 会员加减打码量 产品管理 平台首页 保存配置 重置配置 整体风格设置 主…" at bounding box center [782, 383] width 1564 height 767
click at [482, 108] on div "提现列表" at bounding box center [860, 117] width 1378 height 28
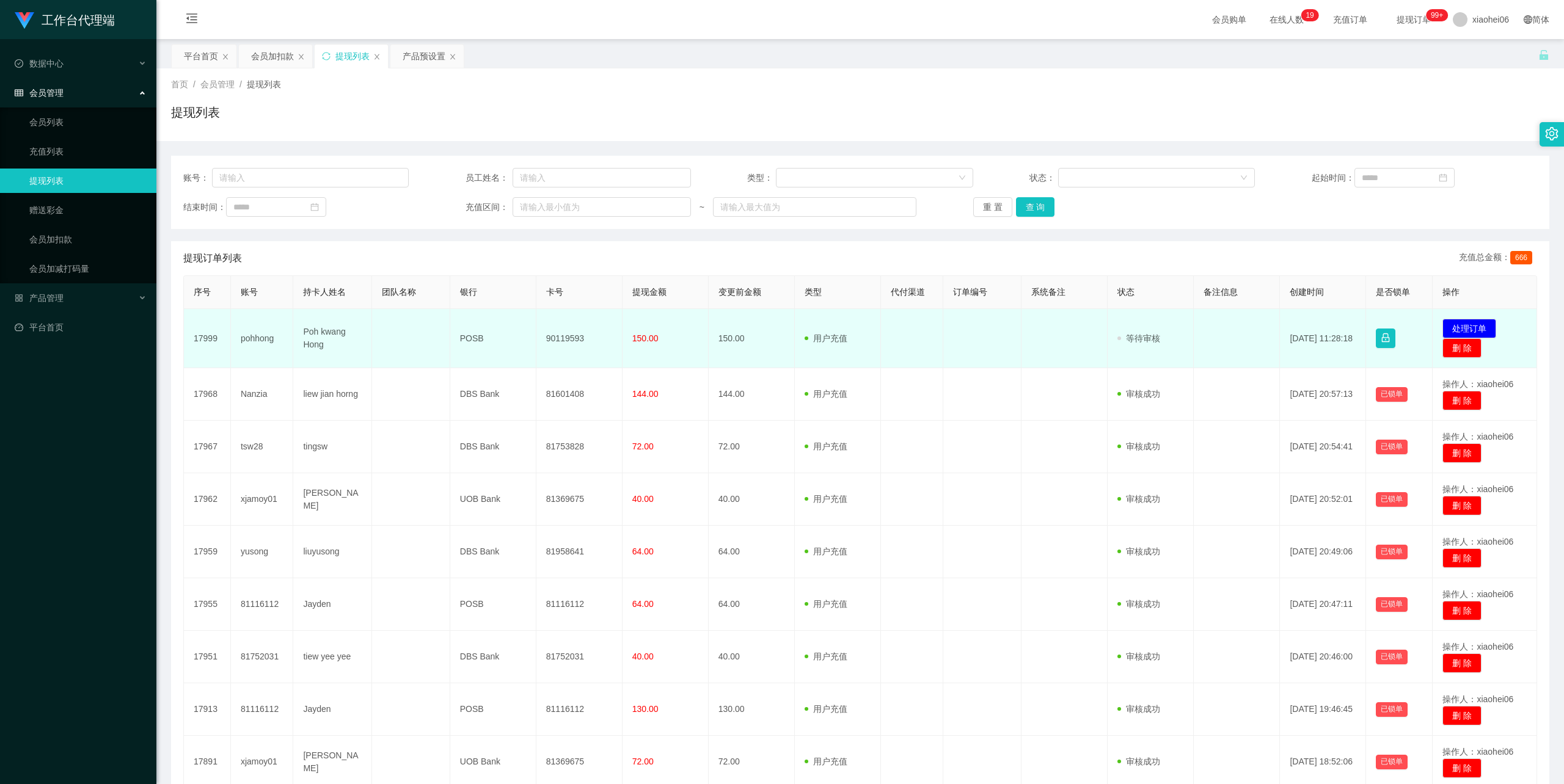
click at [328, 333] on td "Poh kwang Hong" at bounding box center [332, 338] width 78 height 59
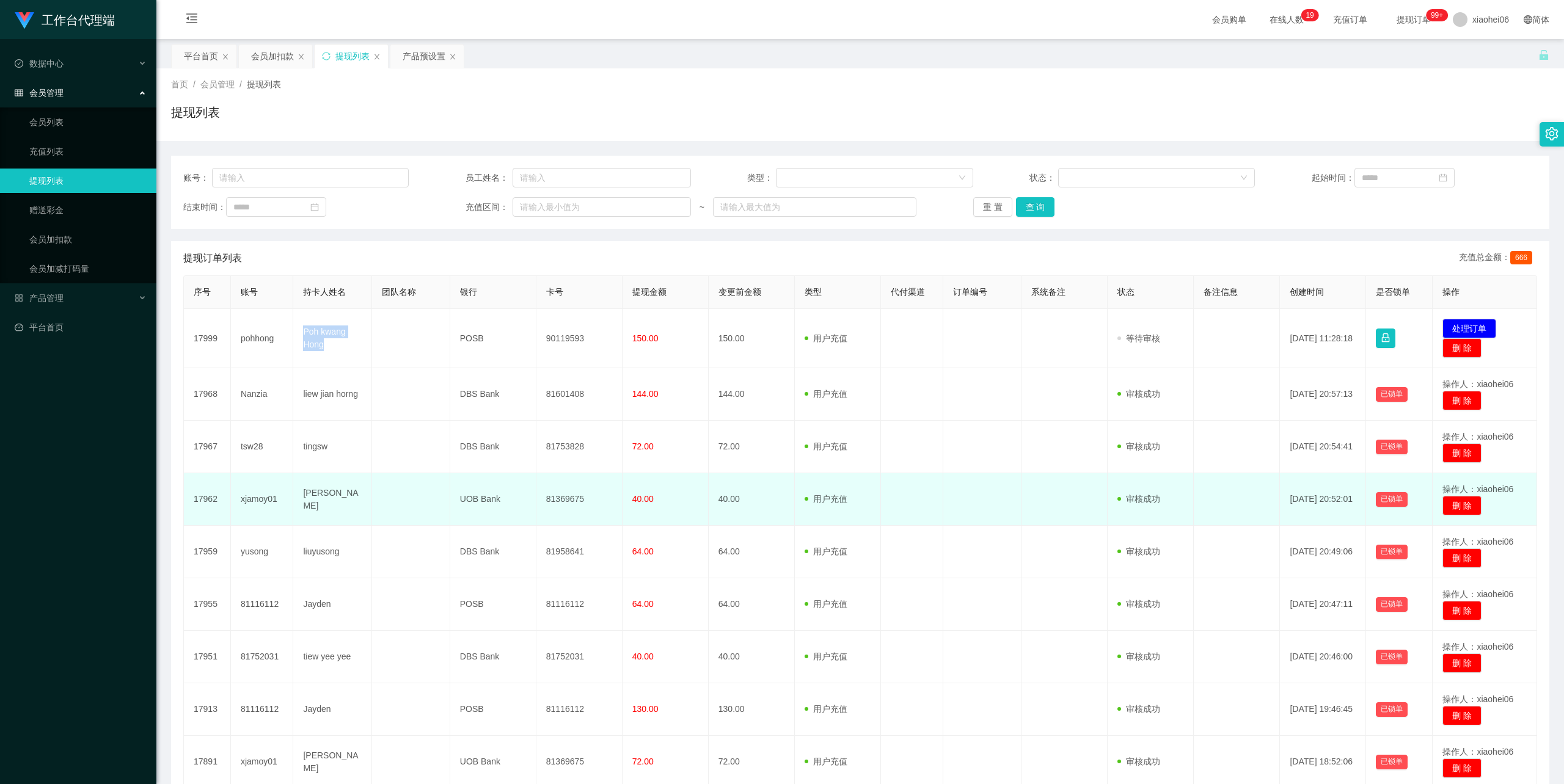
copy td "Poh kwang Hong"
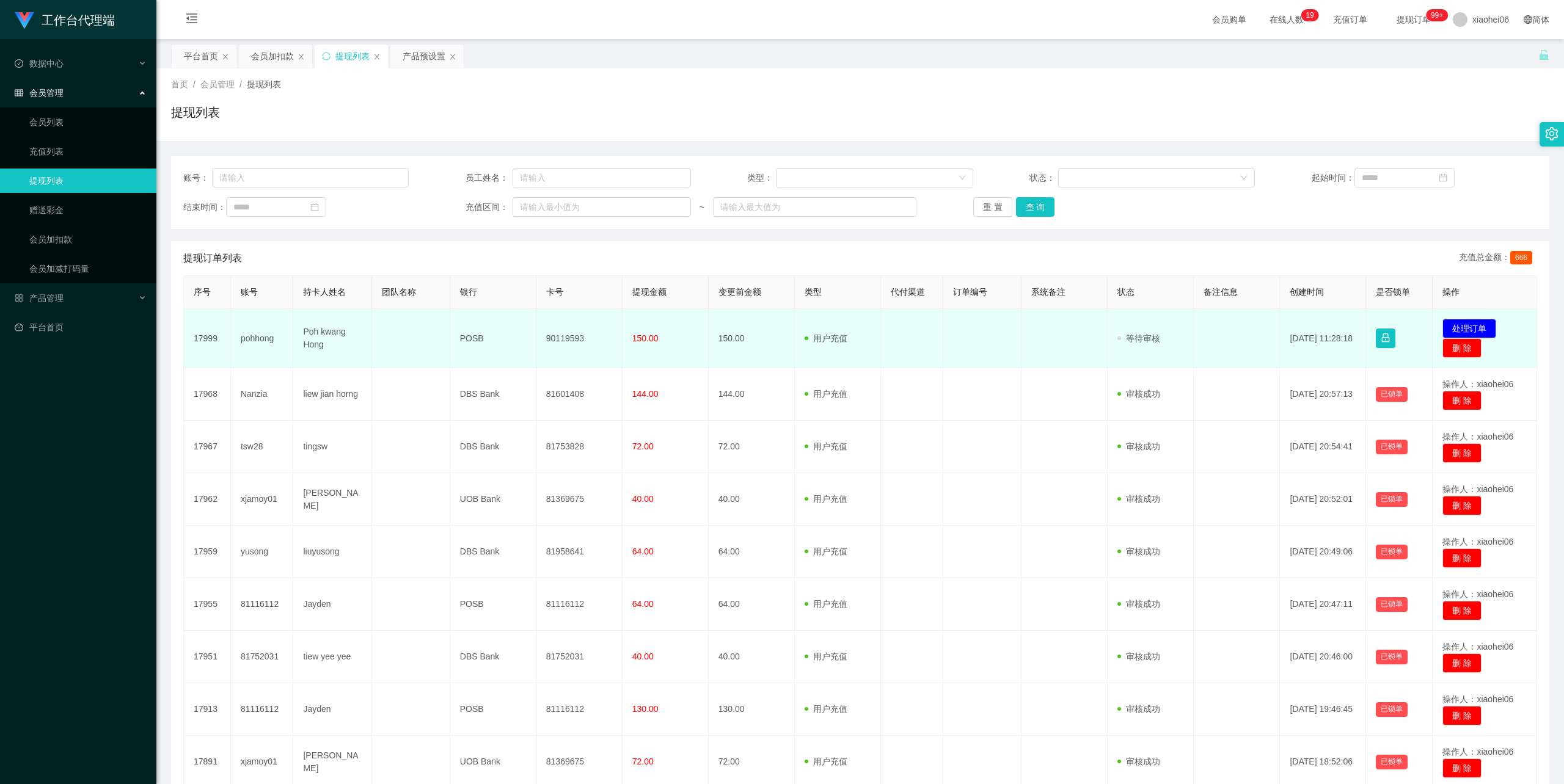
click at [570, 338] on td "90119593" at bounding box center [579, 338] width 86 height 59
copy td "90119593"
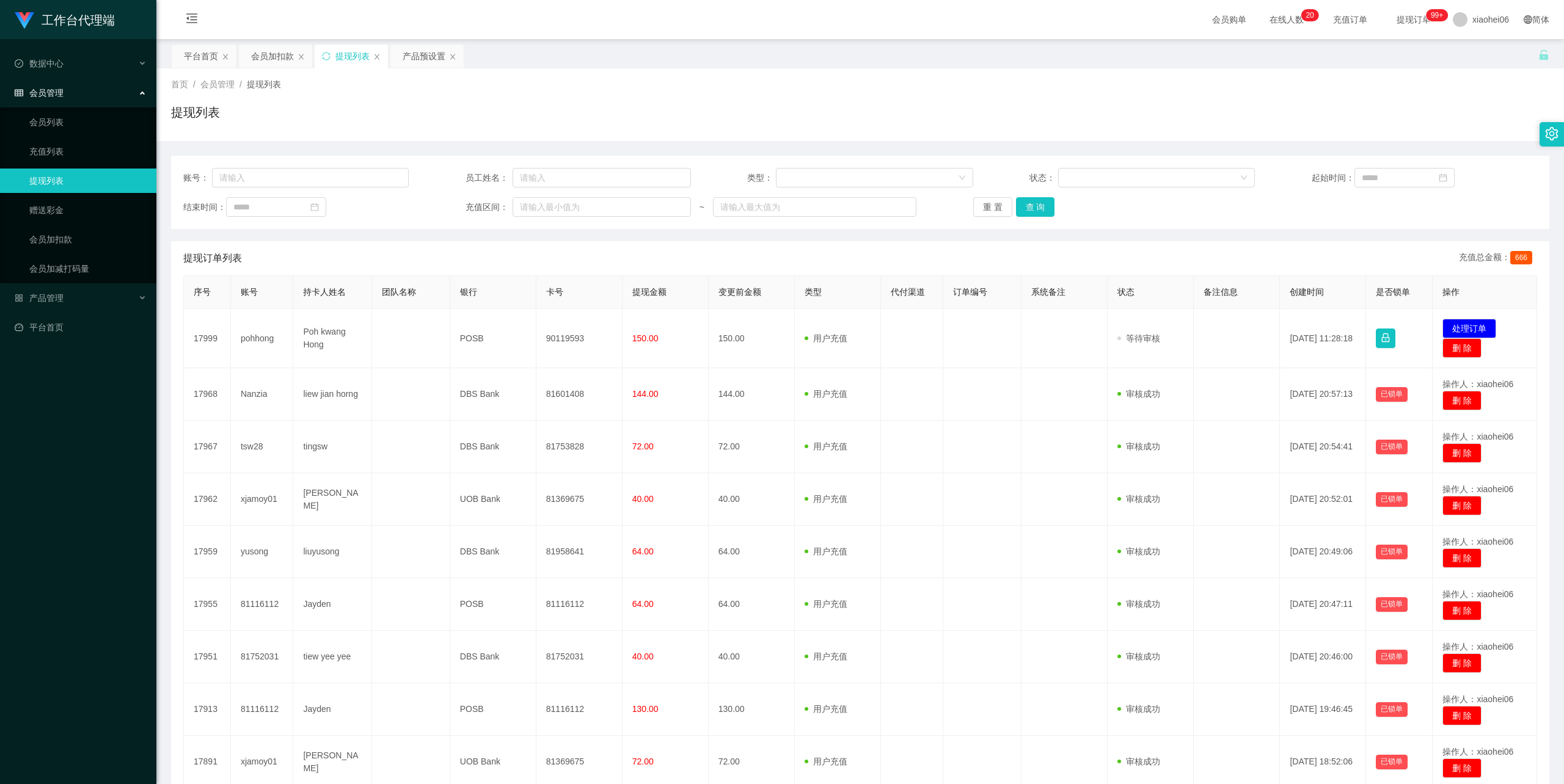
click at [1227, 103] on div "首页 / 会员管理 / 提现列表 / 提现列表" at bounding box center [860, 105] width 1378 height 53
click at [856, 76] on div "首页 / 会员管理 / 提现列表 / 提现列表" at bounding box center [860, 104] width 1408 height 73
click at [910, 105] on div "提现列表" at bounding box center [860, 117] width 1378 height 28
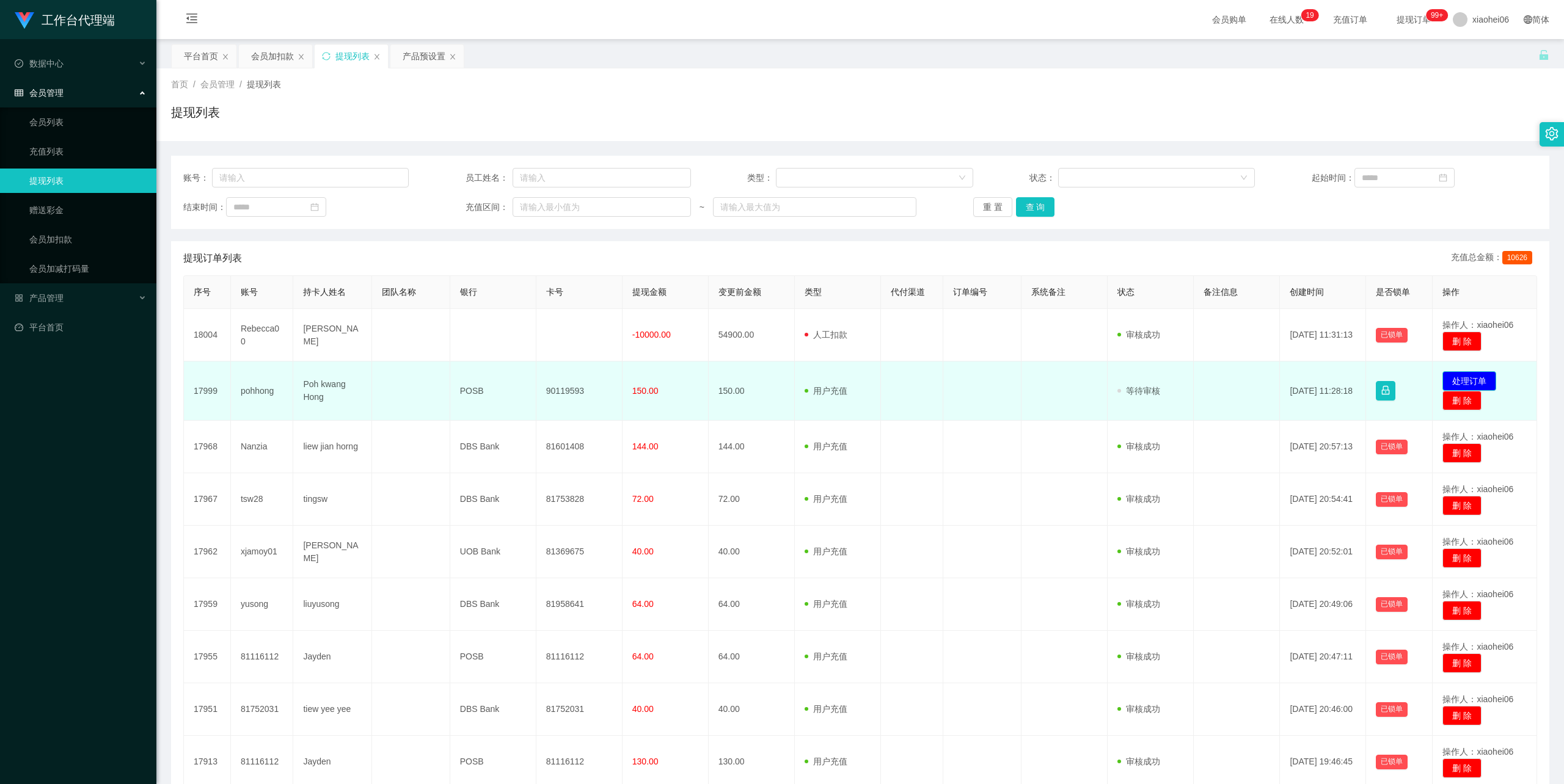
click at [1467, 377] on button "处理订单" at bounding box center [1469, 381] width 53 height 19
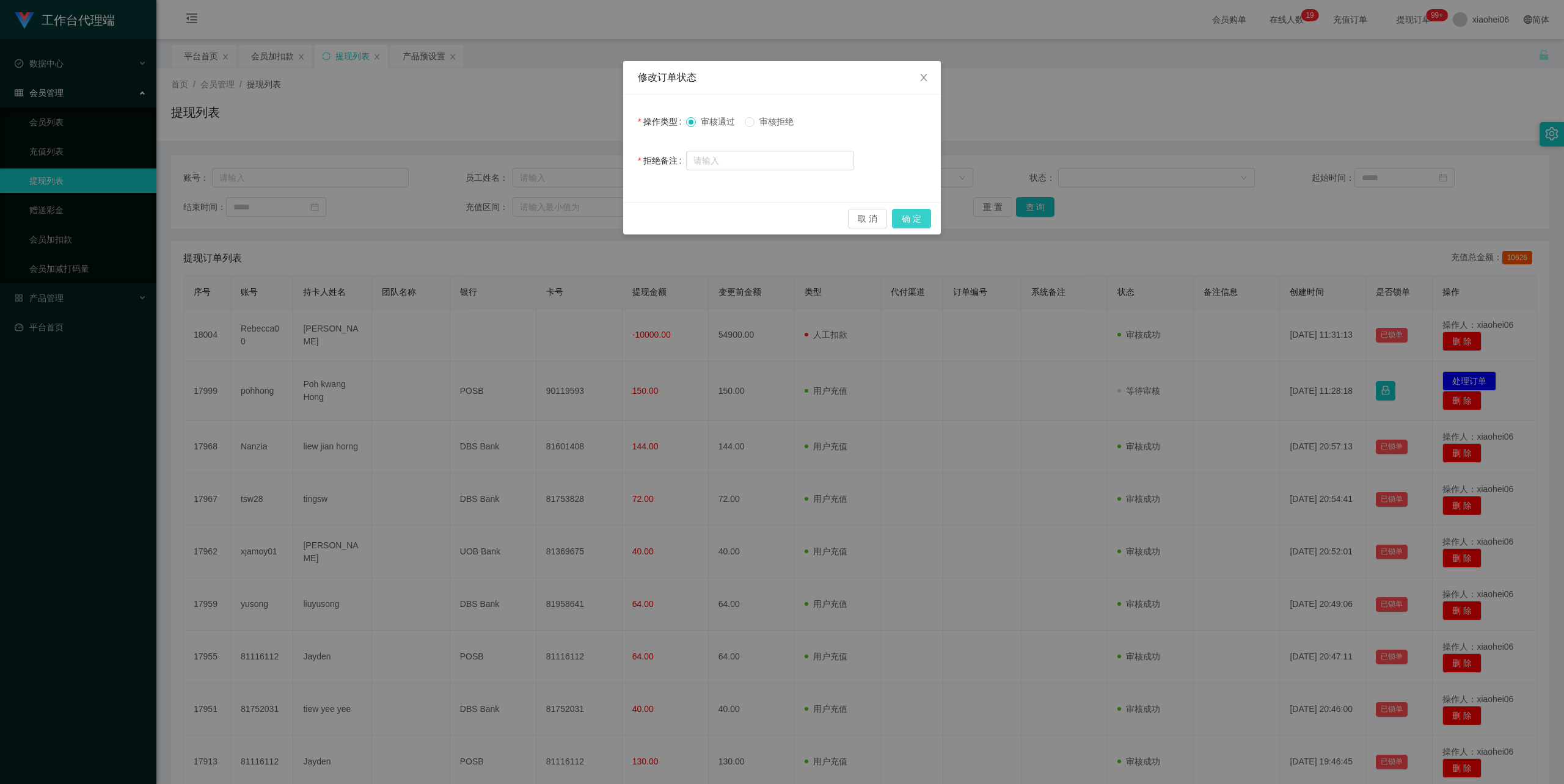
click at [912, 214] on button "确 定" at bounding box center [911, 218] width 40 height 19
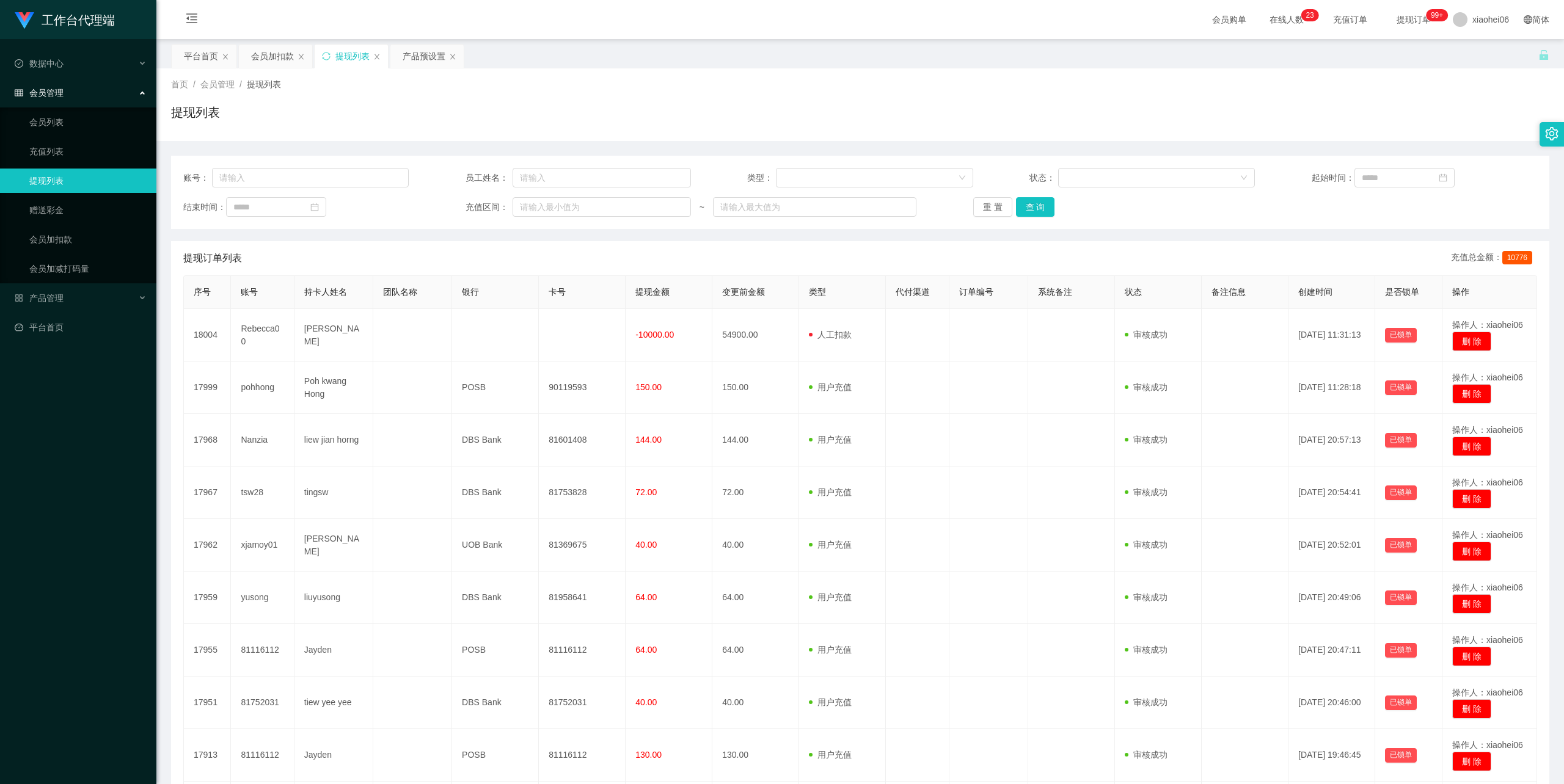
click at [882, 79] on div "首页 / 会员管理 / 提现列表 /" at bounding box center [860, 85] width 1378 height 13
